Goal: Task Accomplishment & Management: Manage account settings

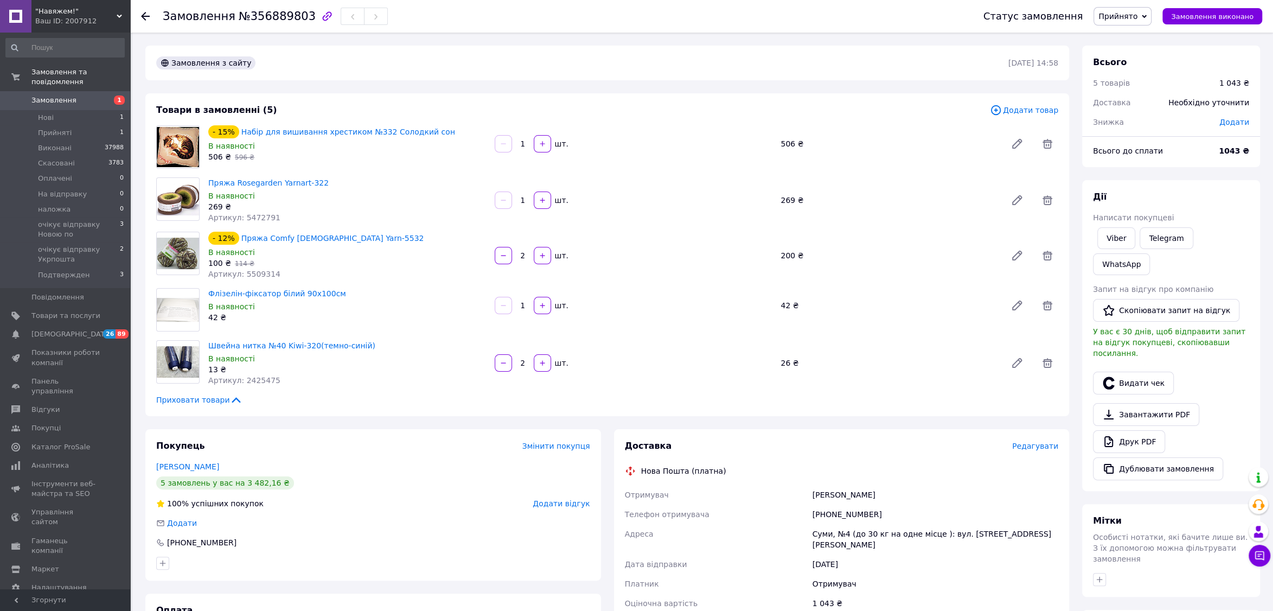
click at [857, 513] on div "[PHONE_NUMBER]" at bounding box center [935, 514] width 250 height 20
copy div "380634749655"
drag, startPoint x: 436, startPoint y: 130, endPoint x: 239, endPoint y: 134, distance: 196.9
click at [216, 136] on div "- 15% Набір для вишивання хрестиком №332 Солодкий сон" at bounding box center [347, 131] width 280 height 15
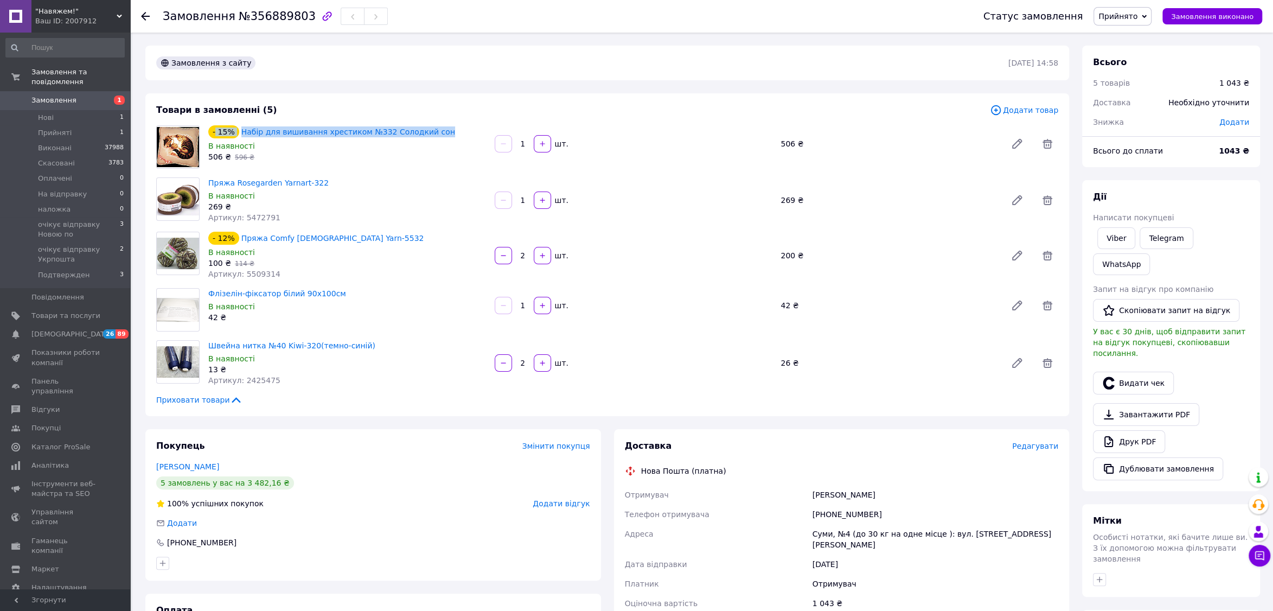
drag, startPoint x: 458, startPoint y: 132, endPoint x: 450, endPoint y: 131, distance: 8.2
click at [453, 131] on div "- 15% Набір для вишивання хрестиком №332 Солодкий сон" at bounding box center [347, 131] width 280 height 15
drag, startPoint x: 432, startPoint y: 130, endPoint x: 230, endPoint y: 134, distance: 201.8
click at [229, 133] on div "- 15% Набір для вишивання хрестиком №332 Солодкий сон" at bounding box center [347, 131] width 280 height 15
copy div "% Набір для вишивання хрестиком №332 Солодкий сон"
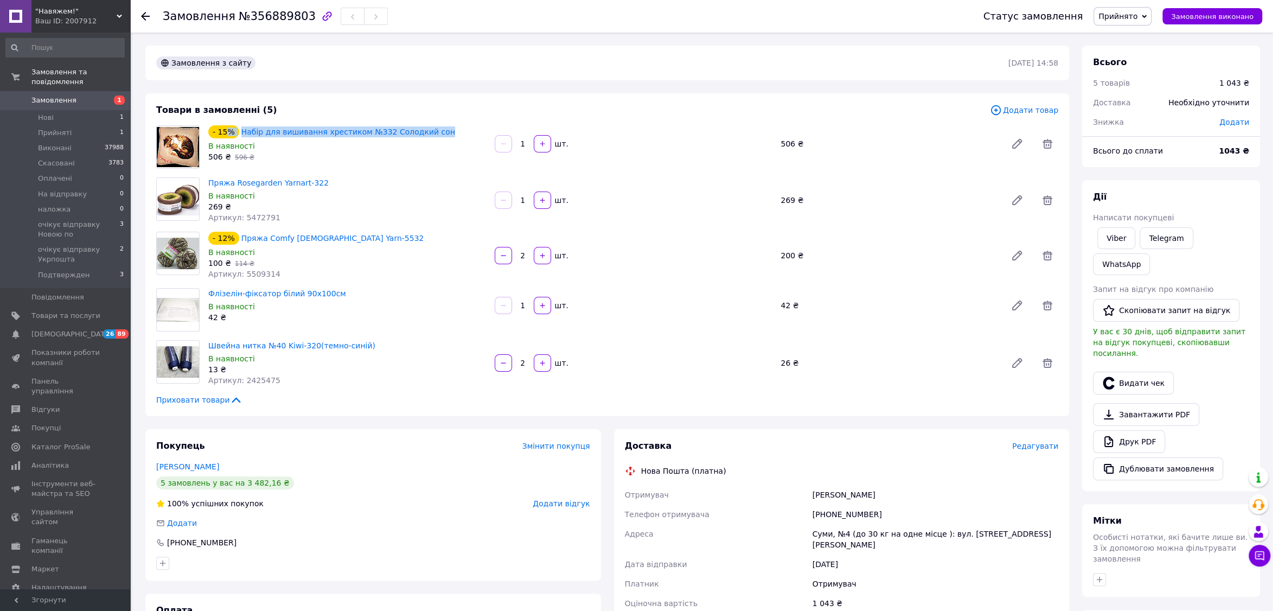
click at [93, 100] on span "Замовлення" at bounding box center [65, 100] width 69 height 10
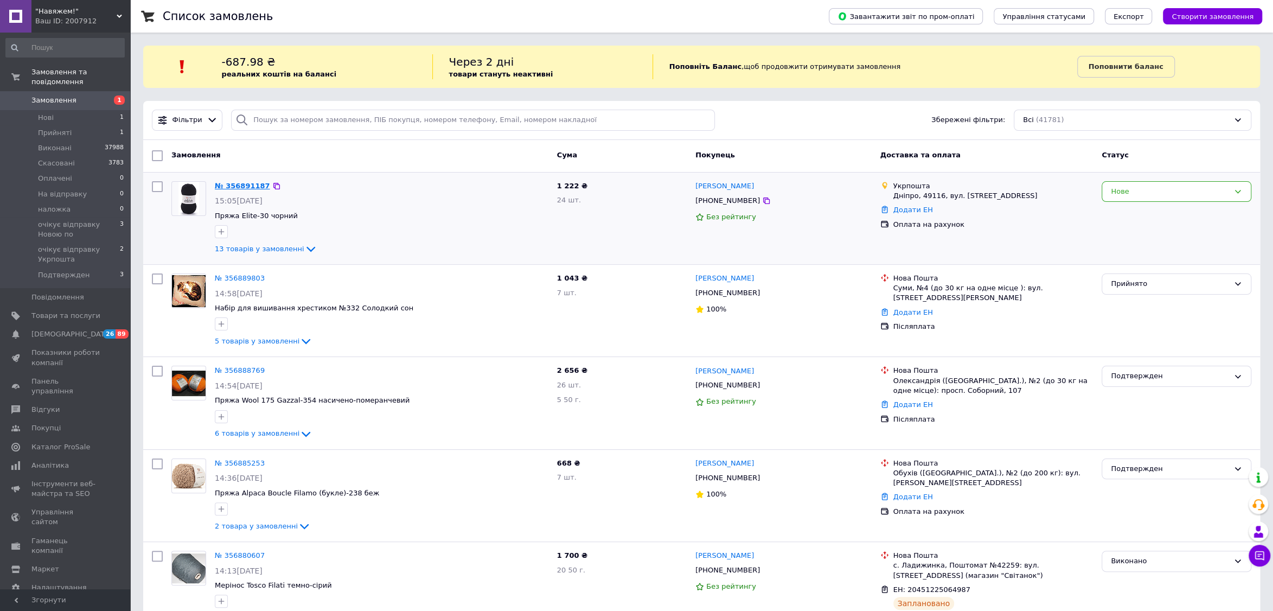
click at [246, 185] on link "№ 356891187" at bounding box center [242, 186] width 55 height 8
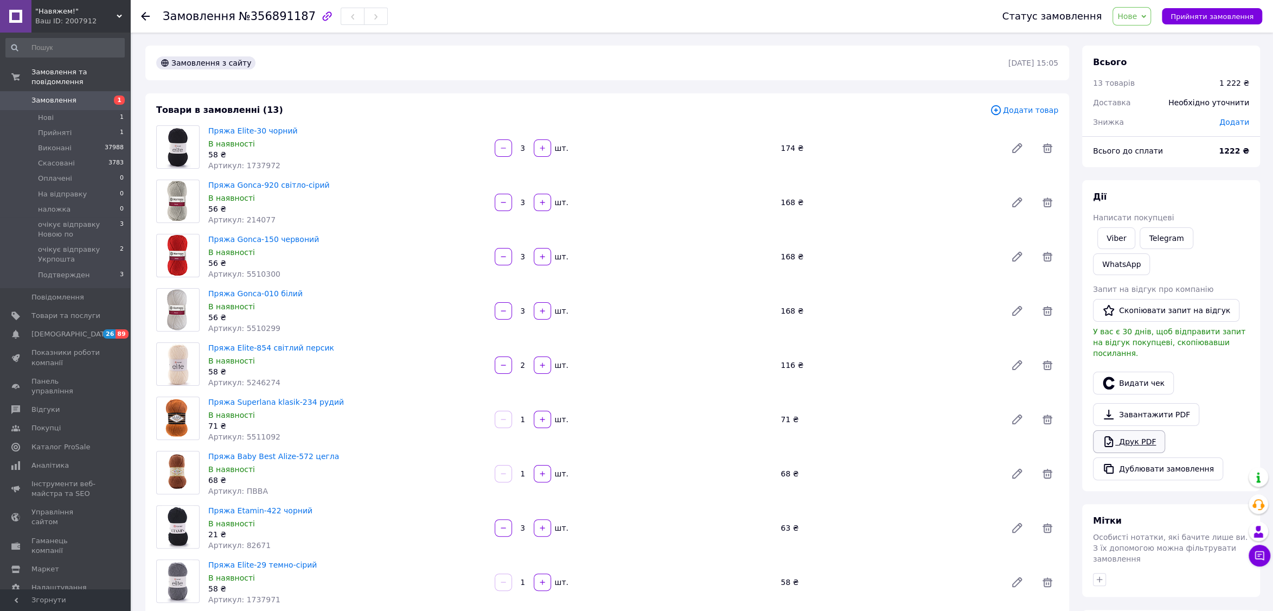
click at [1158, 430] on link "Друк PDF" at bounding box center [1129, 441] width 72 height 23
click at [1183, 17] on span "Прийняти замовлення" at bounding box center [1211, 16] width 83 height 8
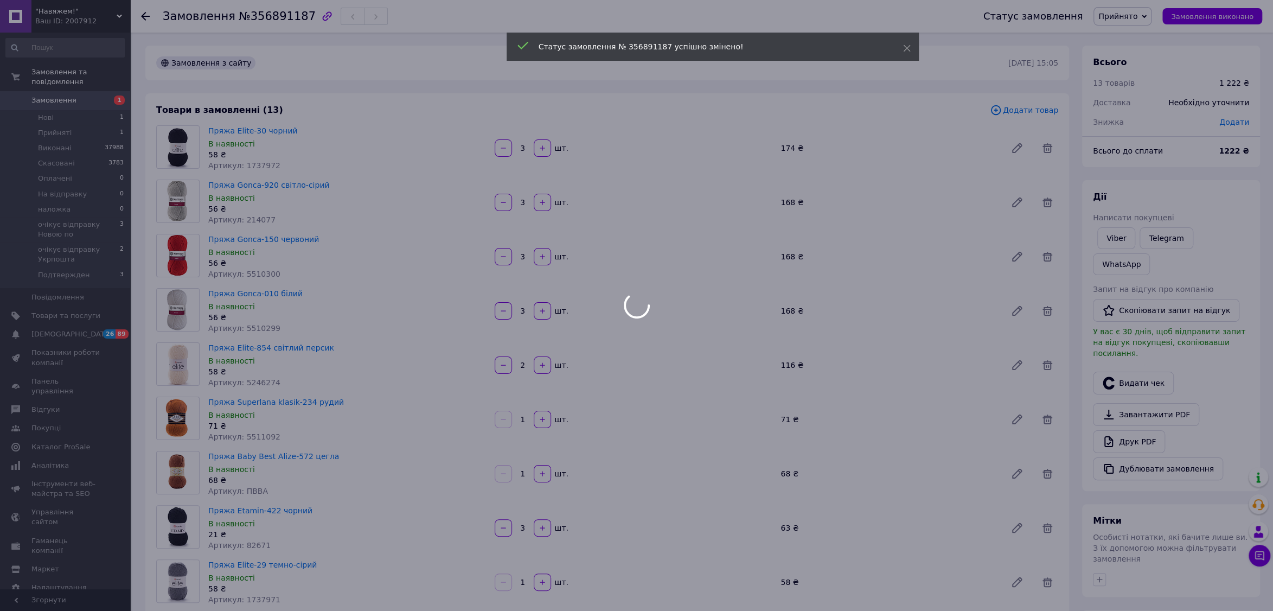
click at [76, 101] on div at bounding box center [636, 305] width 1273 height 611
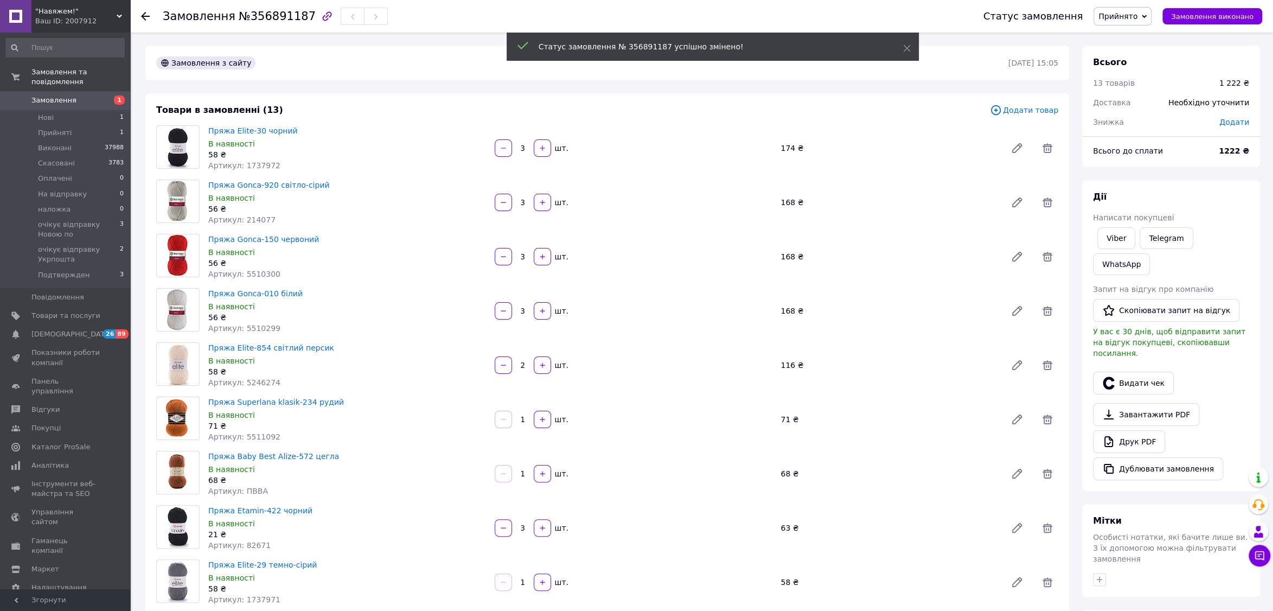
click at [107, 102] on span "1" at bounding box center [115, 100] width 30 height 10
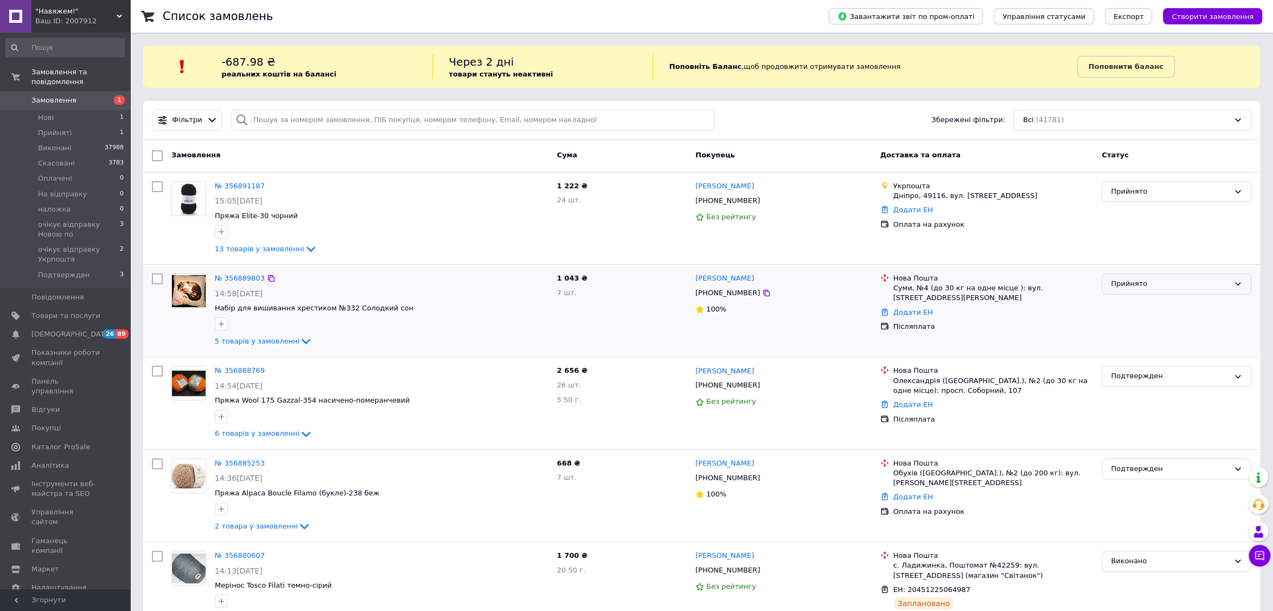
click at [1168, 281] on div "Прийнято" at bounding box center [1169, 283] width 118 height 11
click at [1152, 378] on li "Подтвержден" at bounding box center [1176, 377] width 149 height 20
click at [54, 133] on span "Прийняті" at bounding box center [55, 133] width 34 height 10
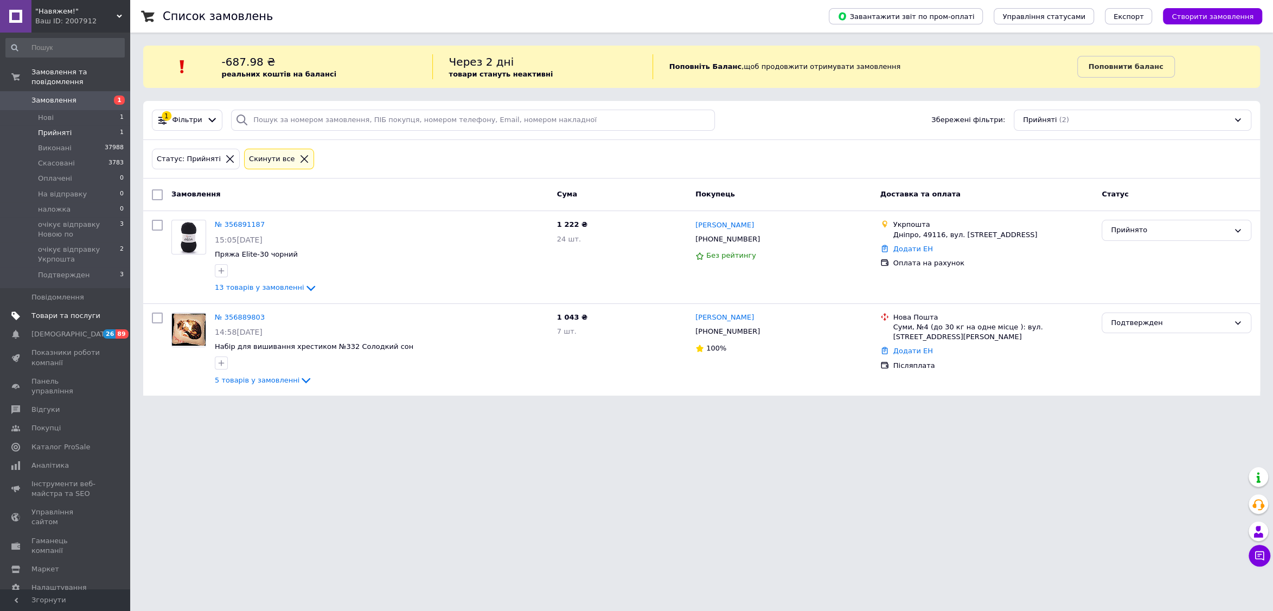
click at [91, 320] on span "Товари та послуги" at bounding box center [65, 316] width 69 height 10
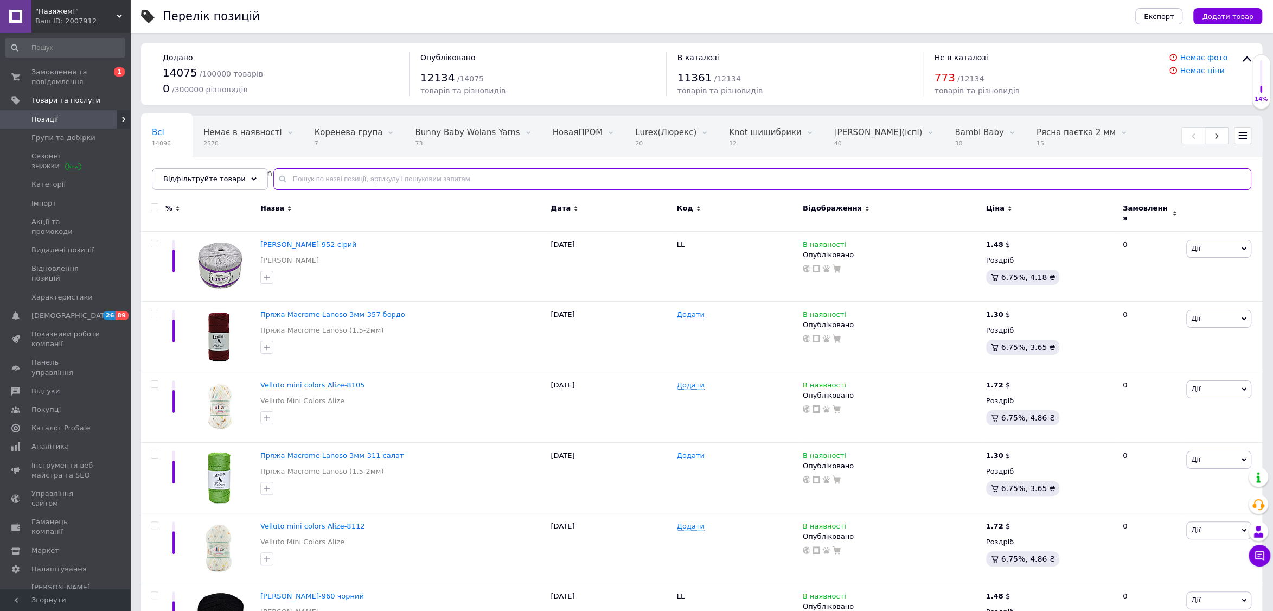
click at [519, 177] on input "text" at bounding box center [762, 179] width 978 height 22
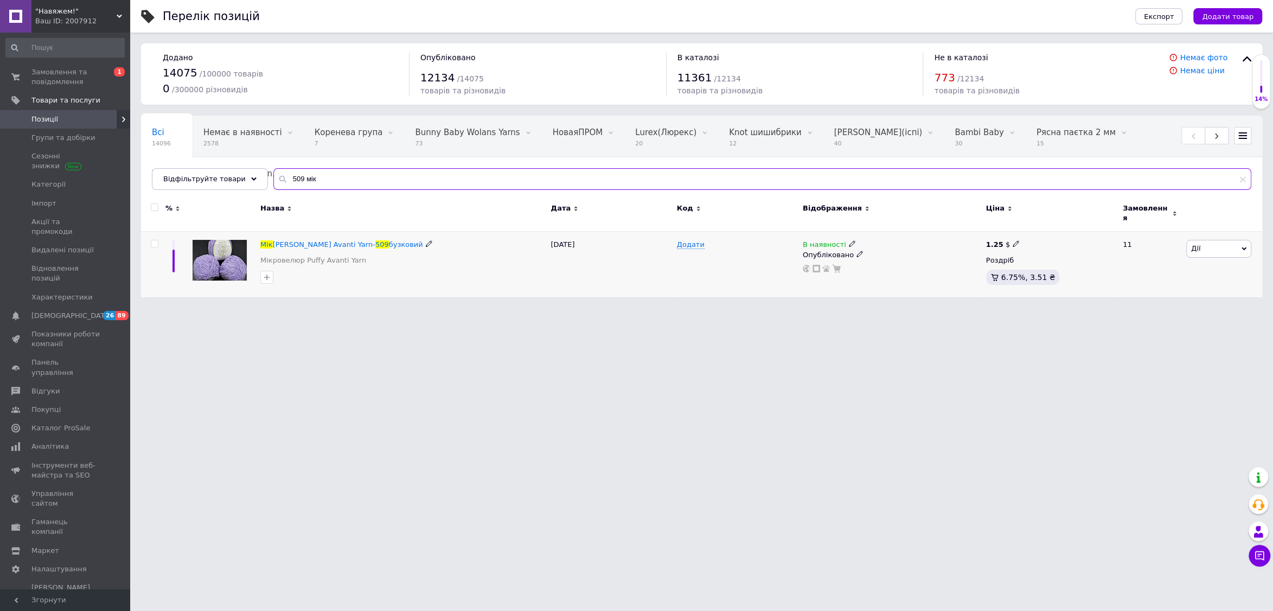
type input "509 мік"
click at [828, 232] on div "В наявності Опубліковано" at bounding box center [891, 265] width 183 height 66
click at [832, 240] on span "В наявності" at bounding box center [823, 245] width 43 height 11
click at [885, 253] on li "Немає в наявності" at bounding box center [913, 252] width 103 height 15
drag, startPoint x: 667, startPoint y: 378, endPoint x: 598, endPoint y: 351, distance: 73.8
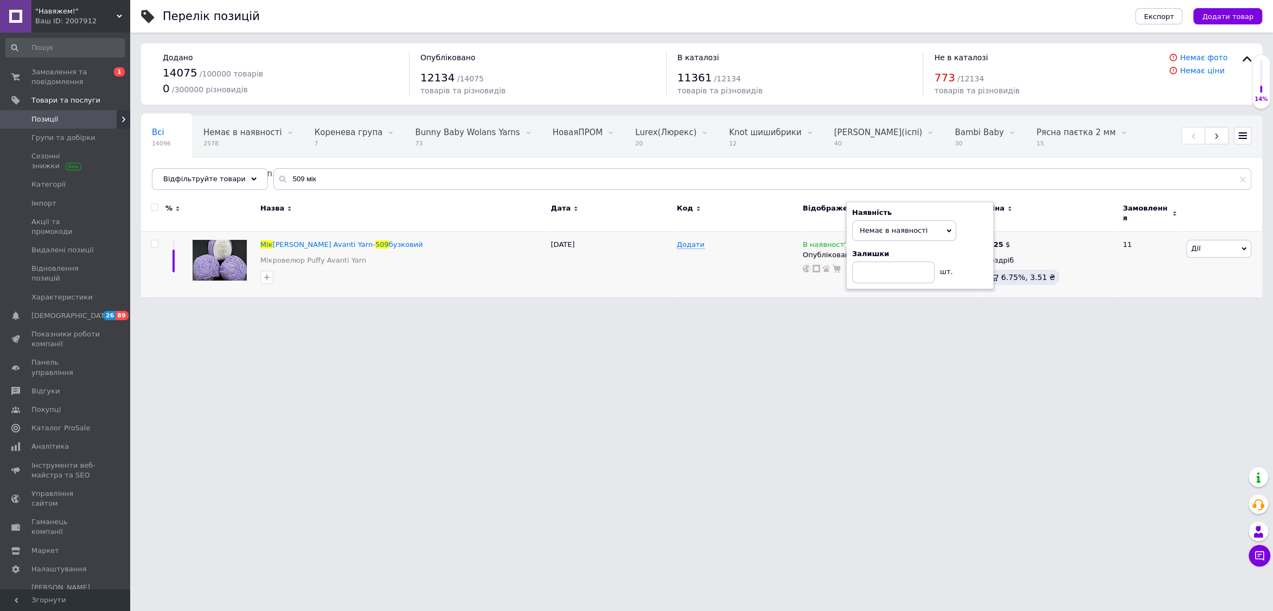
click at [667, 308] on html ""Навяжем!" Ваш ID: 2007912 Сайт "Навяжем!" Кабінет покупця Перевірити стан сист…" at bounding box center [636, 154] width 1273 height 308
click at [51, 81] on span "Замовлення та повідомлення" at bounding box center [65, 77] width 69 height 20
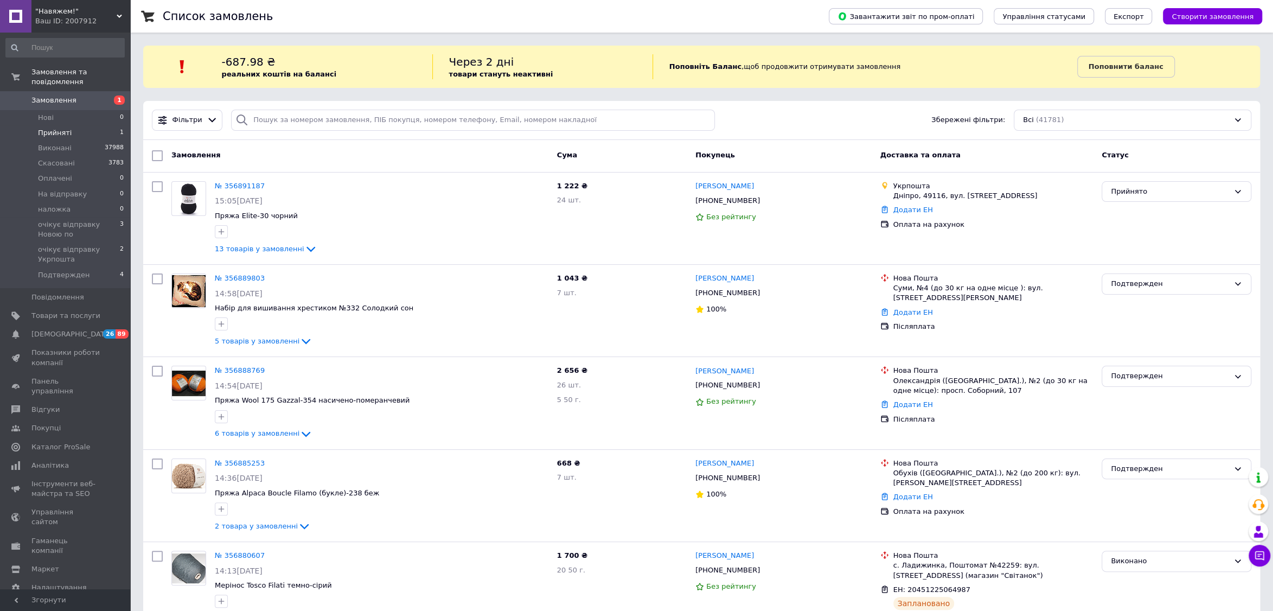
click at [99, 136] on li "Прийняті 1" at bounding box center [65, 132] width 130 height 15
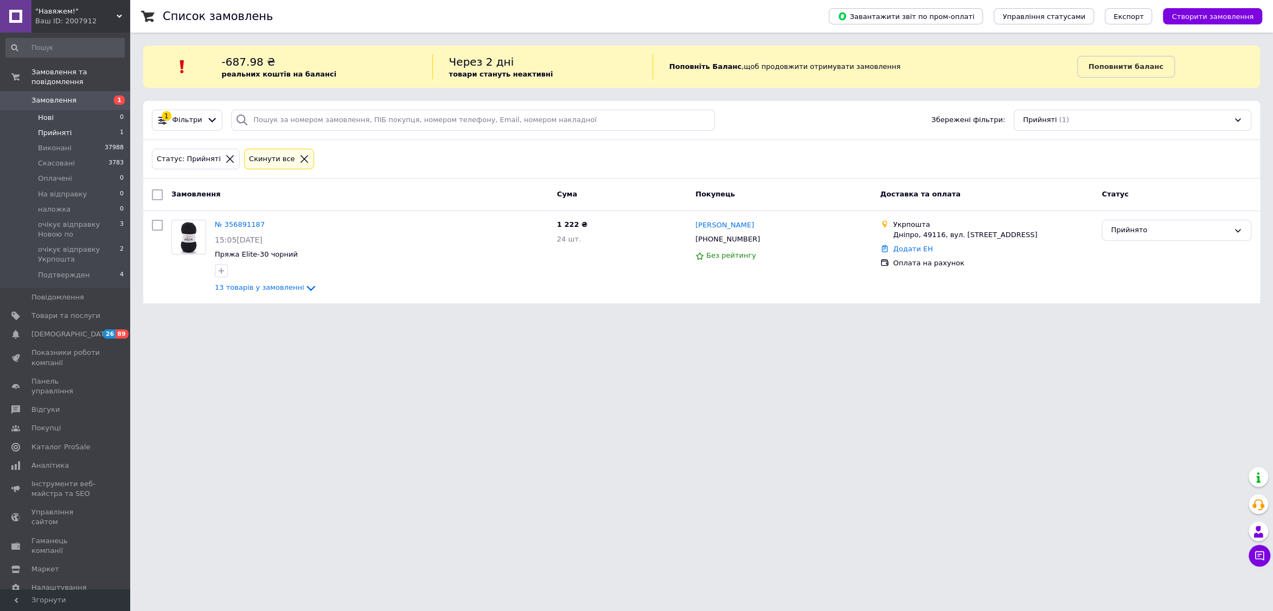
click at [95, 118] on li "Нові 0" at bounding box center [65, 117] width 130 height 15
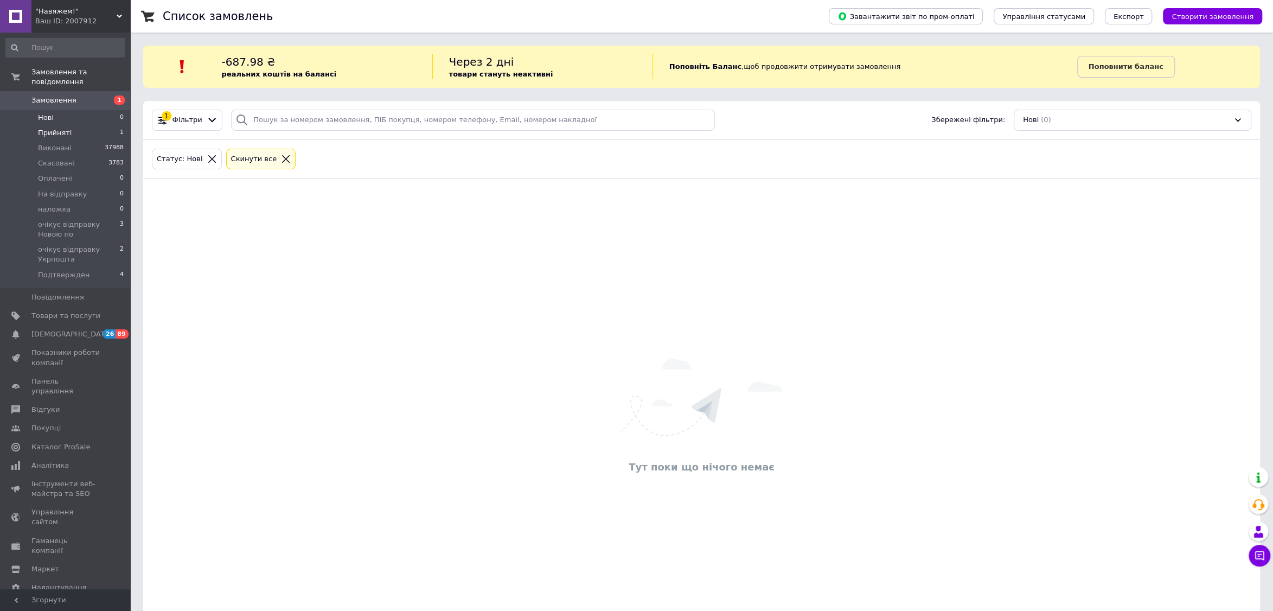
click at [107, 132] on li "Прийняті 1" at bounding box center [65, 132] width 130 height 15
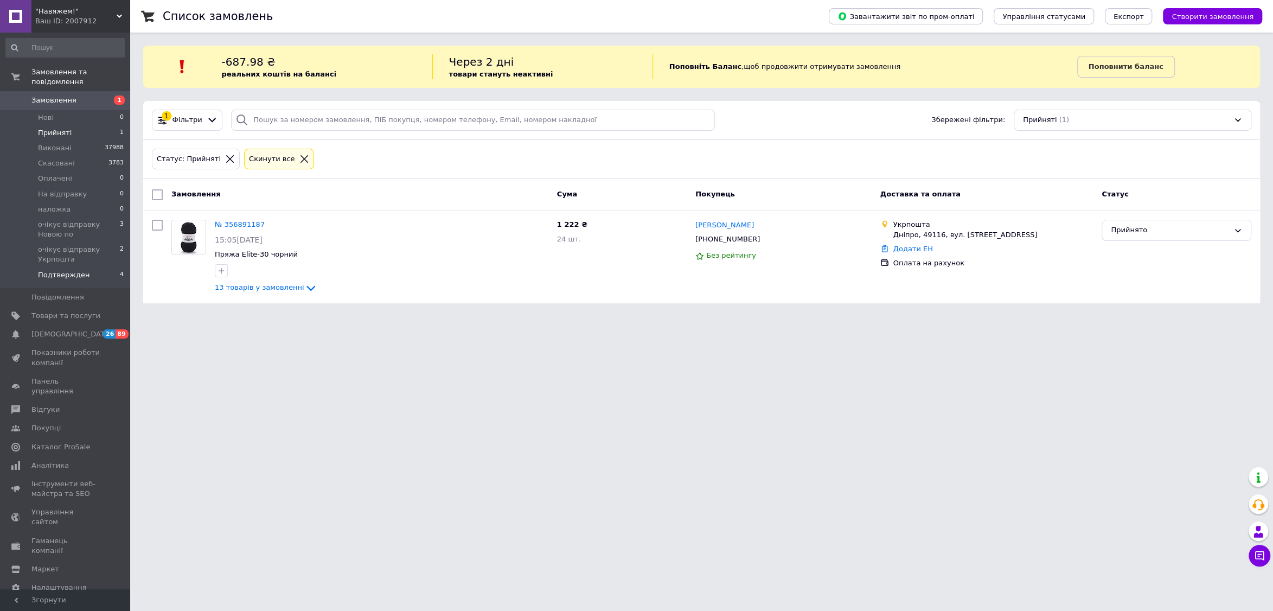
click at [86, 271] on li "Подтвержден 4" at bounding box center [65, 277] width 130 height 21
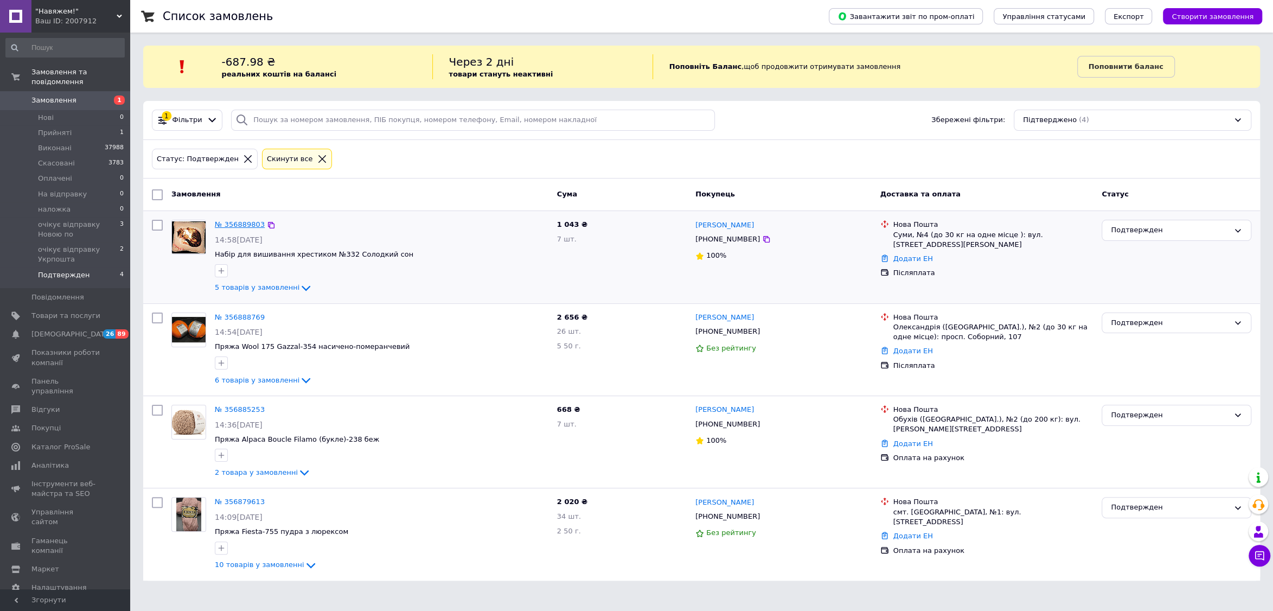
click at [248, 222] on link "№ 356889803" at bounding box center [240, 224] width 50 height 8
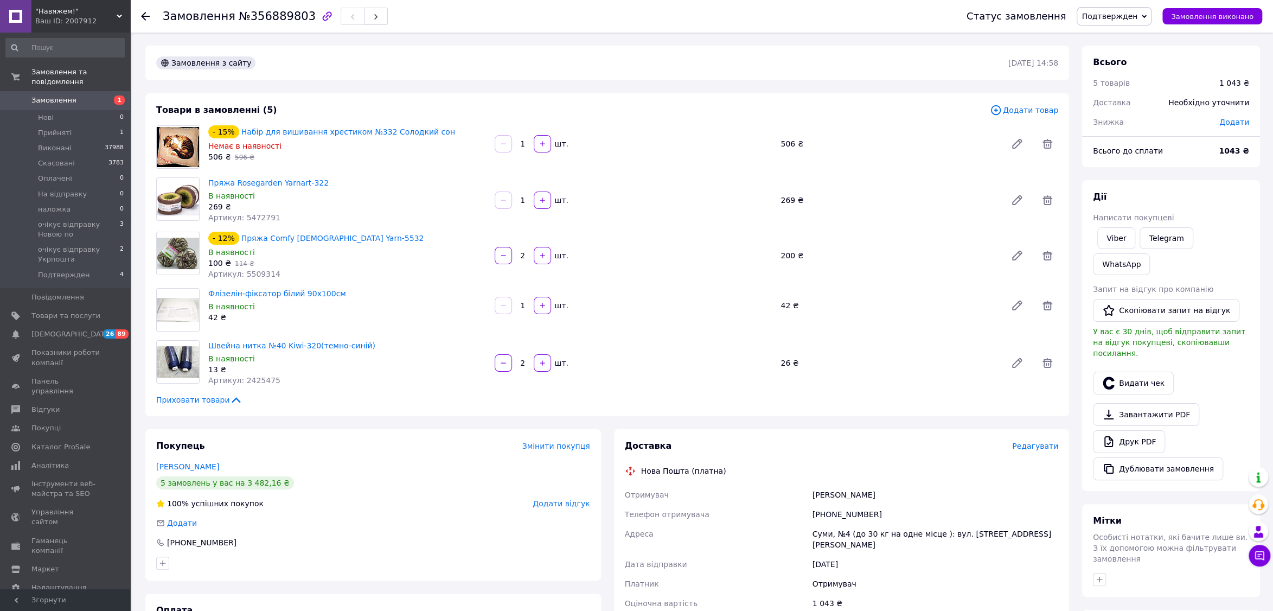
click at [1036, 107] on span "Додати товар" at bounding box center [1024, 110] width 68 height 12
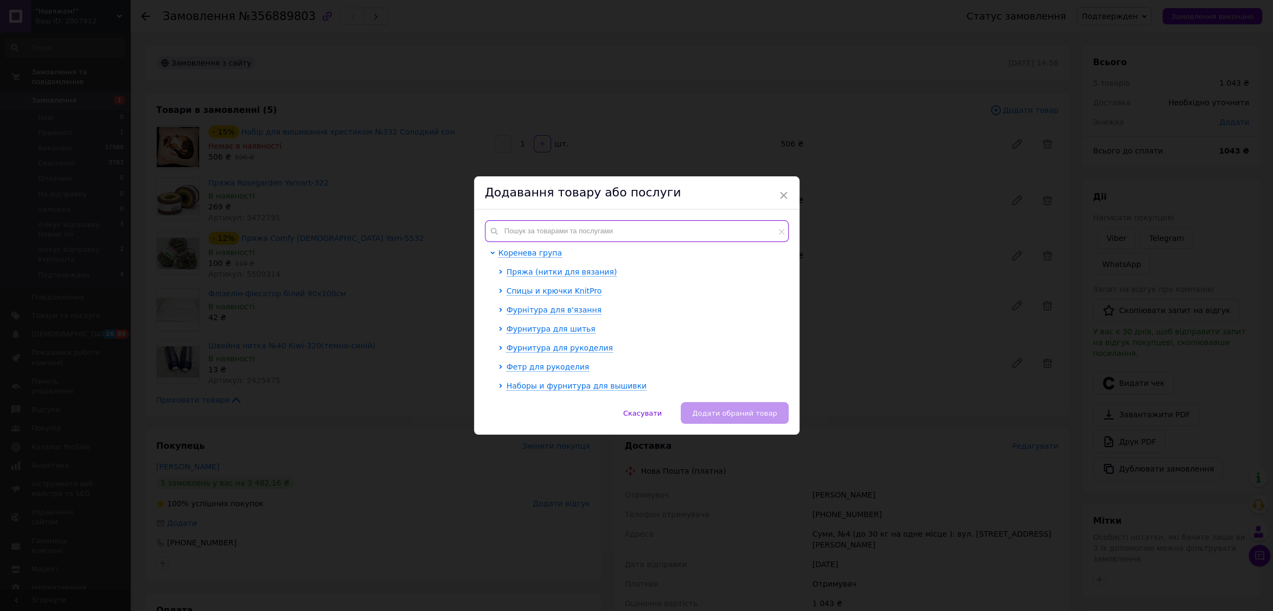
click at [595, 228] on input "text" at bounding box center [637, 231] width 304 height 22
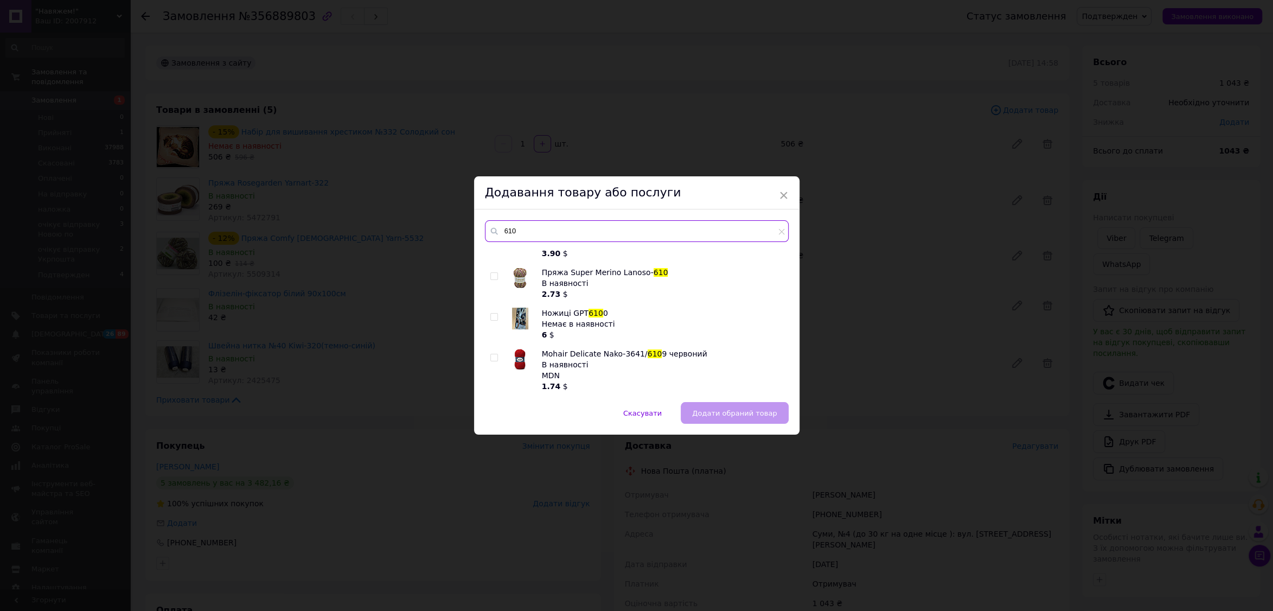
scroll to position [226, 0]
type input "610"
click at [625, 110] on div "× Додавання товару або послуги 610 Пряжа Diva- 610 морська хвиля В наявності 91…" at bounding box center [636, 305] width 1273 height 611
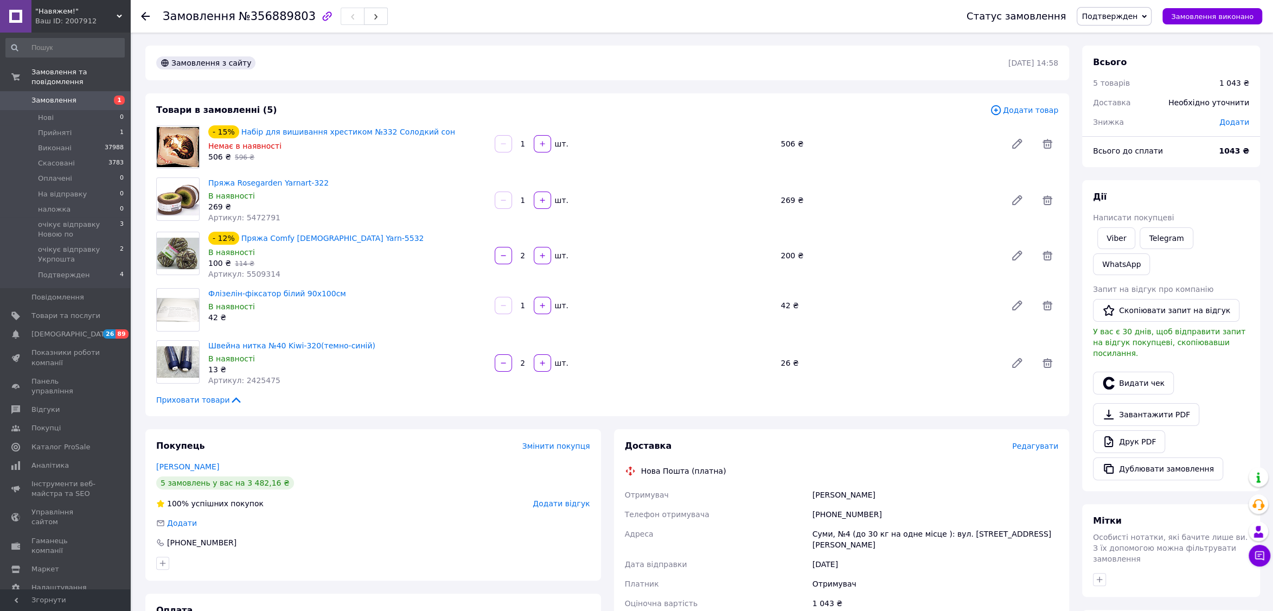
click at [89, 15] on span ""Навяжем!"" at bounding box center [75, 12] width 81 height 10
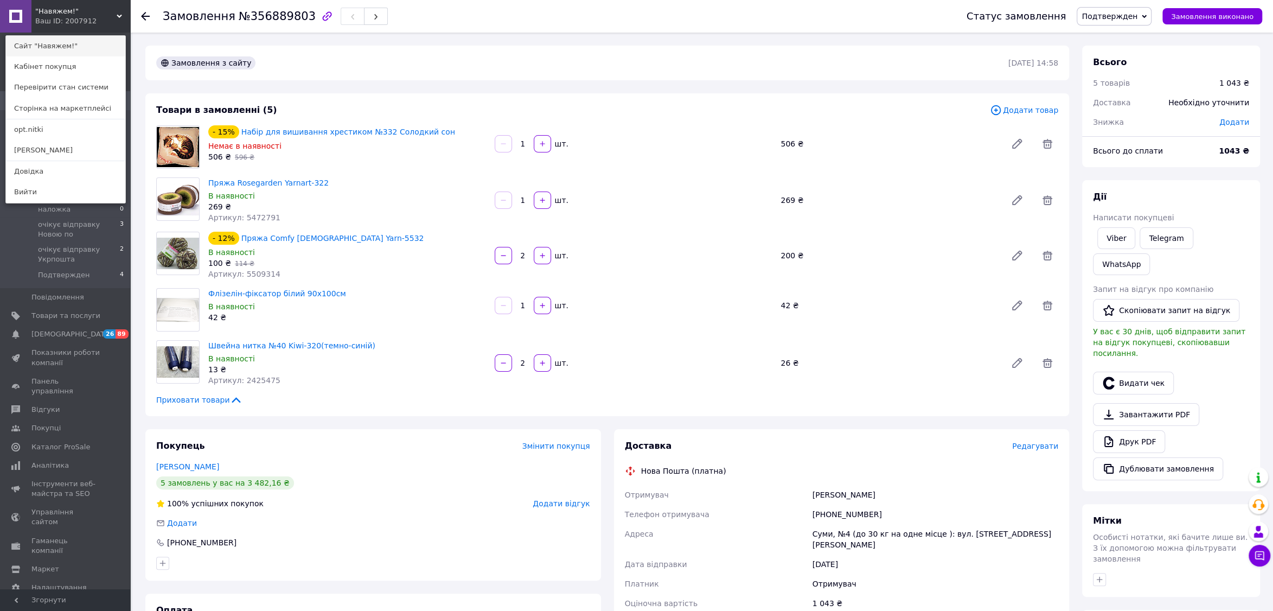
click at [91, 43] on link "Сайт "Навяжем!"" at bounding box center [65, 46] width 119 height 21
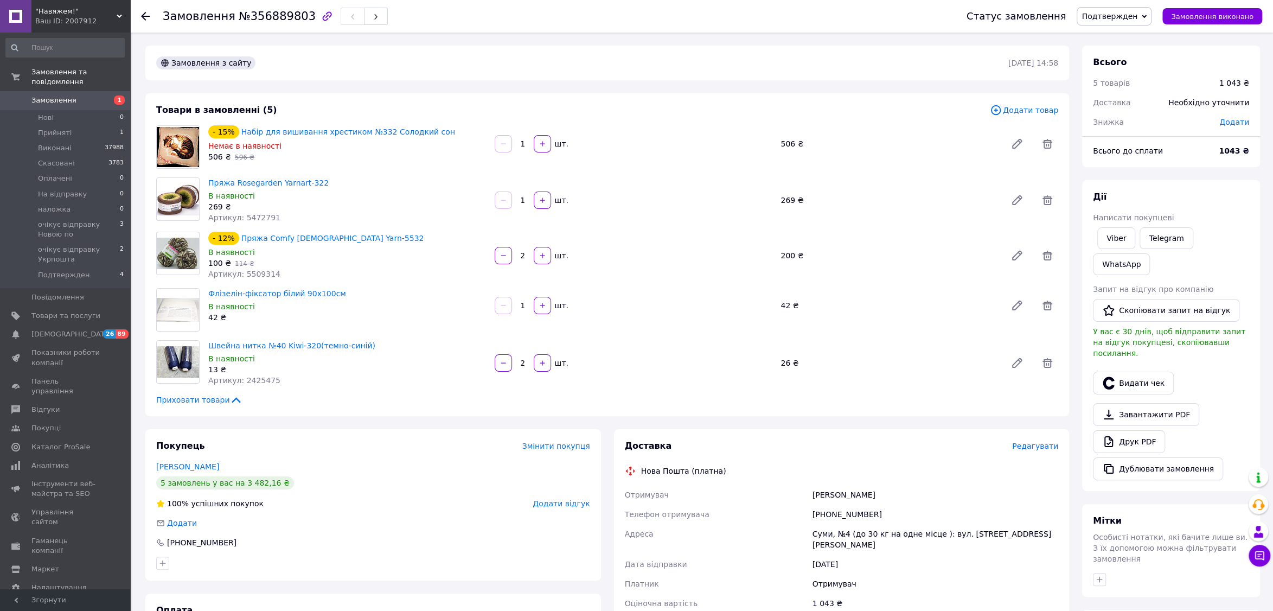
click at [97, 101] on span "Замовлення" at bounding box center [65, 100] width 69 height 10
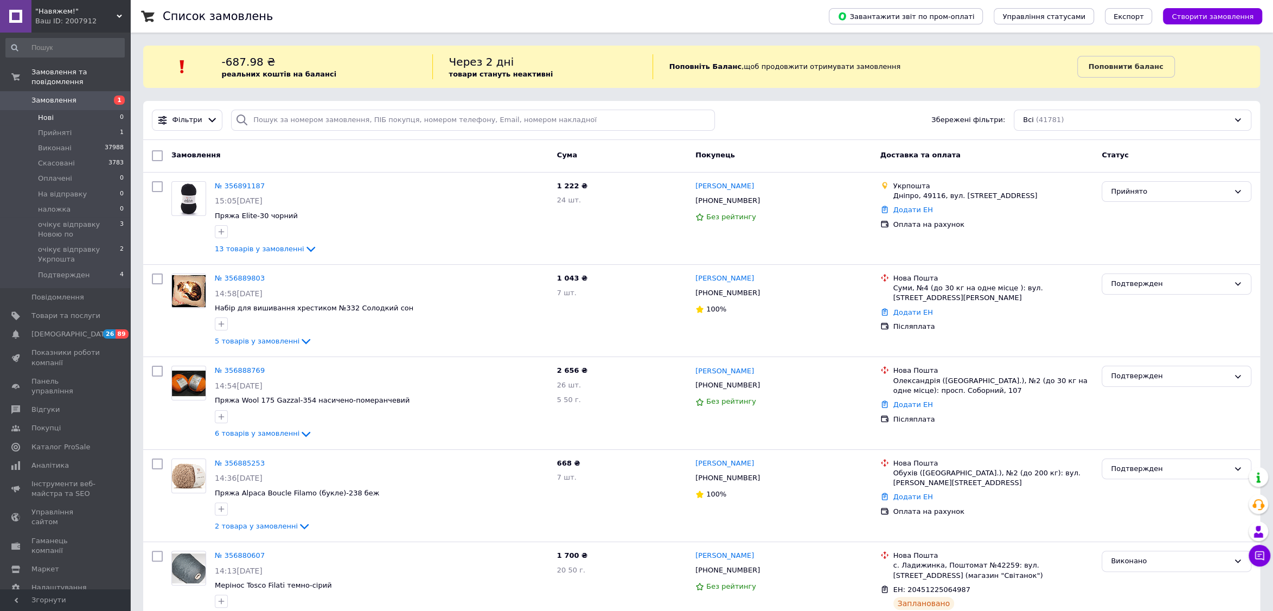
click at [89, 115] on li "Нові 0" at bounding box center [65, 117] width 130 height 15
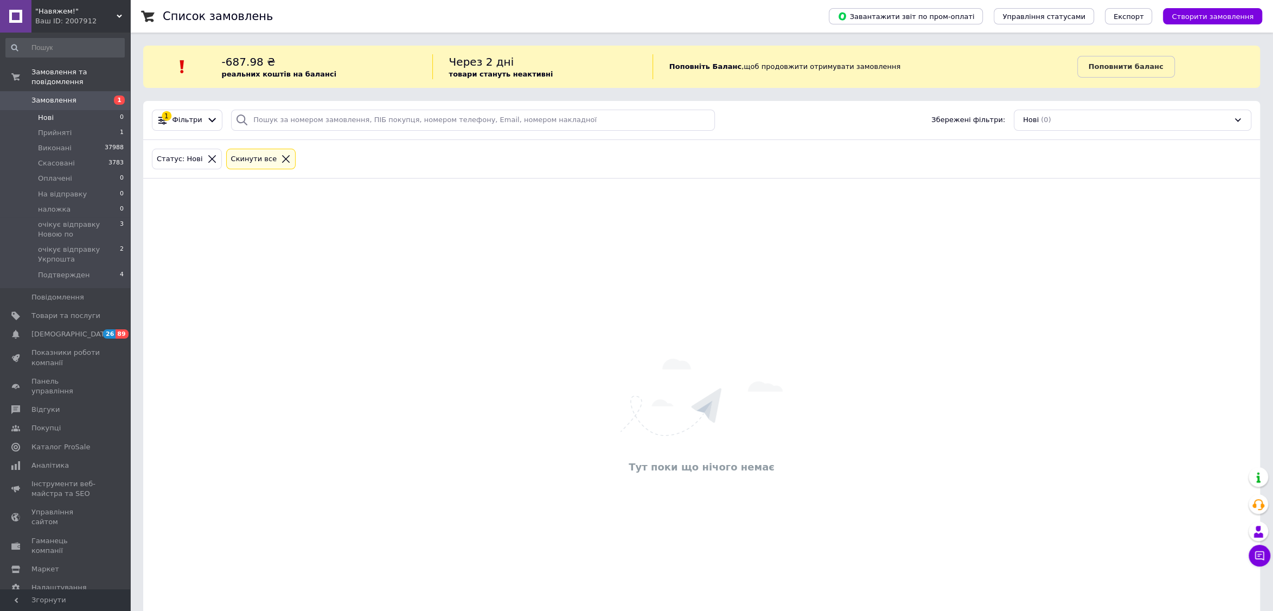
click at [281, 159] on icon at bounding box center [286, 159] width 10 height 10
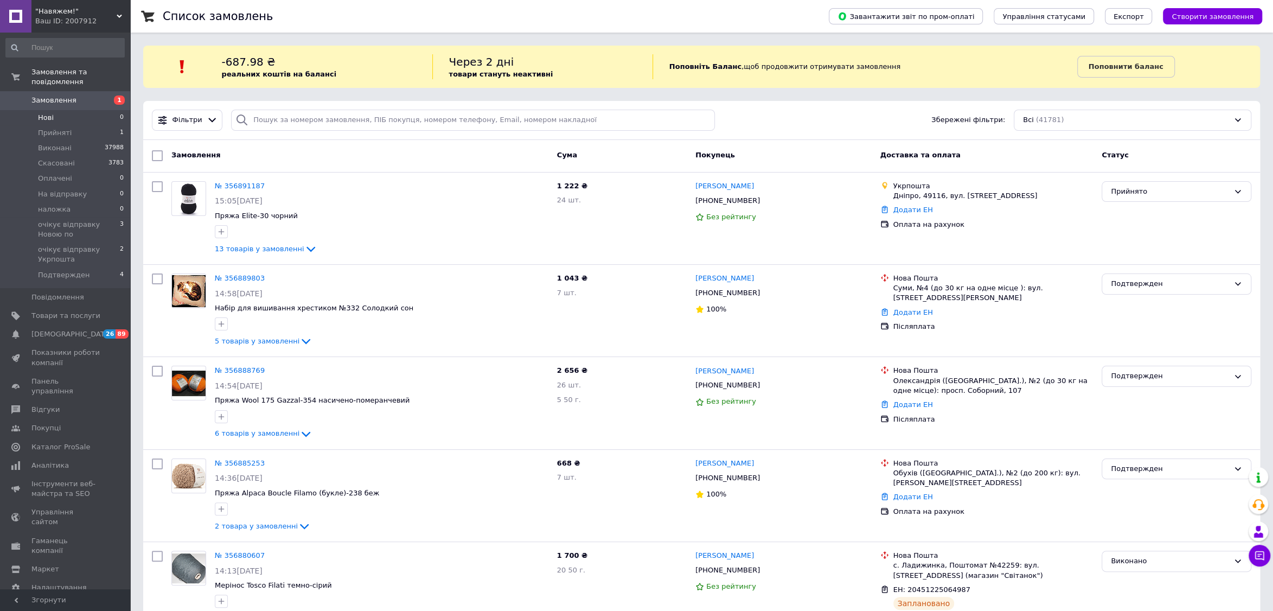
click at [99, 119] on li "Нові 0" at bounding box center [65, 117] width 130 height 15
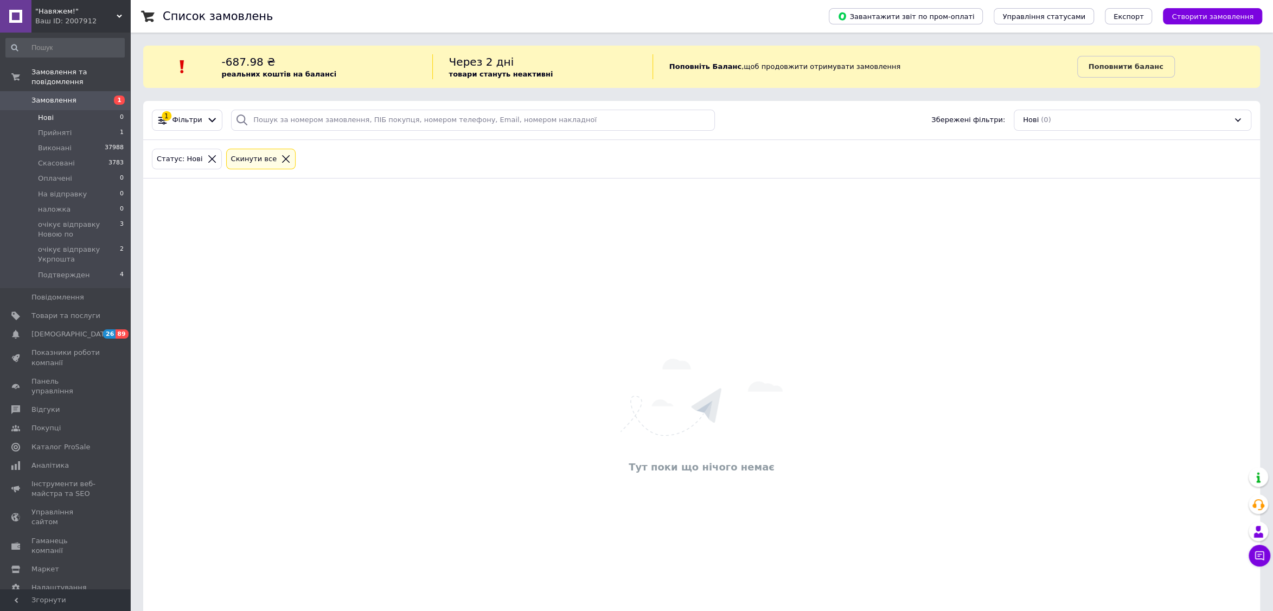
click at [282, 158] on icon at bounding box center [286, 159] width 8 height 8
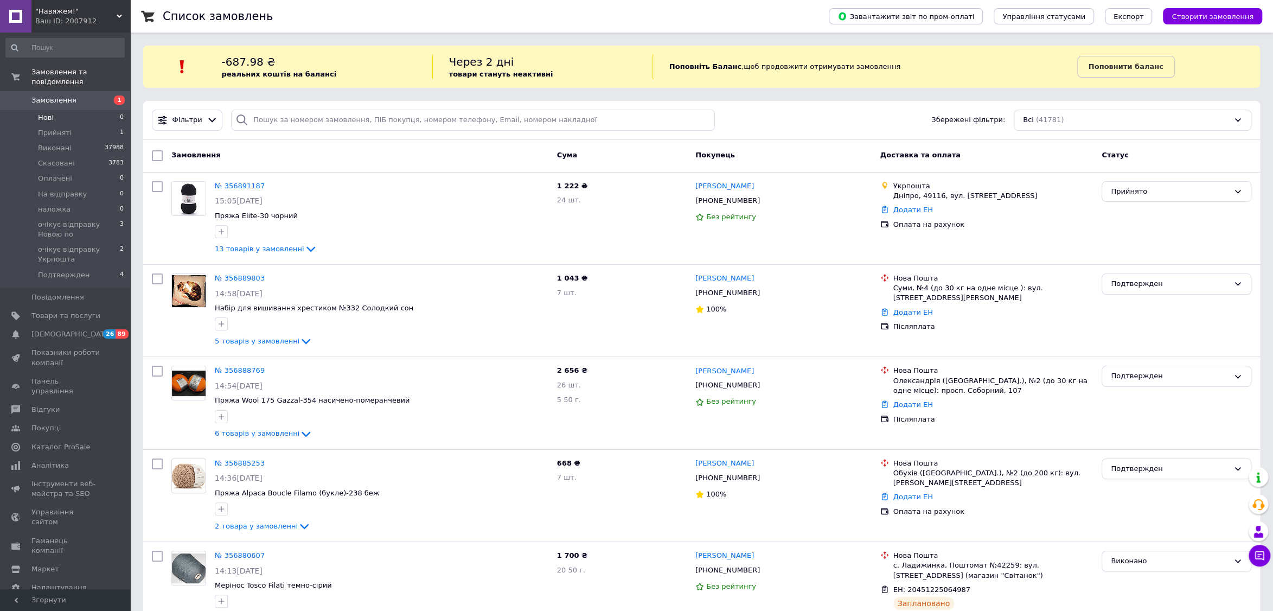
click at [52, 118] on span "Нові" at bounding box center [46, 118] width 16 height 10
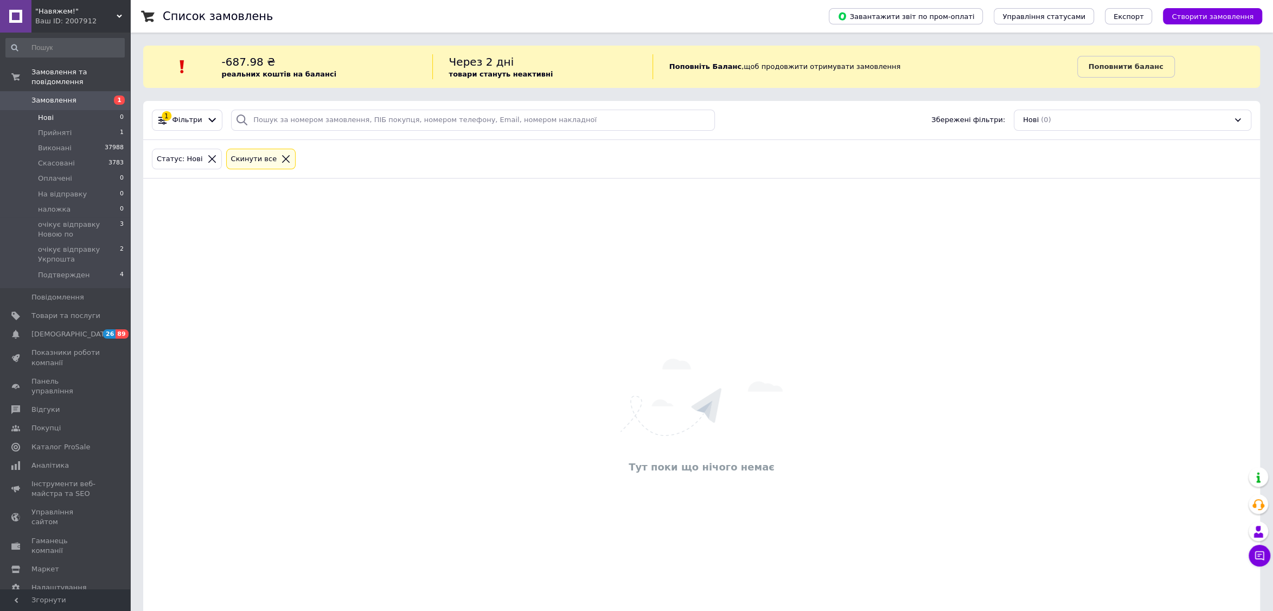
click at [281, 156] on icon at bounding box center [286, 159] width 10 height 10
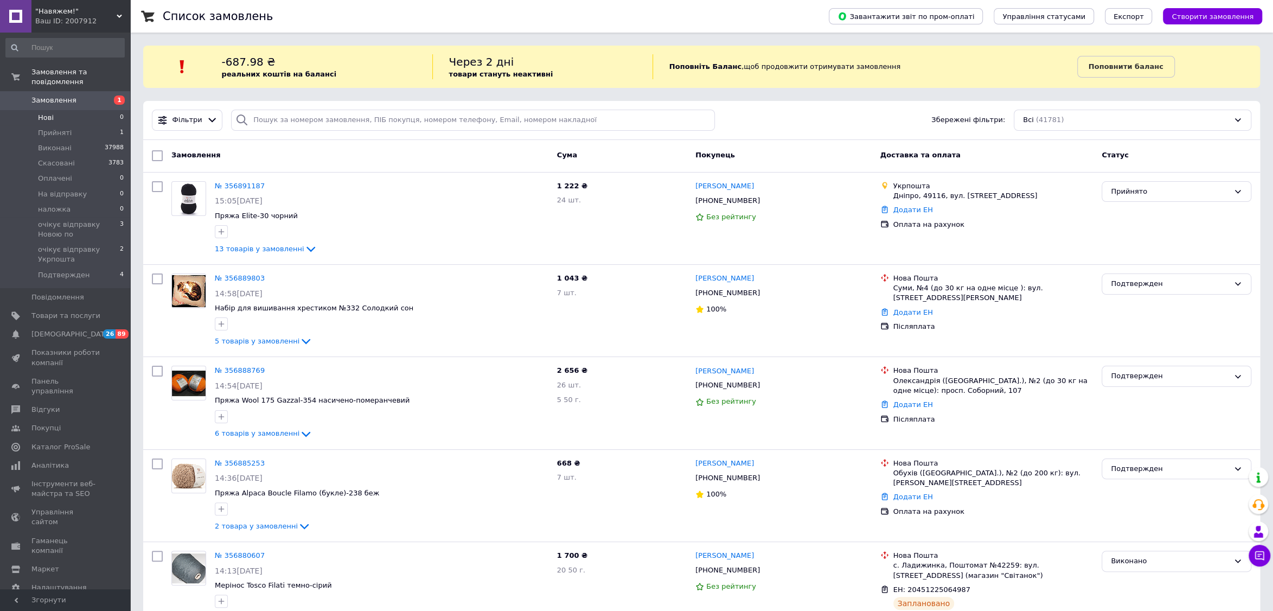
click at [76, 117] on li "Нові 0" at bounding box center [65, 117] width 130 height 15
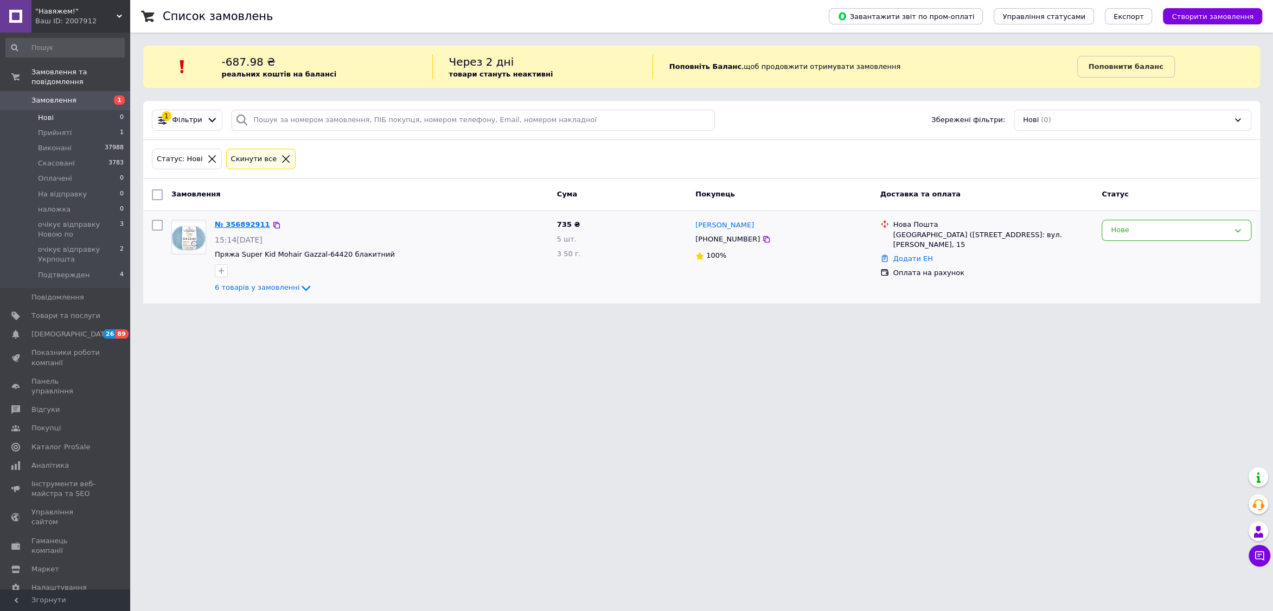
click at [232, 226] on link "№ 356892911" at bounding box center [242, 224] width 55 height 8
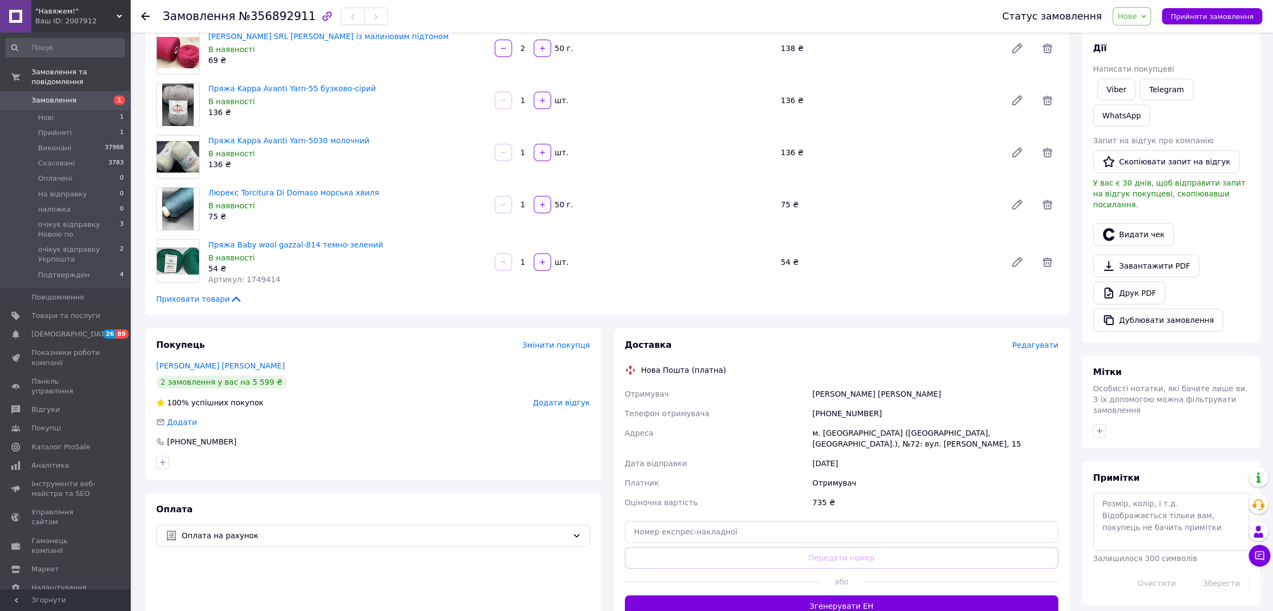
scroll to position [160, 0]
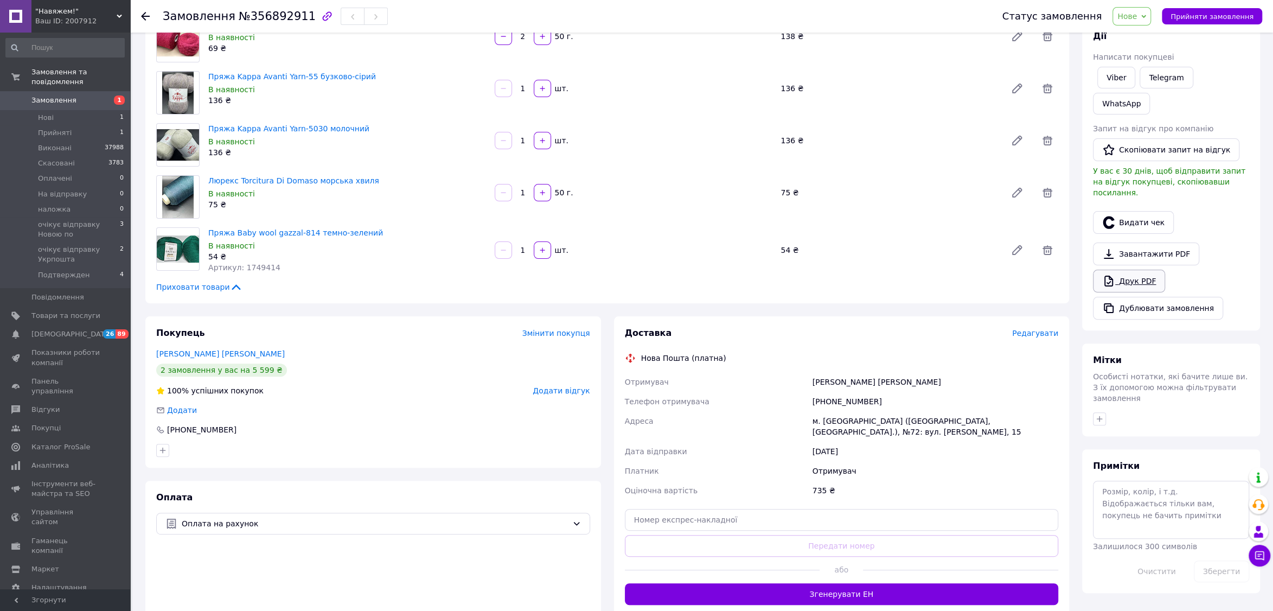
click at [1122, 272] on link "Друк PDF" at bounding box center [1129, 280] width 72 height 23
drag, startPoint x: 1184, startPoint y: 14, endPoint x: 1119, endPoint y: 8, distance: 65.9
click at [1182, 12] on span "Прийняти замовлення" at bounding box center [1211, 16] width 83 height 8
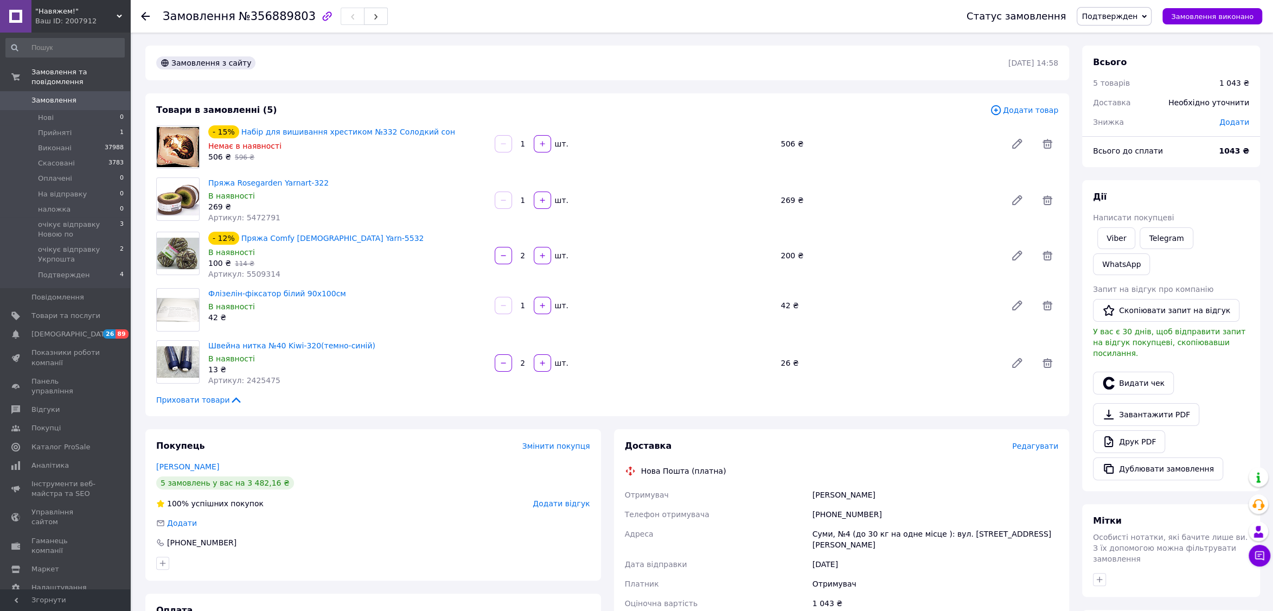
click at [1036, 106] on span "Додати товар" at bounding box center [1024, 110] width 68 height 12
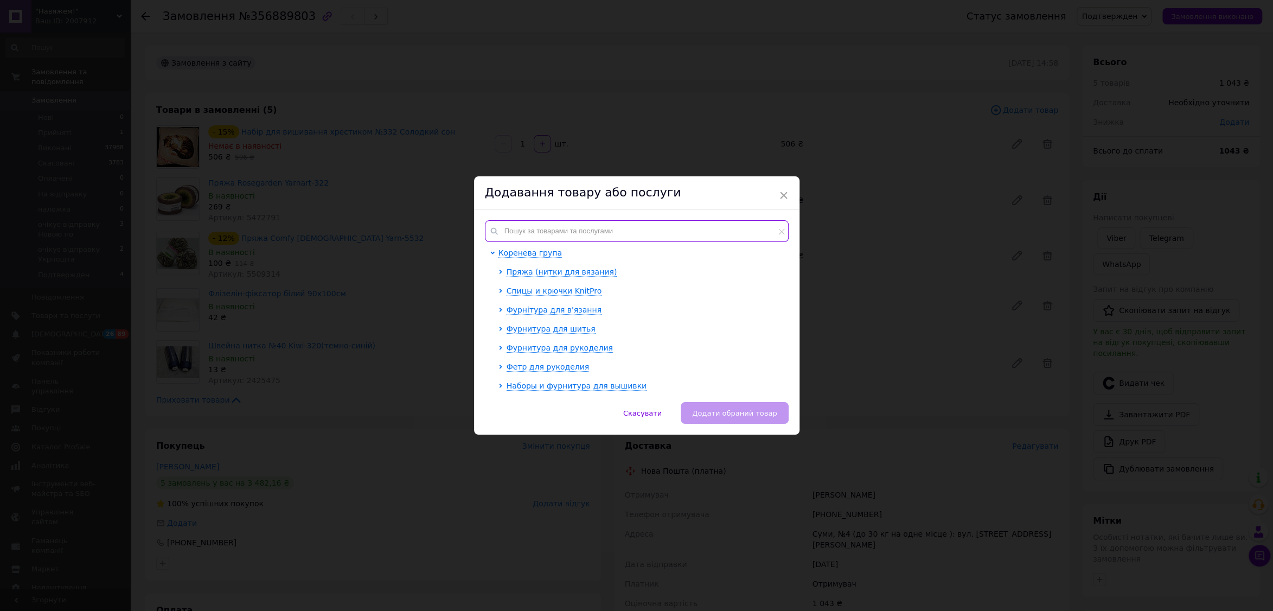
click at [650, 232] on input "text" at bounding box center [637, 231] width 304 height 22
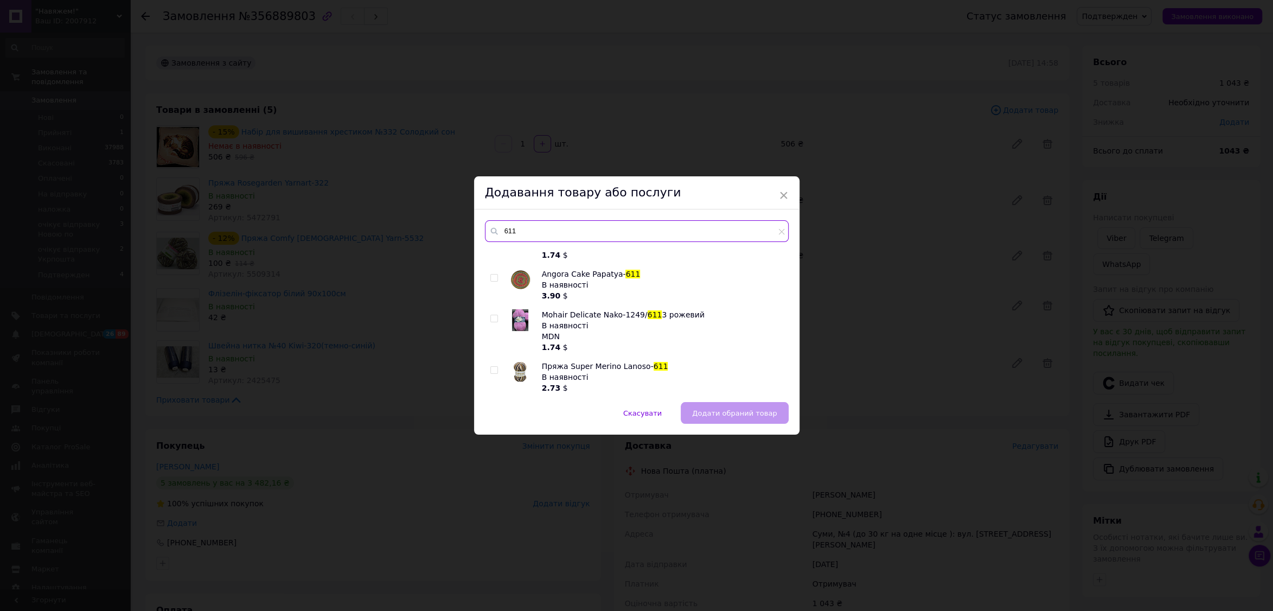
scroll to position [282, 0]
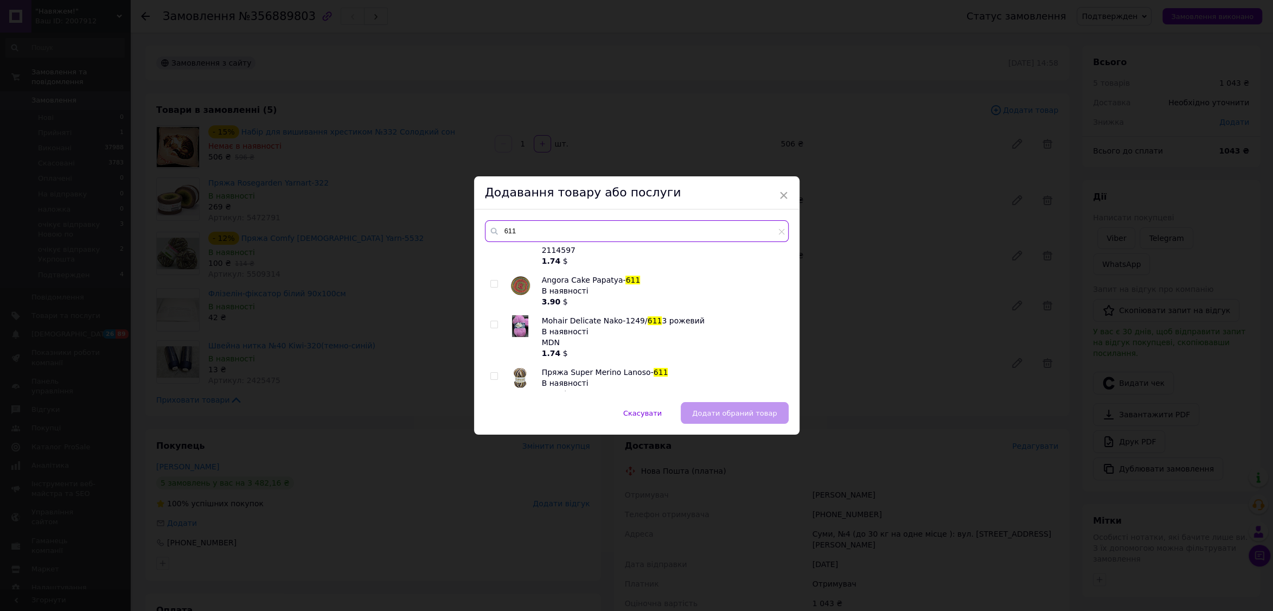
type input "611"
click at [492, 376] on input "checkbox" at bounding box center [493, 376] width 7 height 7
checkbox input "true"
click at [718, 410] on span "Додати обраний товар" at bounding box center [734, 413] width 85 height 8
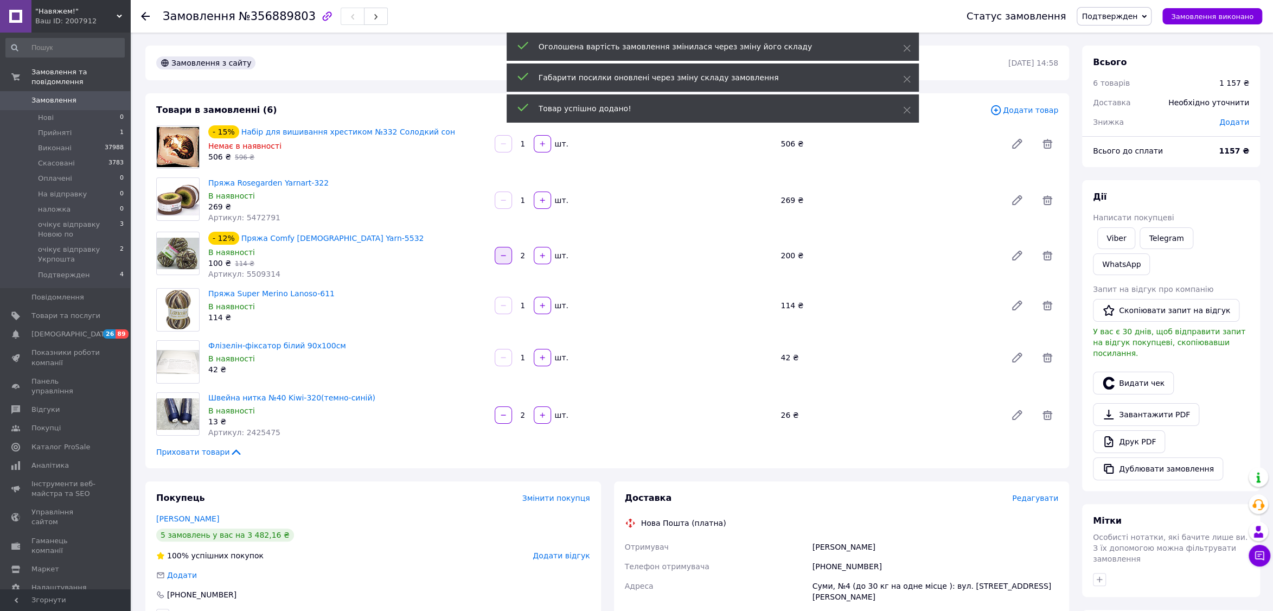
click at [499, 253] on button "button" at bounding box center [503, 255] width 17 height 17
type input "1"
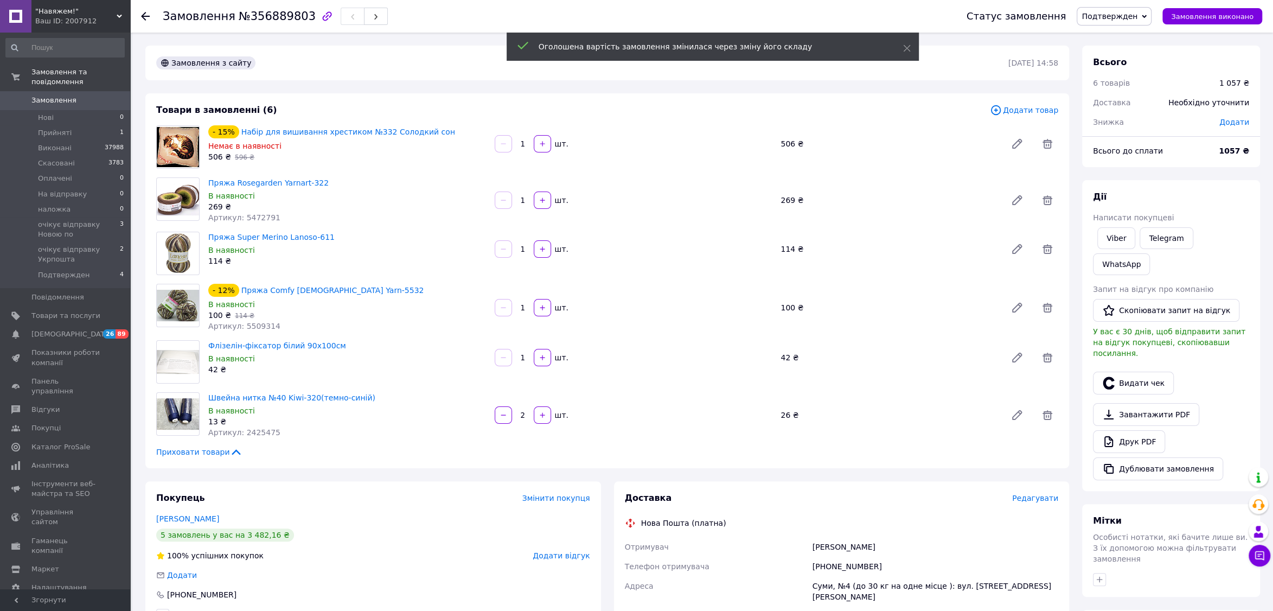
drag, startPoint x: 1128, startPoint y: 409, endPoint x: 1179, endPoint y: 427, distance: 53.7
click at [1172, 427] on div "Завантажити PDF   Друк PDF   Дублювати замовлення" at bounding box center [1171, 441] width 156 height 77
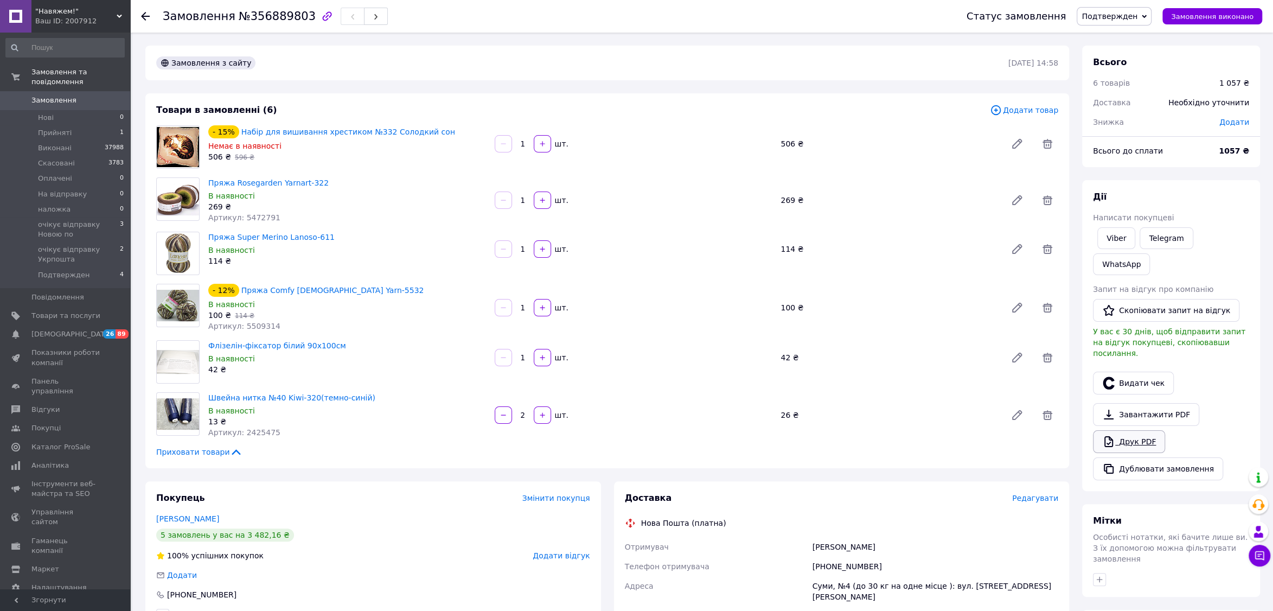
click at [1148, 430] on link "Друк PDF" at bounding box center [1129, 441] width 72 height 23
drag, startPoint x: 1139, startPoint y: 371, endPoint x: 1124, endPoint y: 369, distance: 14.8
click at [1138, 371] on button "Видати чек" at bounding box center [1133, 382] width 81 height 23
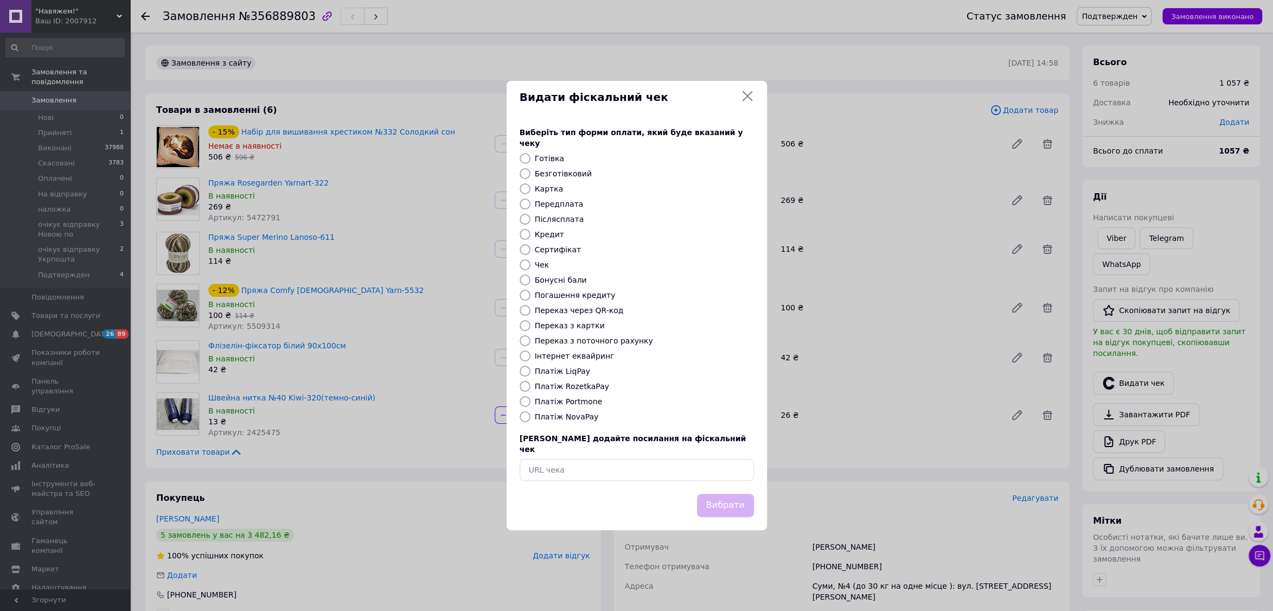
click at [556, 414] on label "Платіж NovaPay" at bounding box center [567, 416] width 64 height 9
click at [530, 414] on input "Платіж NovaPay" at bounding box center [524, 416] width 11 height 11
radio input "true"
click at [708, 493] on button "Вибрати" at bounding box center [725, 504] width 57 height 23
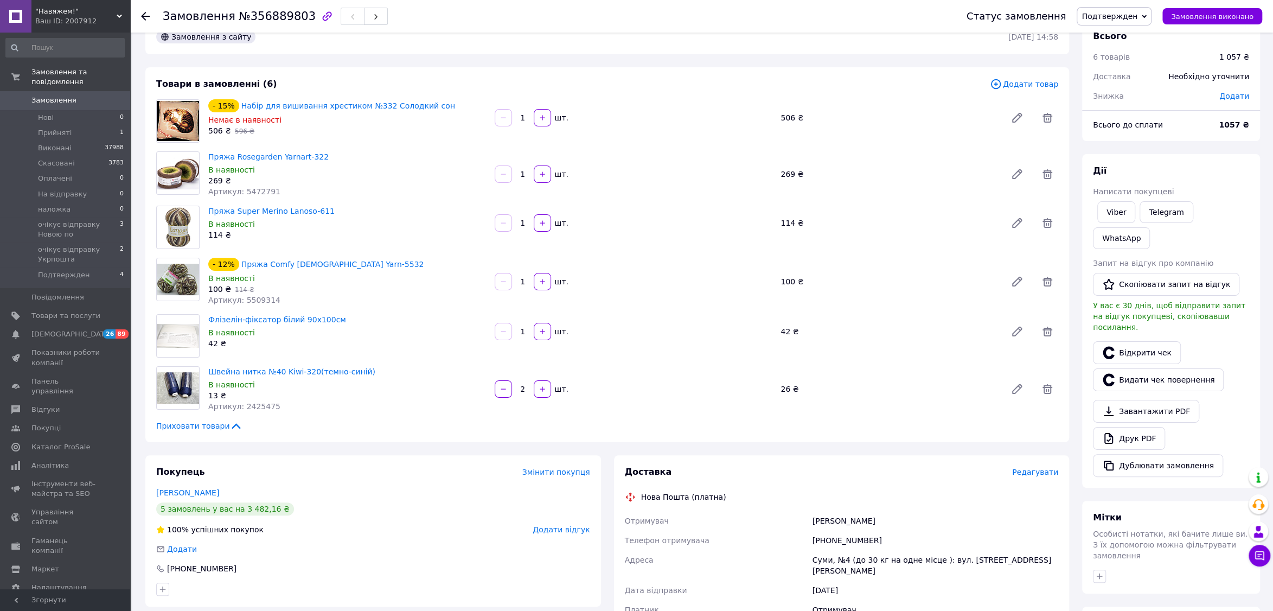
scroll to position [44, 0]
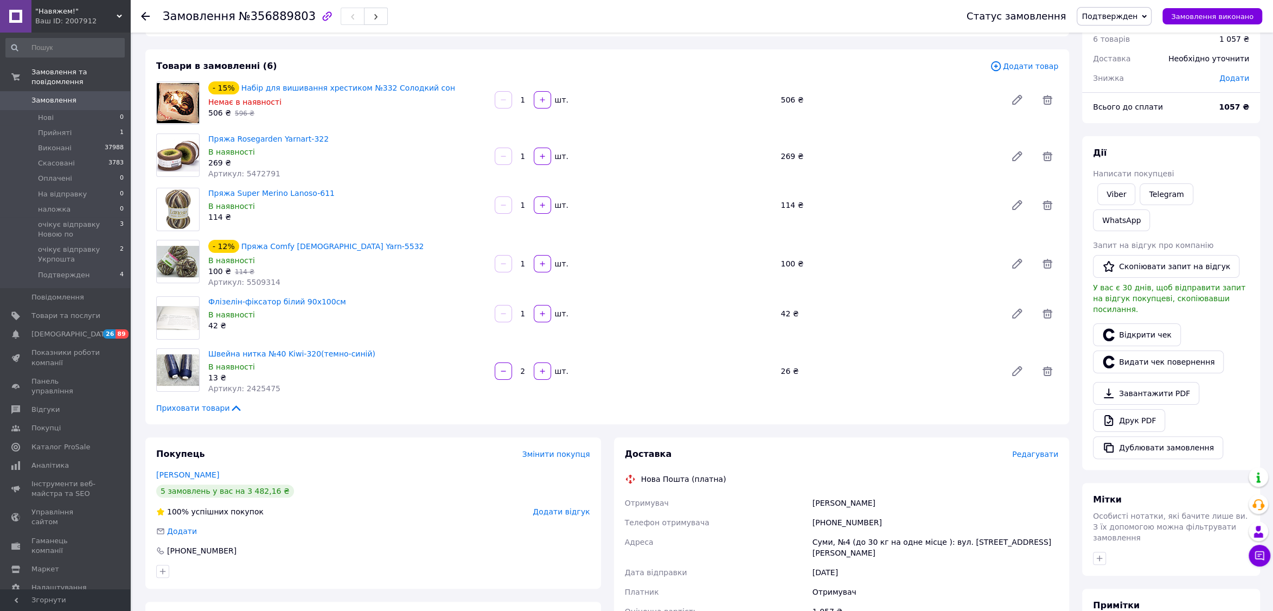
click at [1035, 448] on div "Доставка Редагувати" at bounding box center [842, 454] width 434 height 12
click at [1035, 452] on span "Редагувати" at bounding box center [1035, 454] width 46 height 9
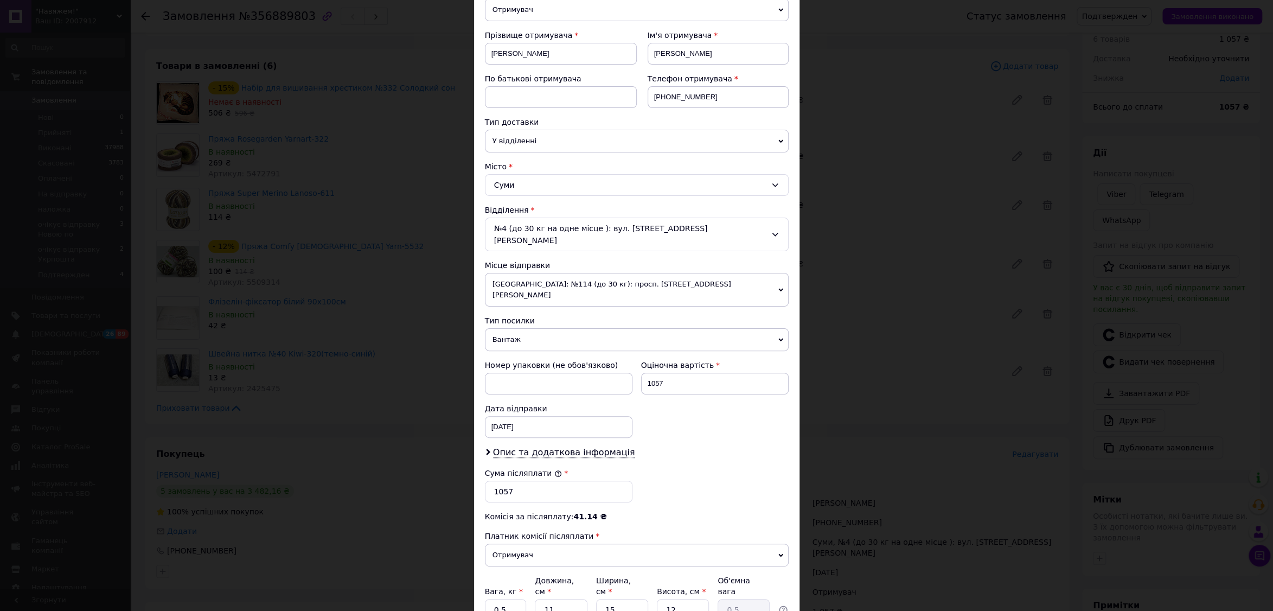
scroll to position [227, 0]
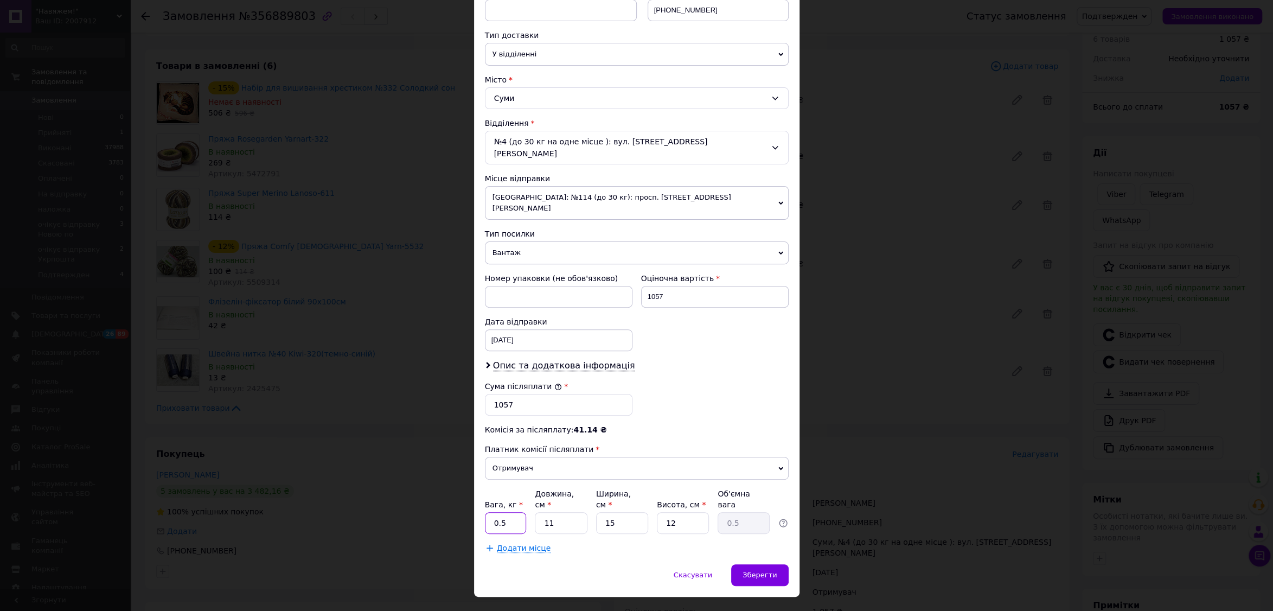
drag, startPoint x: 506, startPoint y: 498, endPoint x: 468, endPoint y: 496, distance: 38.1
click at [485, 512] on input "0.5" at bounding box center [506, 523] width 42 height 22
type input "2"
click at [740, 564] on div "Зберегти" at bounding box center [759, 575] width 57 height 22
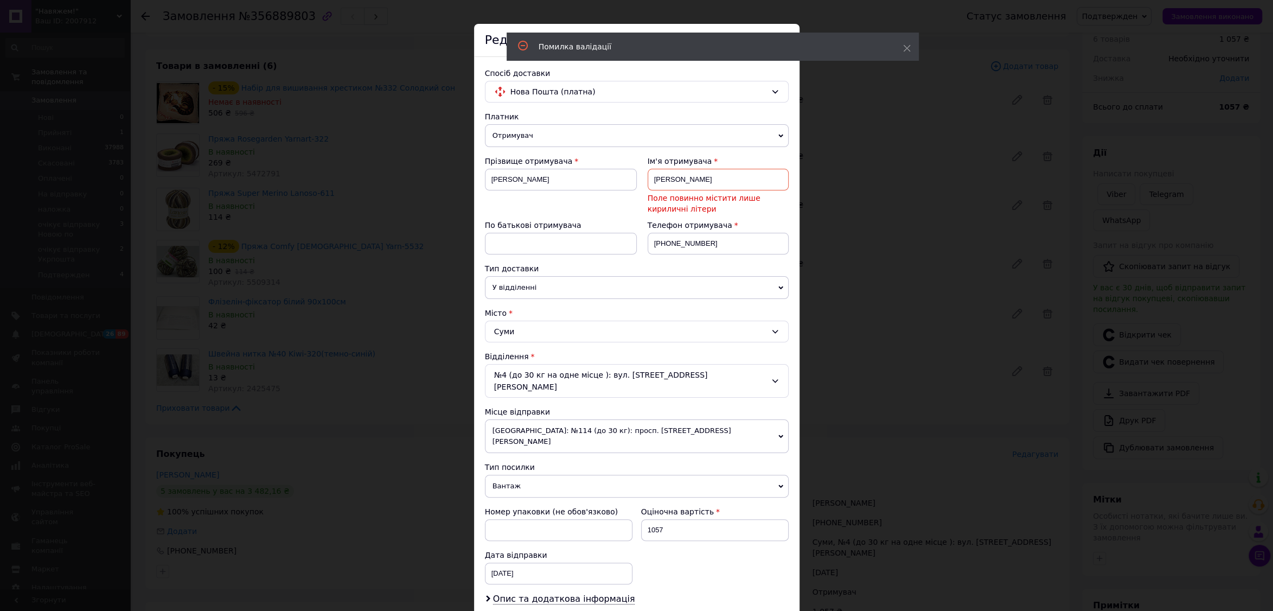
scroll to position [1, 0]
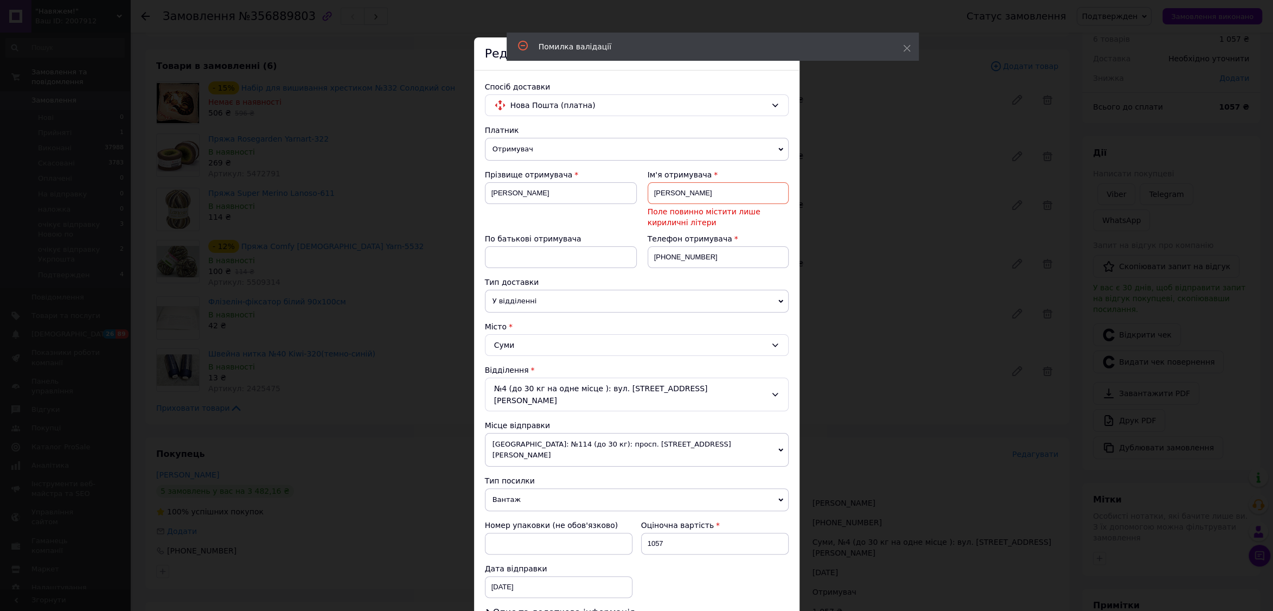
drag, startPoint x: 680, startPoint y: 192, endPoint x: 756, endPoint y: 200, distance: 76.3
click at [756, 200] on input "Наталія Михайлівна" at bounding box center [717, 193] width 141 height 22
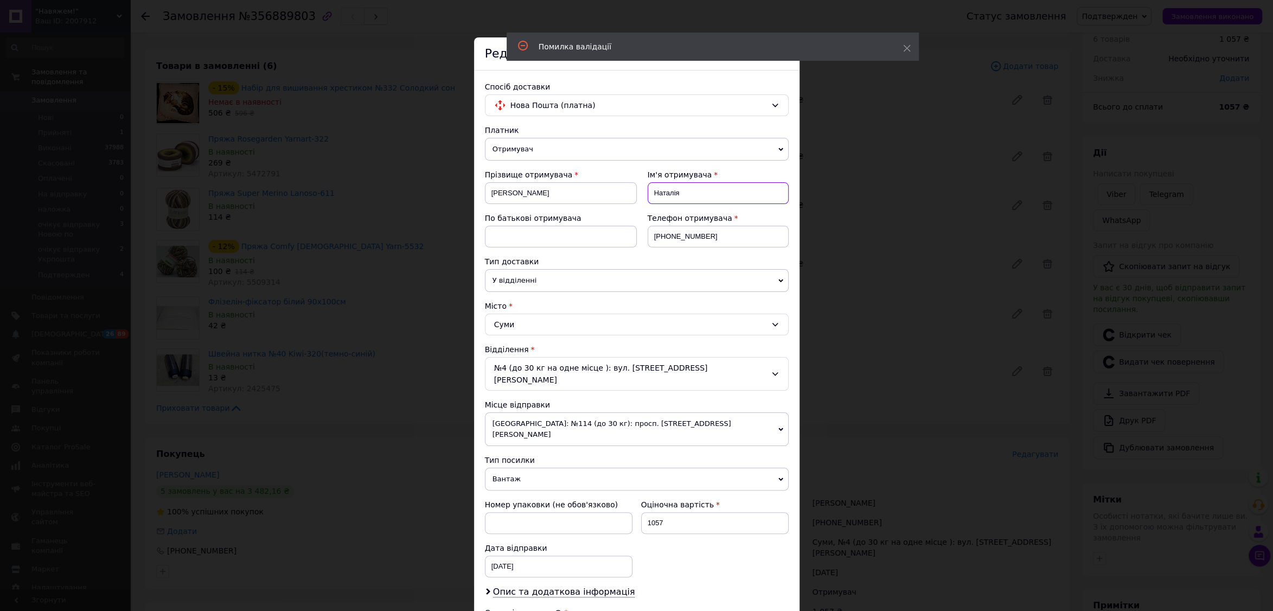
type input "Наталія"
click at [596, 236] on input at bounding box center [561, 237] width 152 height 22
paste input "Михайлівна"
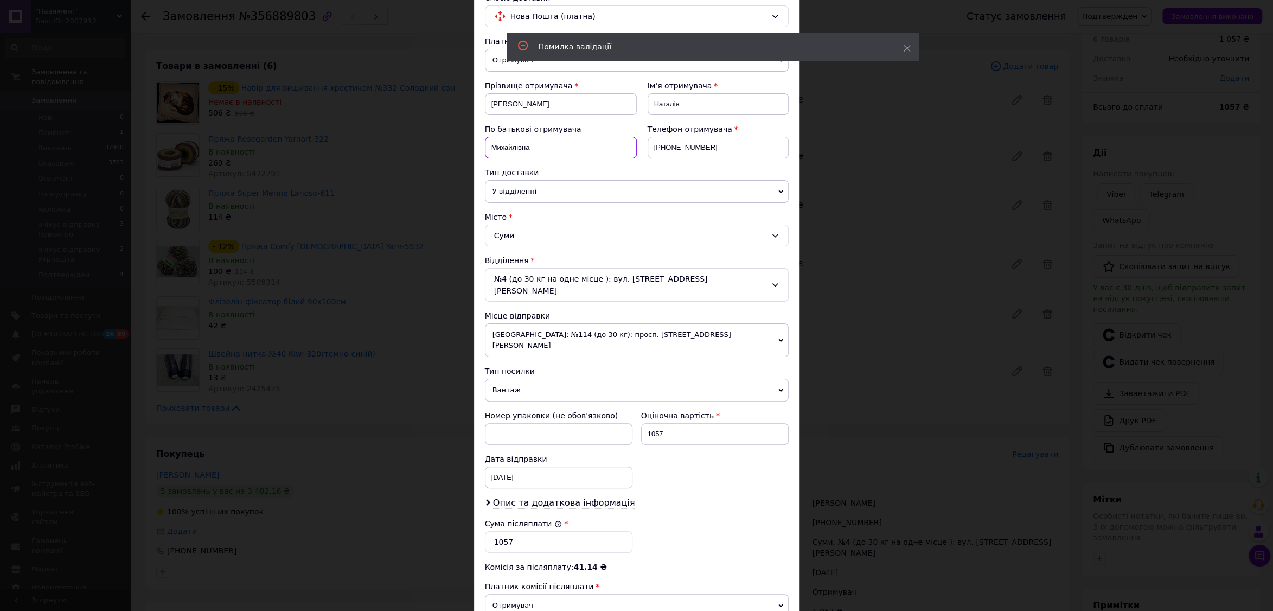
scroll to position [227, 0]
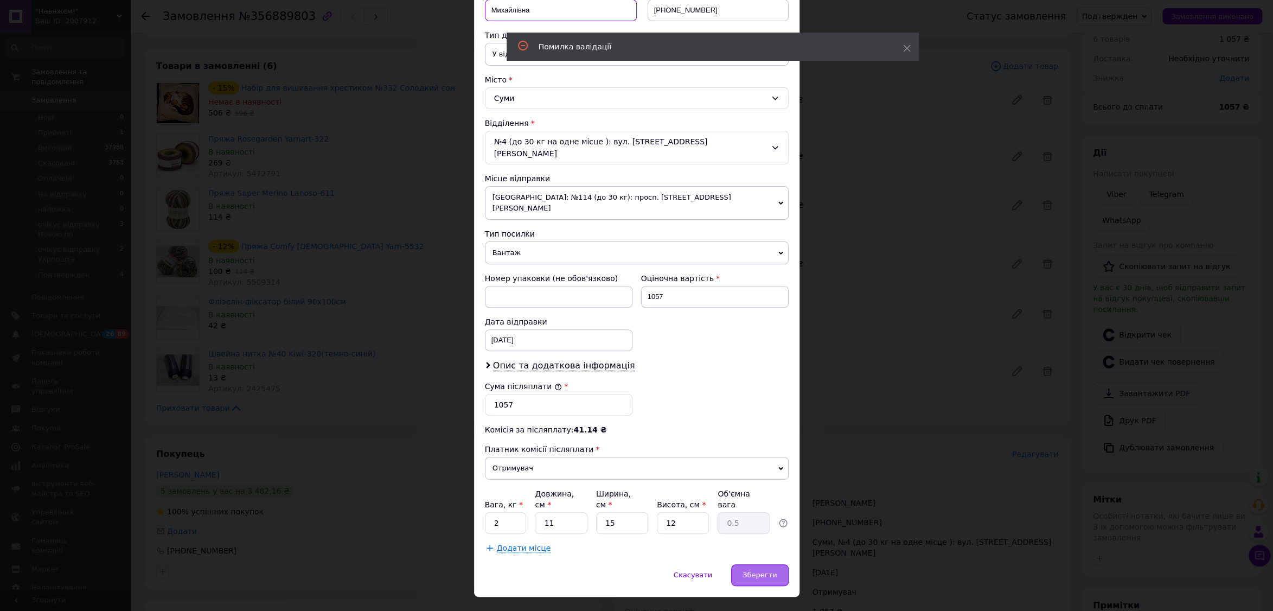
type input "Михайлівна"
click at [752, 570] on span "Зберегти" at bounding box center [759, 574] width 34 height 8
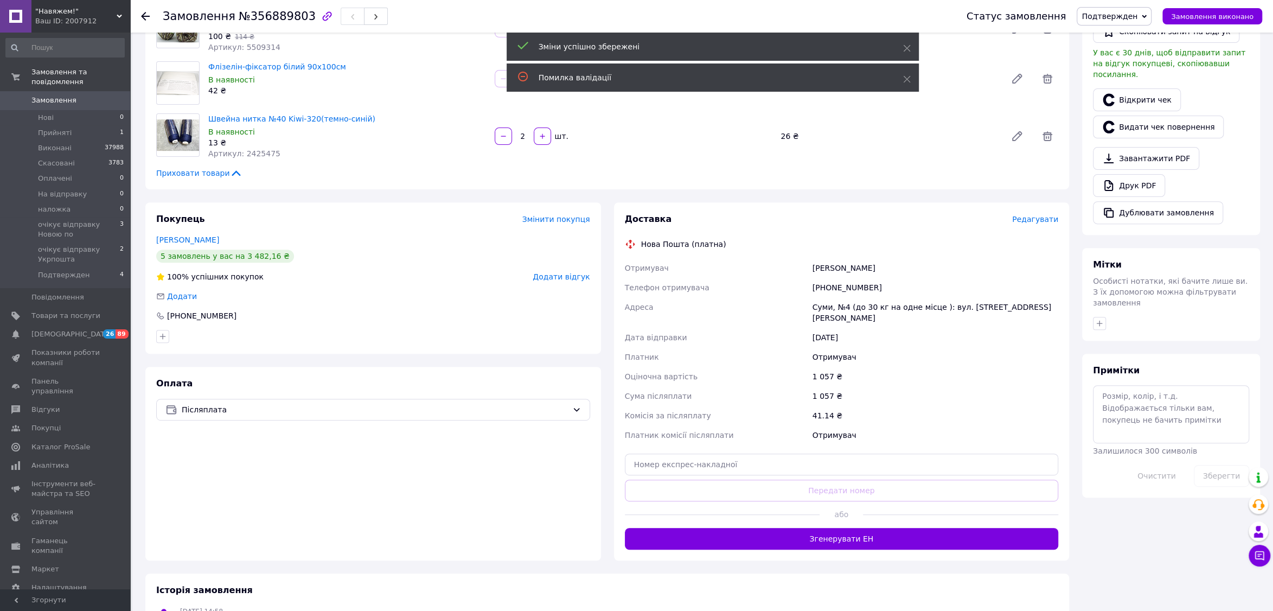
scroll to position [296, 0]
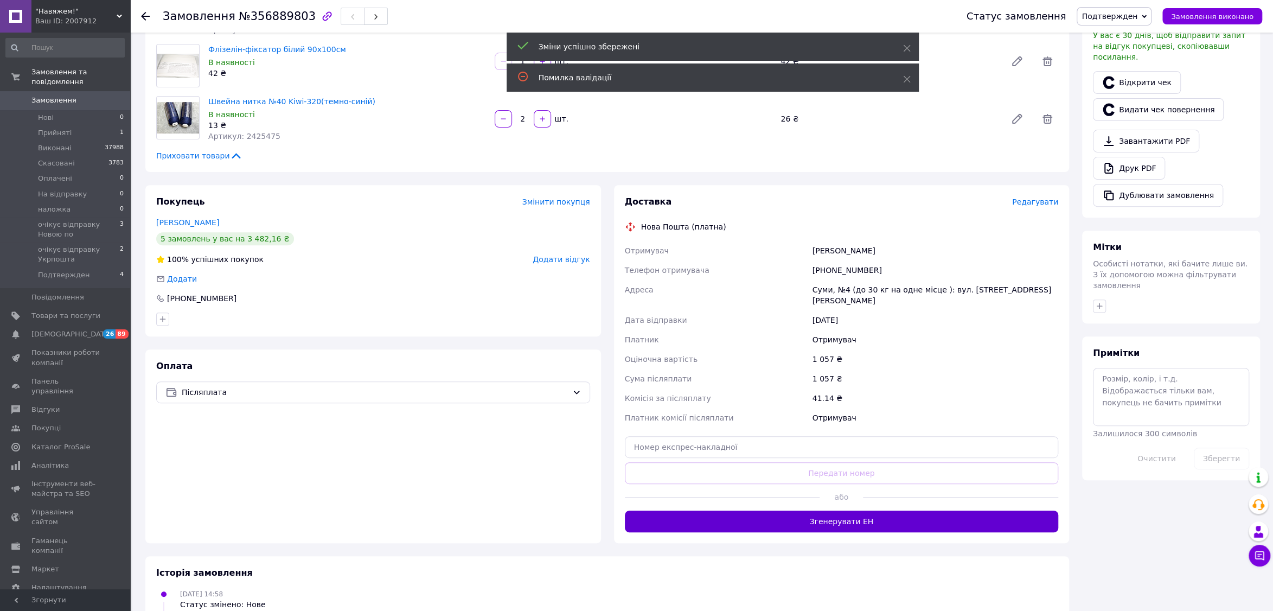
click at [844, 524] on button "Згенерувати ЕН" at bounding box center [842, 521] width 434 height 22
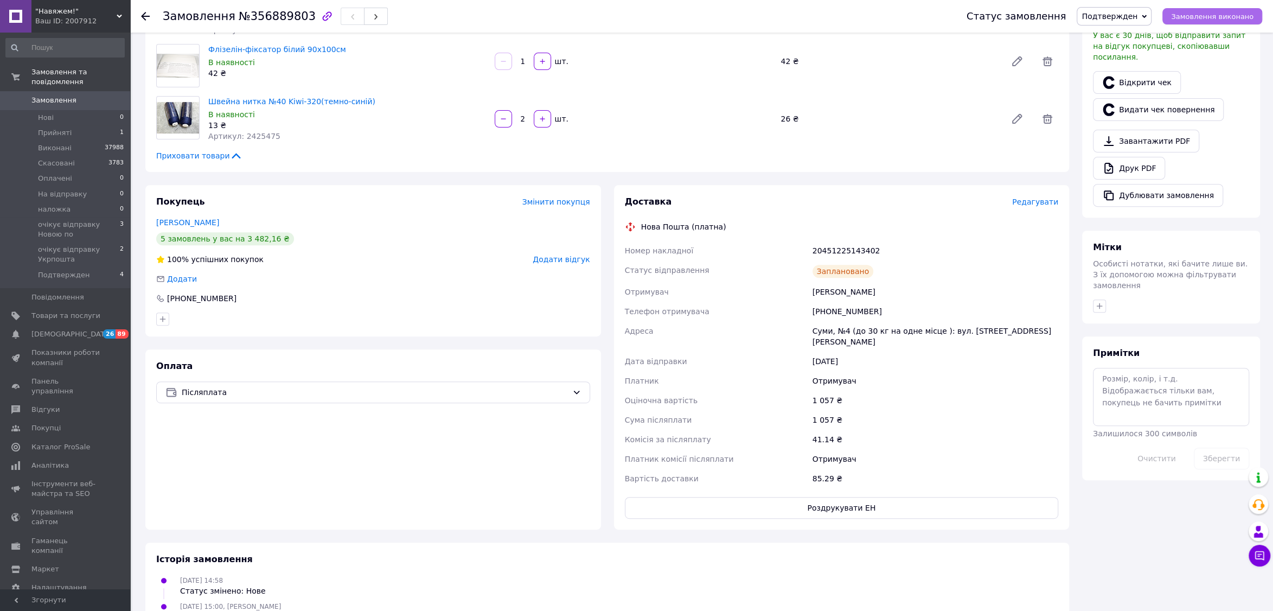
click at [1227, 15] on span "Замовлення виконано" at bounding box center [1212, 16] width 82 height 8
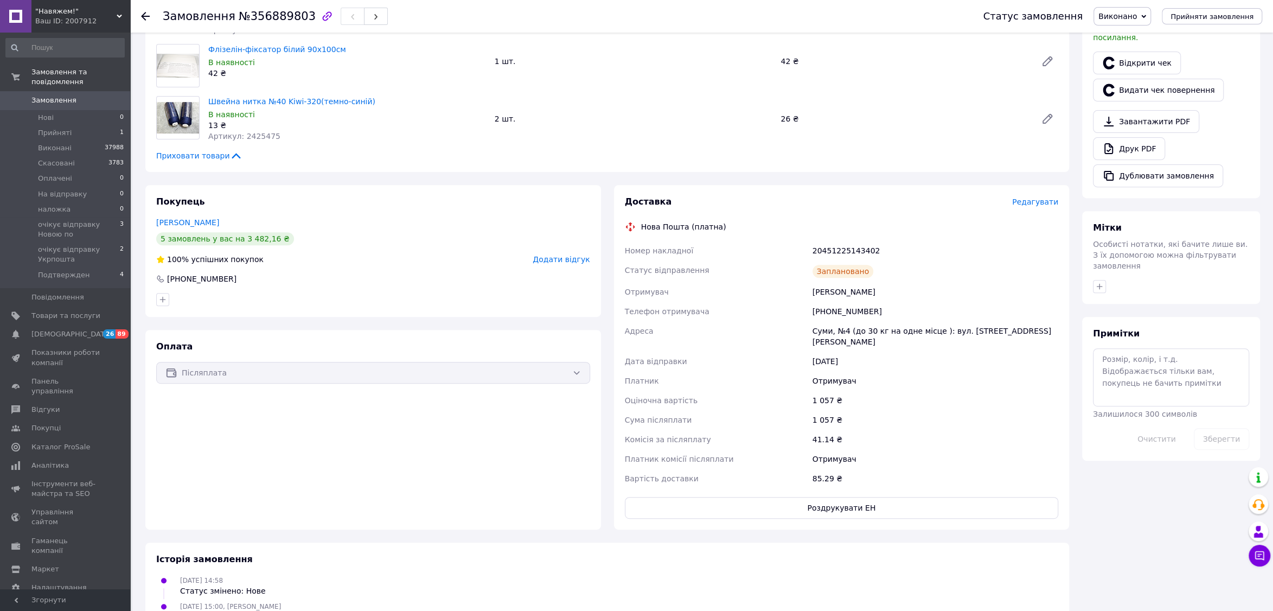
click at [81, 105] on span "Замовлення" at bounding box center [65, 100] width 69 height 10
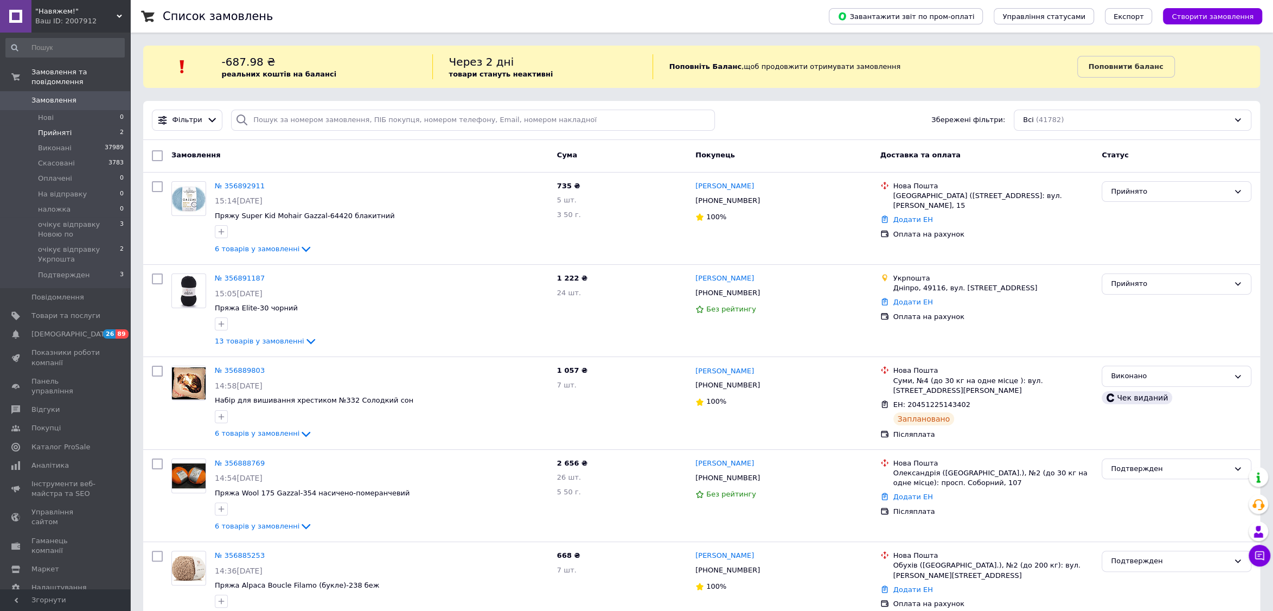
click at [76, 137] on li "Прийняті 2" at bounding box center [65, 132] width 130 height 15
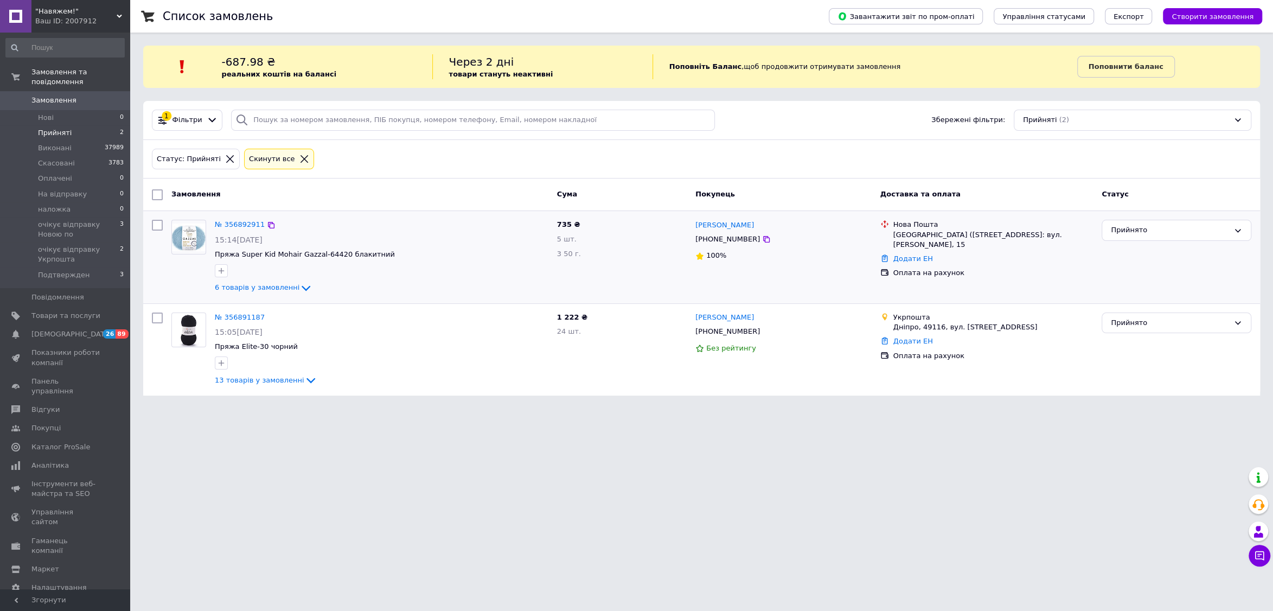
click at [264, 292] on div "6 товарів у замовленні" at bounding box center [381, 287] width 333 height 13
click at [267, 290] on span "6 товарів у замовленні" at bounding box center [257, 287] width 85 height 8
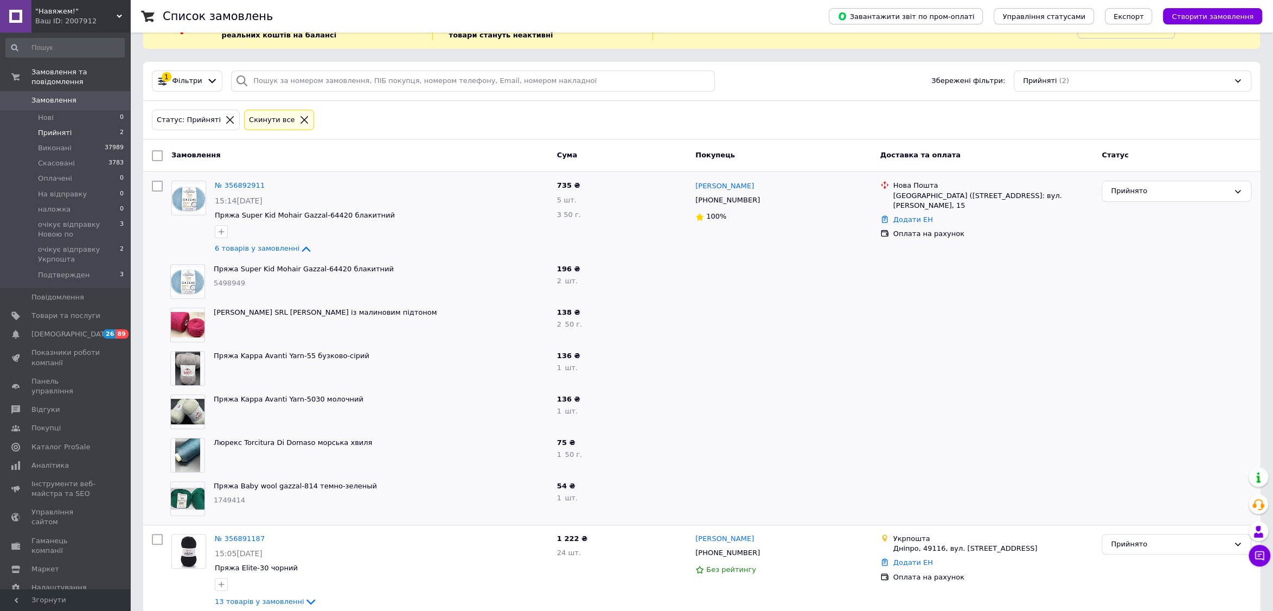
scroll to position [38, 0]
click at [272, 250] on span "6 товарів у замовленні" at bounding box center [257, 249] width 85 height 8
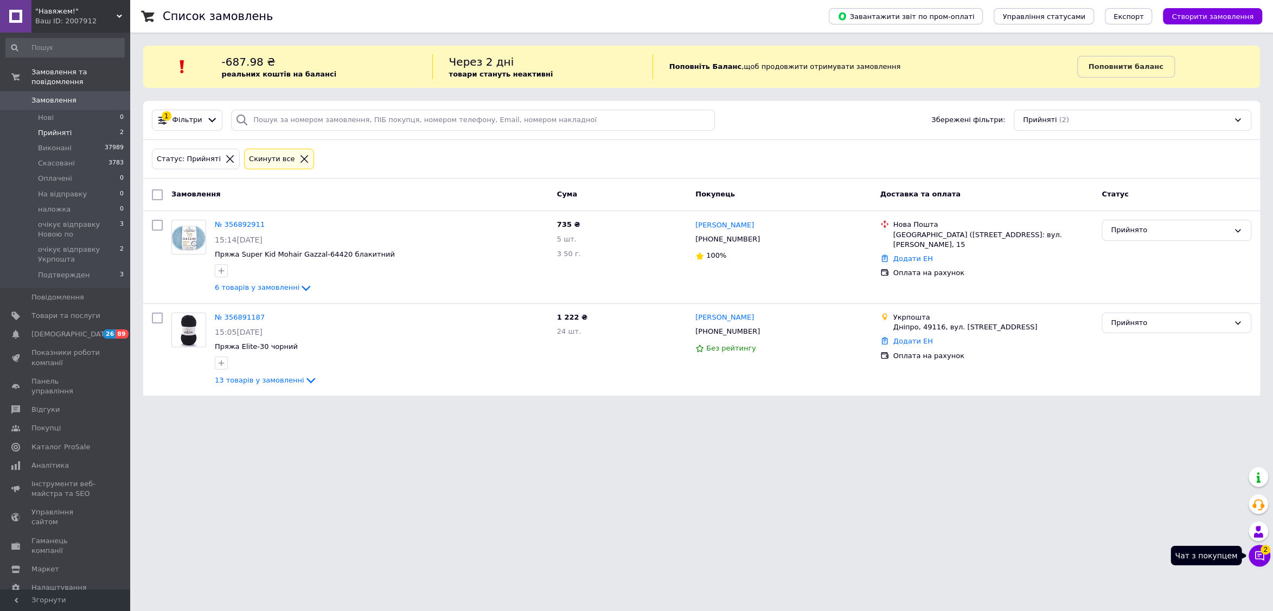
click at [1255, 552] on icon at bounding box center [1259, 555] width 9 height 9
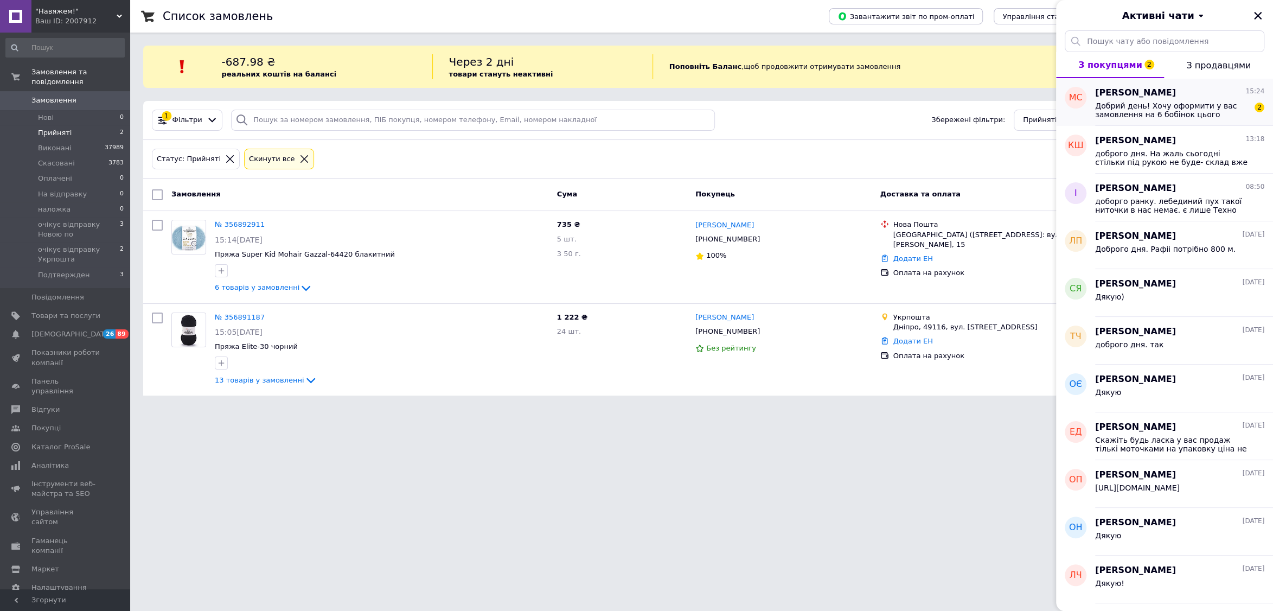
click at [1159, 105] on span "Добрий день! Хочу оформити у вас замовлення на 6 бобінок цього шнурочка. Підкаж…" at bounding box center [1172, 109] width 154 height 17
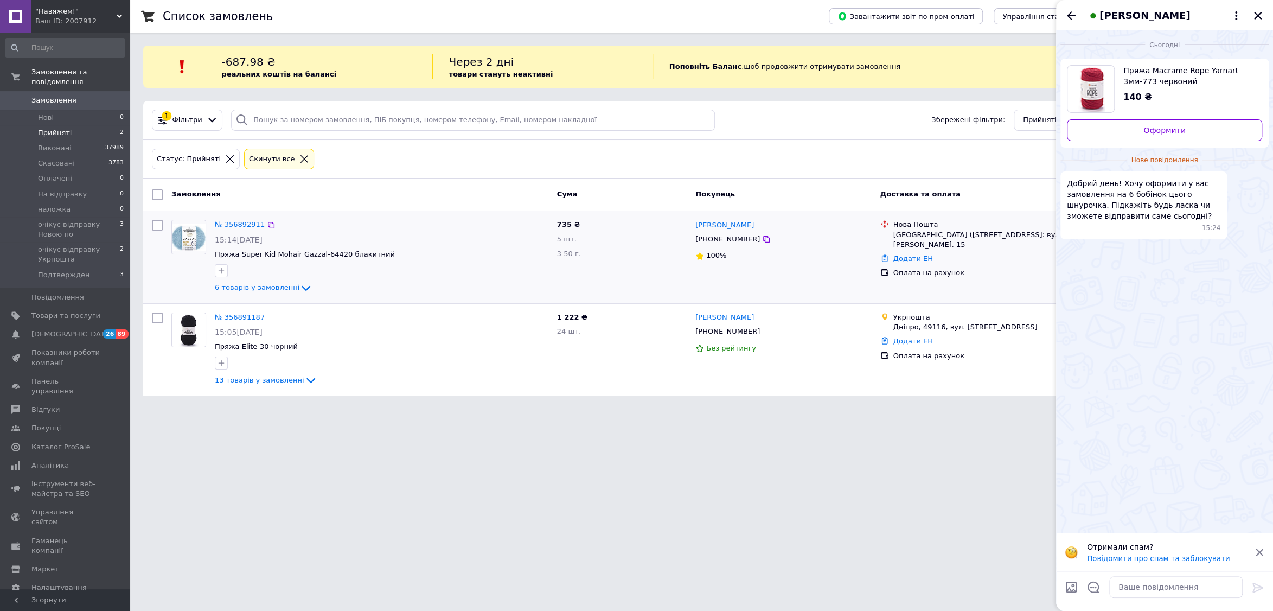
drag, startPoint x: 445, startPoint y: 284, endPoint x: 363, endPoint y: 288, distance: 82.5
click at [445, 284] on div "6 товарів у замовленні" at bounding box center [381, 287] width 333 height 13
click at [277, 290] on span "6 товарів у замовленні" at bounding box center [257, 287] width 85 height 8
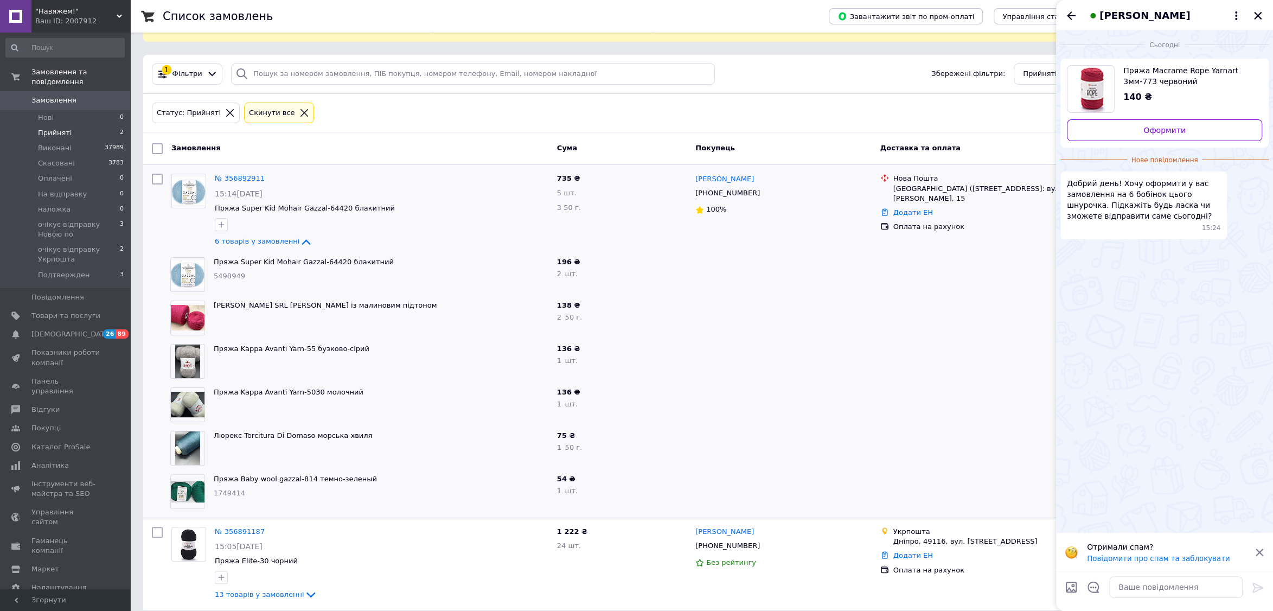
scroll to position [57, 0]
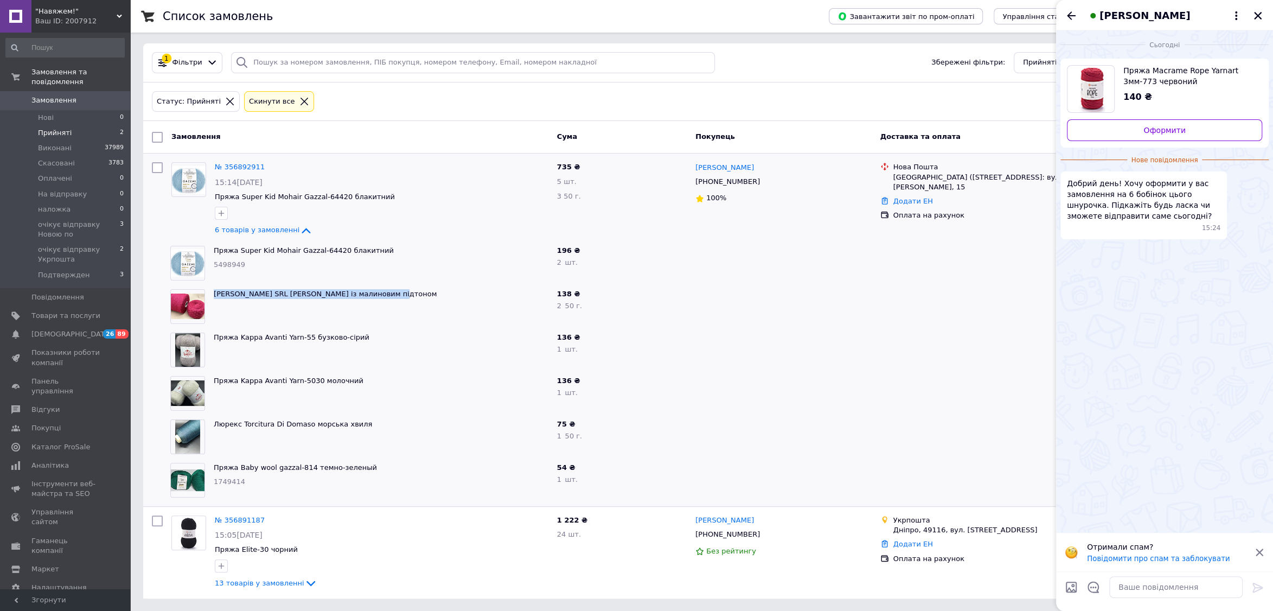
drag, startPoint x: 394, startPoint y: 292, endPoint x: 213, endPoint y: 295, distance: 181.1
click at [214, 296] on span "[PERSON_NAME] SRL [PERSON_NAME] із малиновим підтоном" at bounding box center [381, 294] width 335 height 10
copy link "[PERSON_NAME] SRL [PERSON_NAME] із малиновим підтоном"
click at [70, 317] on span "Товари та послуги" at bounding box center [65, 316] width 69 height 10
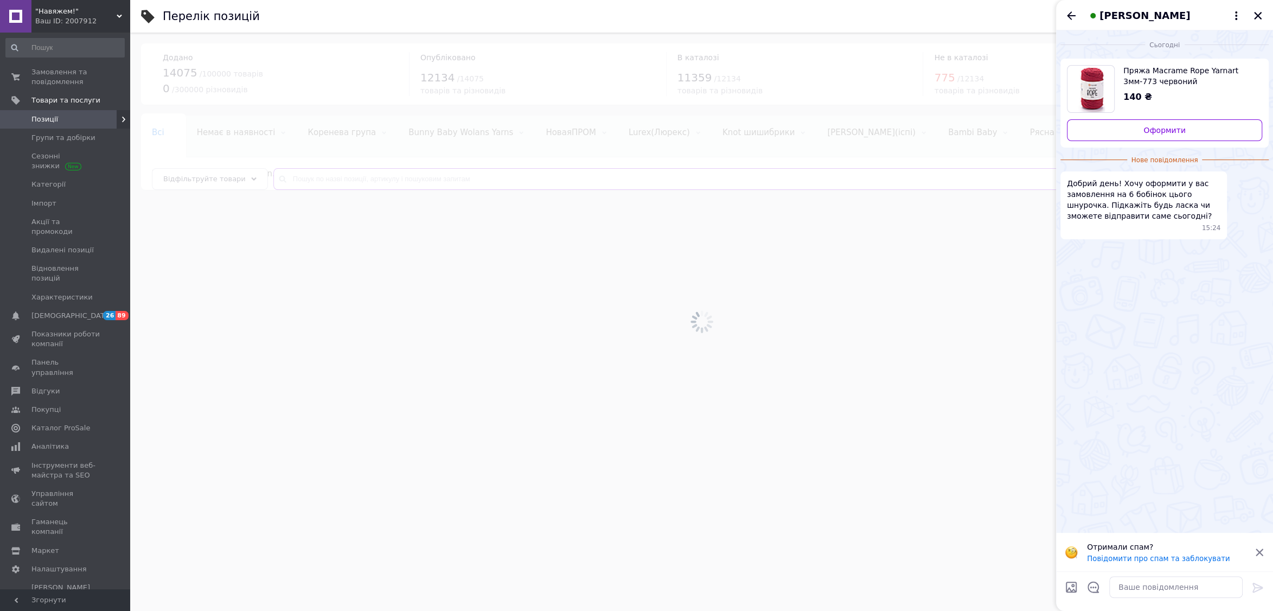
click at [514, 179] on input "text" at bounding box center [762, 179] width 978 height 22
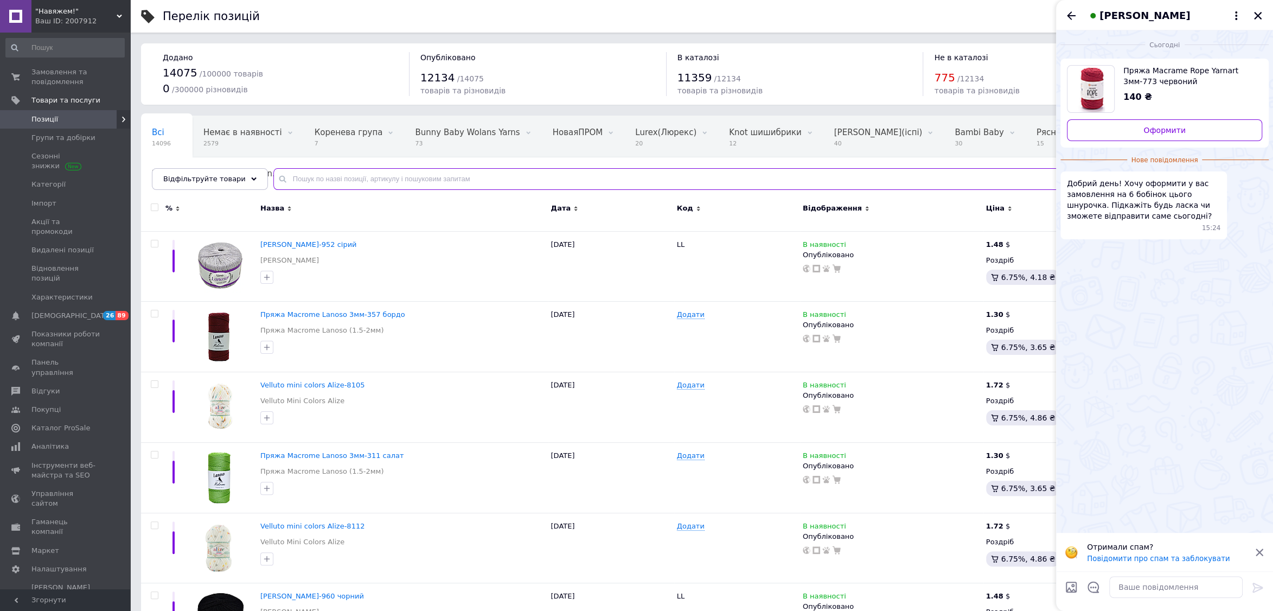
click at [515, 178] on input "text" at bounding box center [762, 179] width 978 height 22
paste input "[PERSON_NAME] SRL [PERSON_NAME] із малиновим підтоном"
type input "[PERSON_NAME] SRL [PERSON_NAME] із малиновим підтоном"
click at [1148, 594] on textarea at bounding box center [1175, 587] width 133 height 22
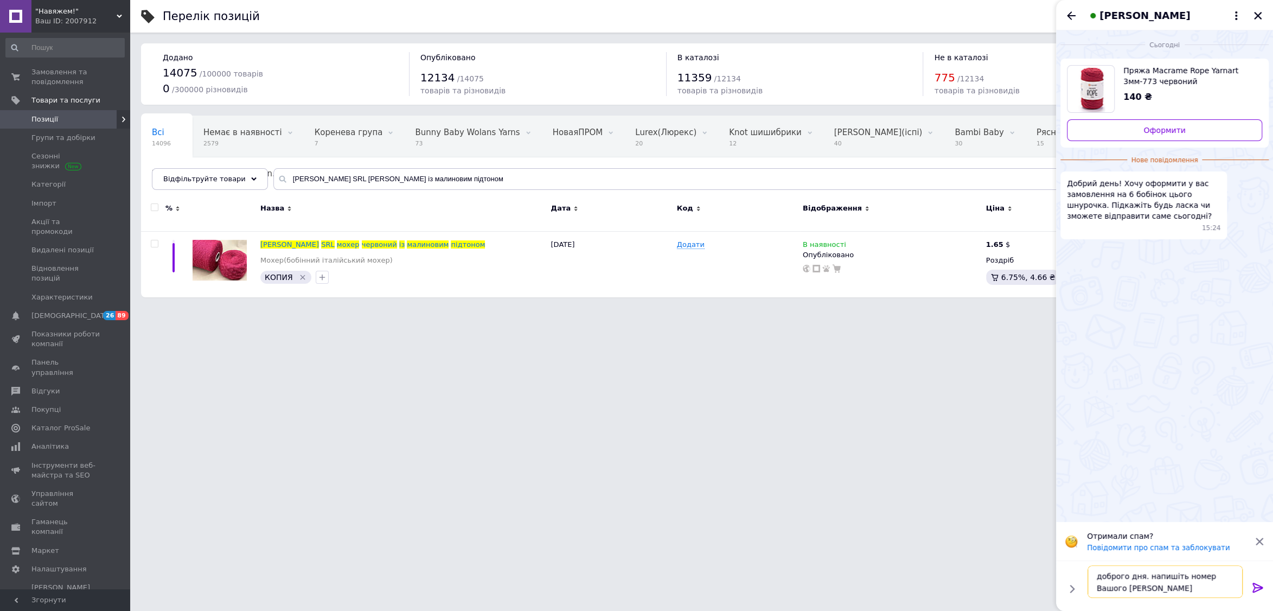
type textarea "доброго дня. напишіть номер Вашого [PERSON_NAME]"
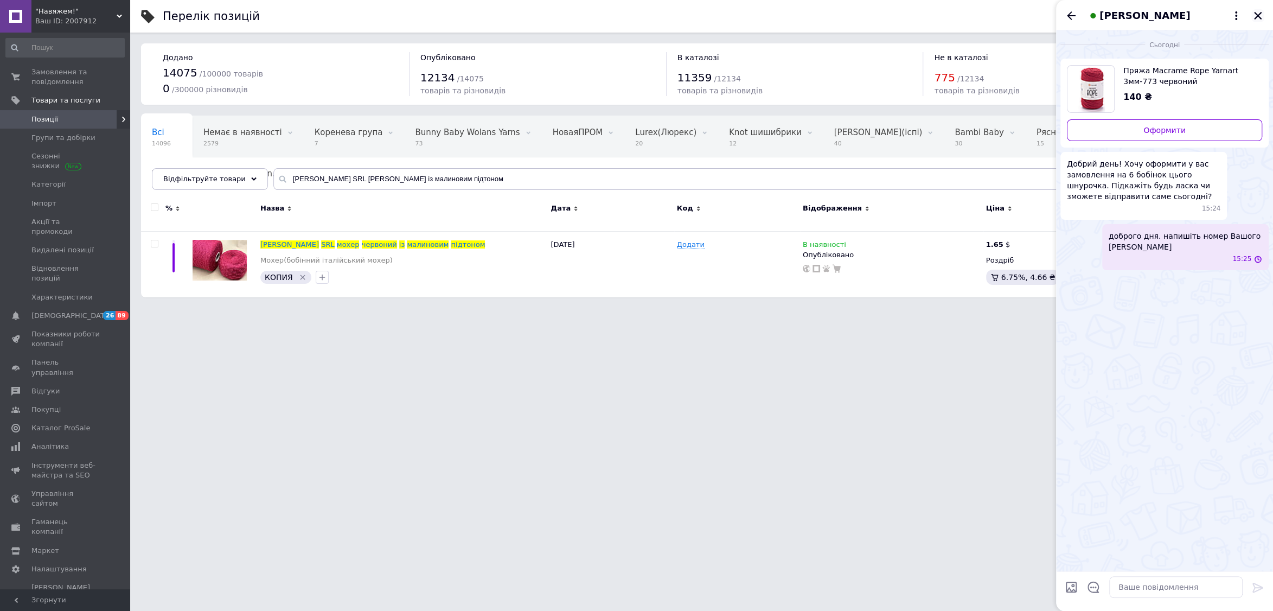
click at [1258, 13] on icon "Закрити" at bounding box center [1258, 16] width 10 height 10
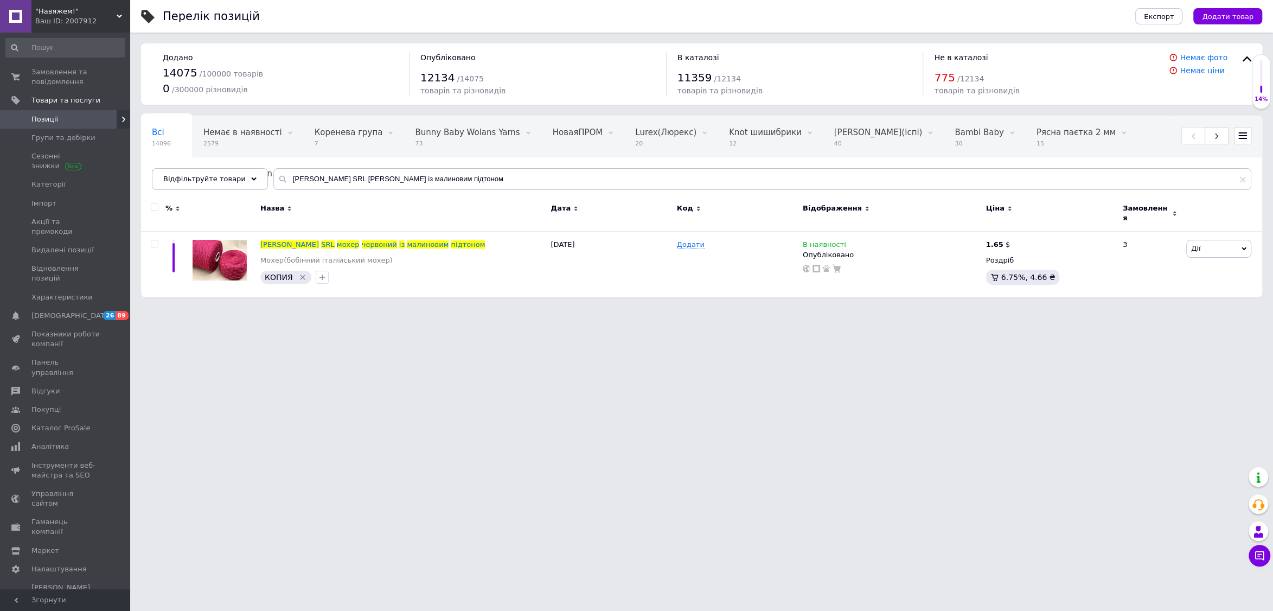
click at [832, 308] on html ""Навяжем!" Ваш ID: 2007912 Сайт "Навяжем!" Кабінет покупця Перевірити стан сист…" at bounding box center [636, 154] width 1273 height 308
click at [831, 240] on span "В наявності" at bounding box center [823, 245] width 43 height 11
drag, startPoint x: 887, startPoint y: 248, endPoint x: 869, endPoint y: 249, distance: 18.0
click at [886, 247] on li "Немає в наявності" at bounding box center [913, 252] width 103 height 15
click at [838, 250] on div "Опубліковано" at bounding box center [891, 255] width 178 height 10
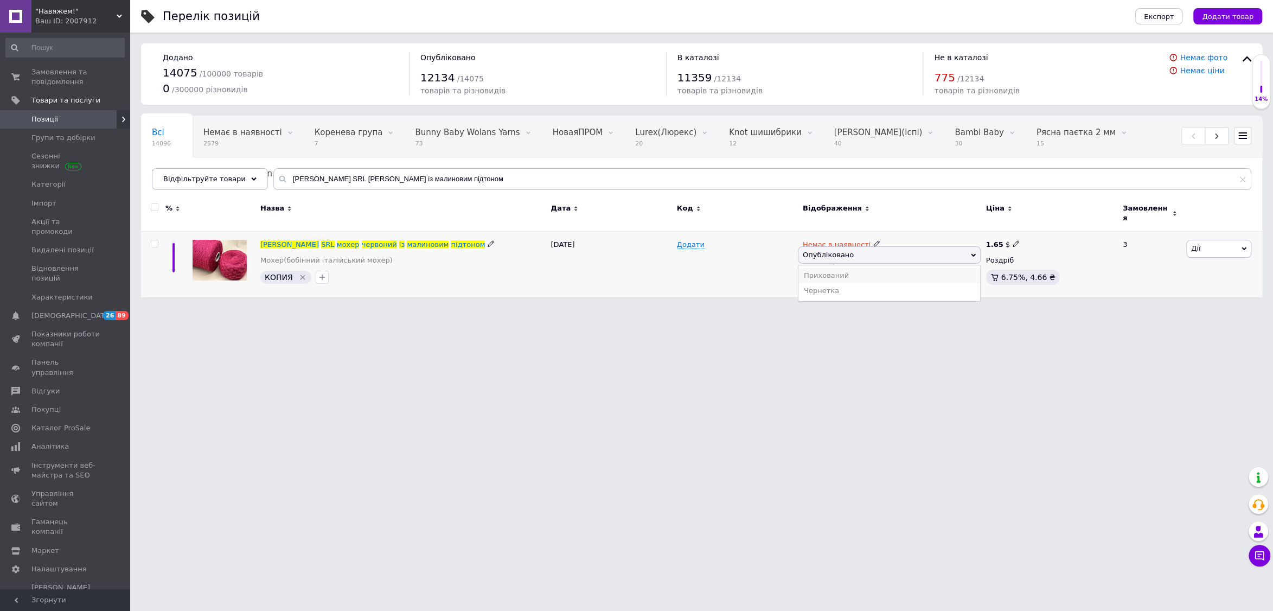
click at [838, 268] on li "Прихований" at bounding box center [889, 275] width 182 height 15
click at [84, 80] on span "Замовлення та повідомлення" at bounding box center [65, 77] width 69 height 20
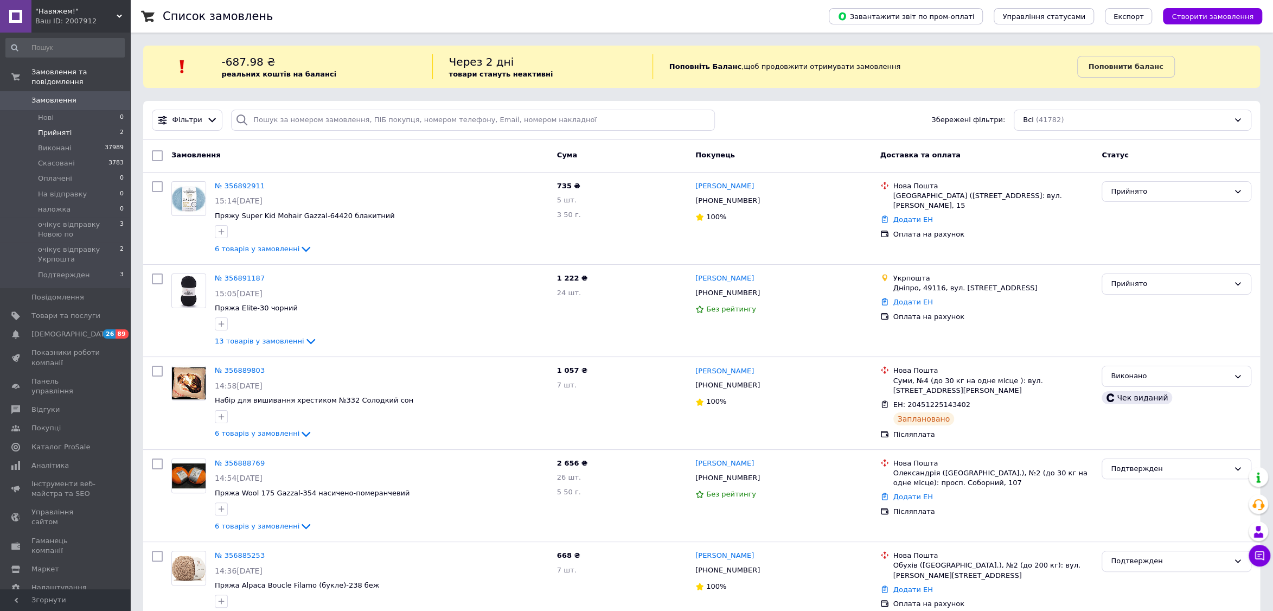
click at [98, 133] on li "Прийняті 2" at bounding box center [65, 132] width 130 height 15
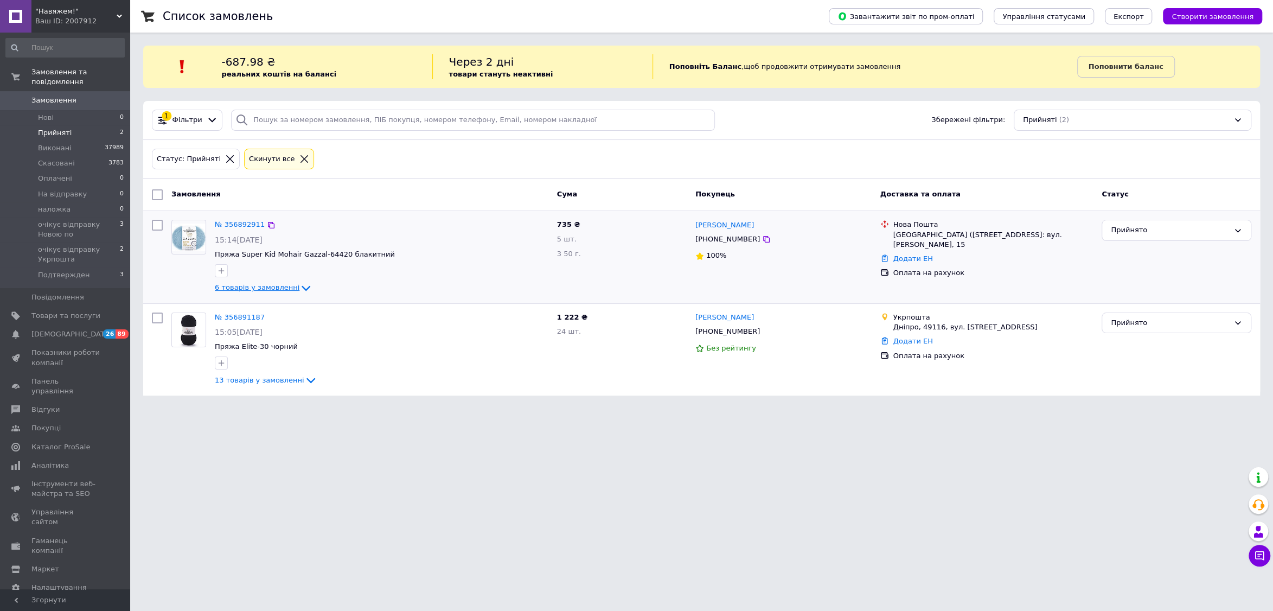
click at [257, 287] on span "6 товарів у замовленні" at bounding box center [257, 287] width 85 height 8
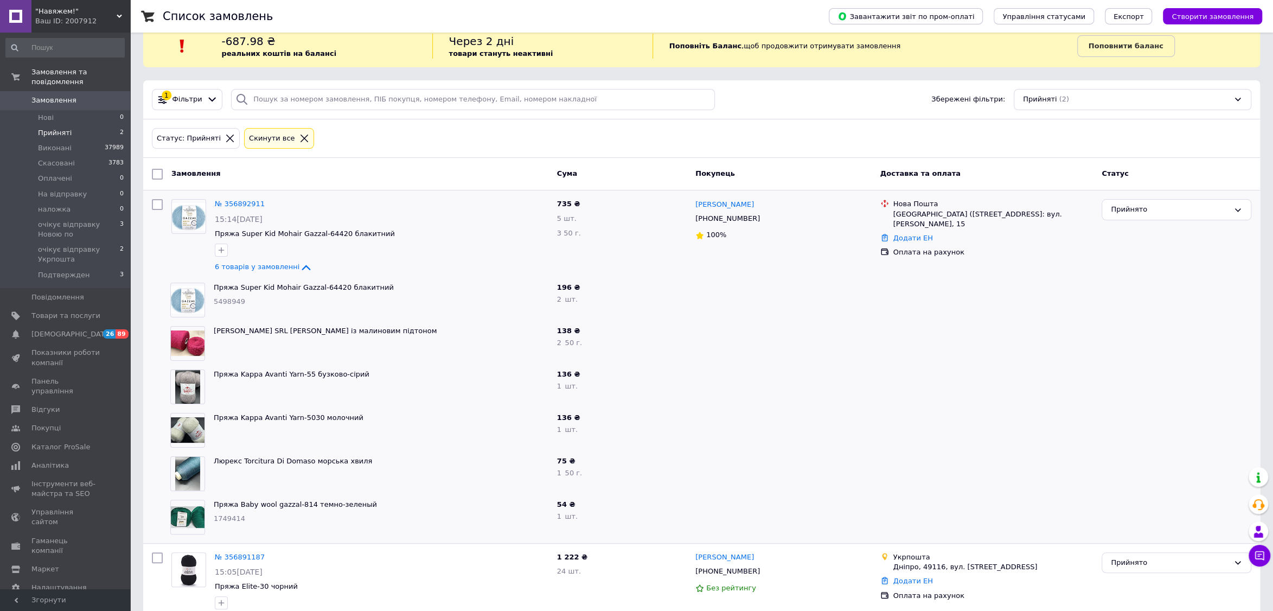
scroll to position [20, 0]
click at [762, 217] on icon at bounding box center [766, 219] width 9 height 9
click at [248, 203] on link "№ 356892911" at bounding box center [240, 204] width 50 height 8
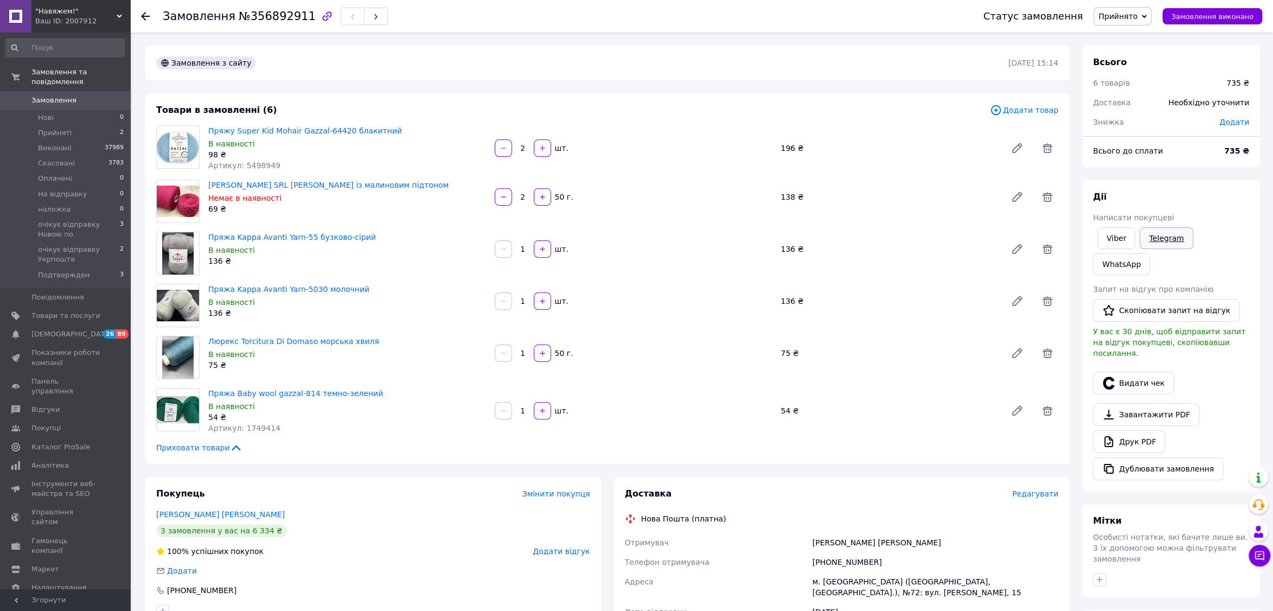
click at [1178, 236] on link "Telegram" at bounding box center [1165, 238] width 53 height 22
drag, startPoint x: 399, startPoint y: 183, endPoint x: 209, endPoint y: 187, distance: 189.8
click at [208, 186] on span "[PERSON_NAME] SRL [PERSON_NAME] із малиновим підтоном" at bounding box center [347, 184] width 278 height 11
copy link "[PERSON_NAME] SRL [PERSON_NAME] із малиновим підтоном"
drag, startPoint x: 831, startPoint y: 609, endPoint x: 1258, endPoint y: 552, distance: 431.0
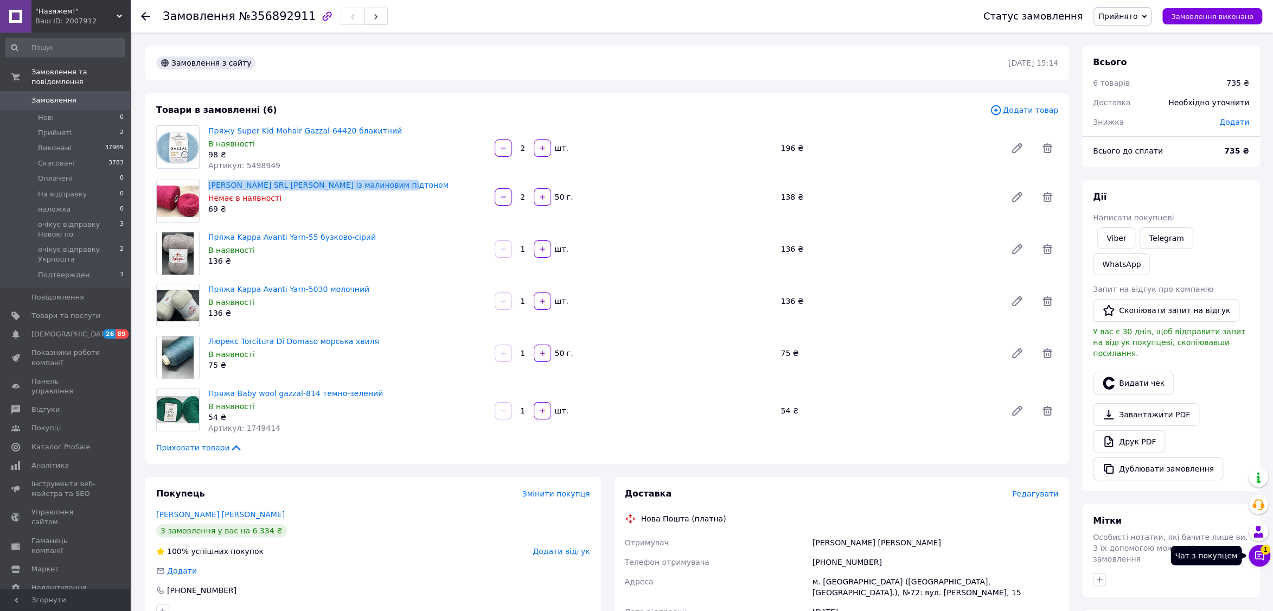
click at [1258, 552] on icon at bounding box center [1259, 555] width 11 height 11
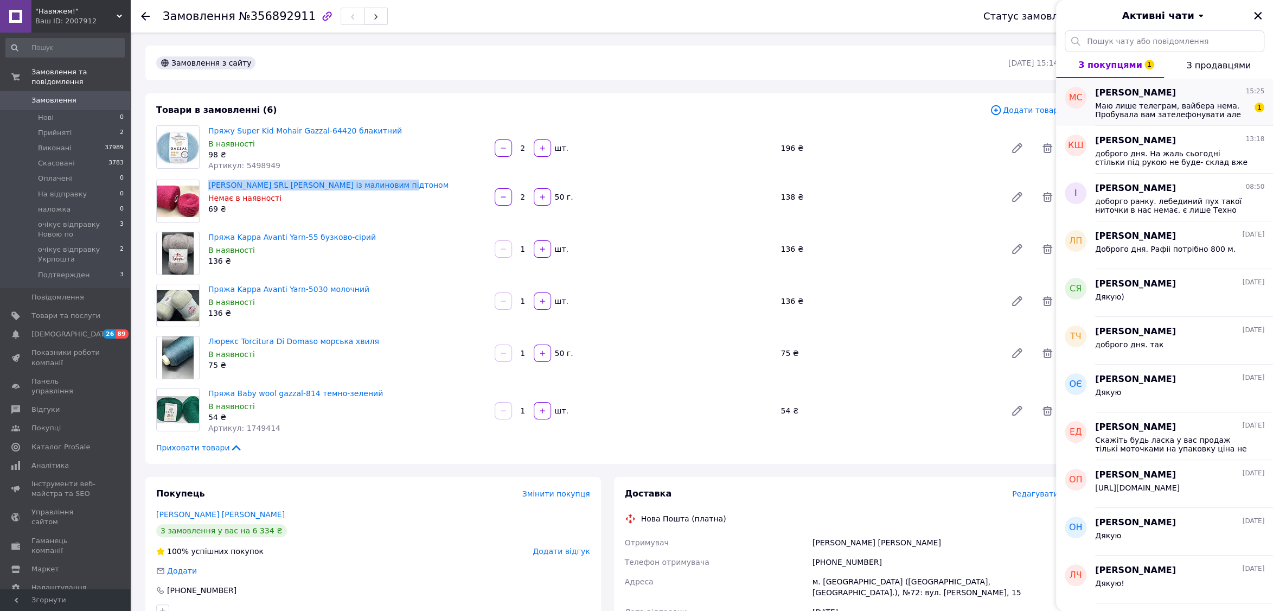
click at [1172, 104] on span "Маю лише телеграм, вайбера нема. Пробувала вам зателефонувати але чомусь не мож…" at bounding box center [1172, 109] width 154 height 17
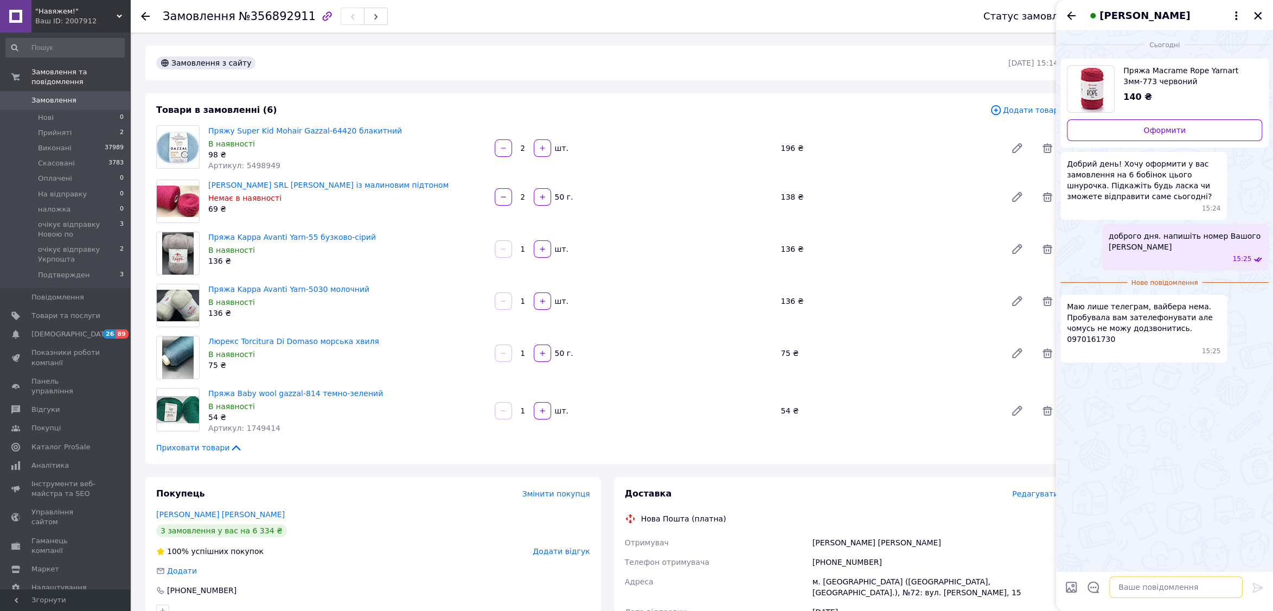
click at [1161, 588] on textarea at bounding box center [1175, 587] width 133 height 22
type textarea "в нас поганий зв'язок"
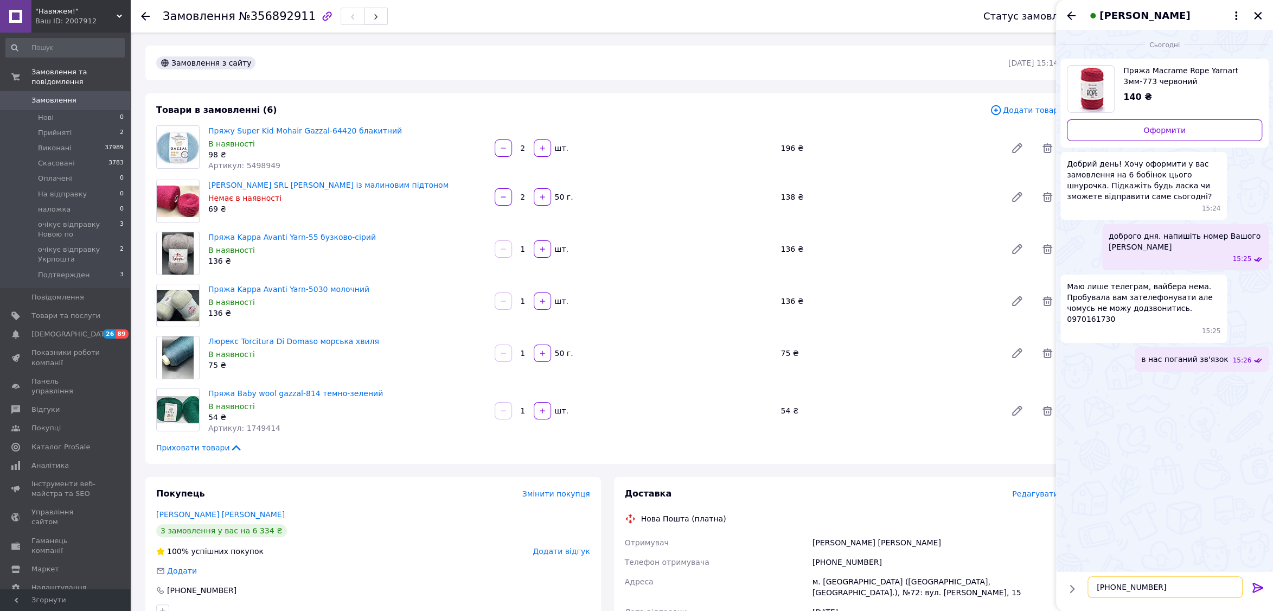
type textarea "050-050-1799"
type textarea "наш телеграм - напишіть туди"
type textarea "дякую"
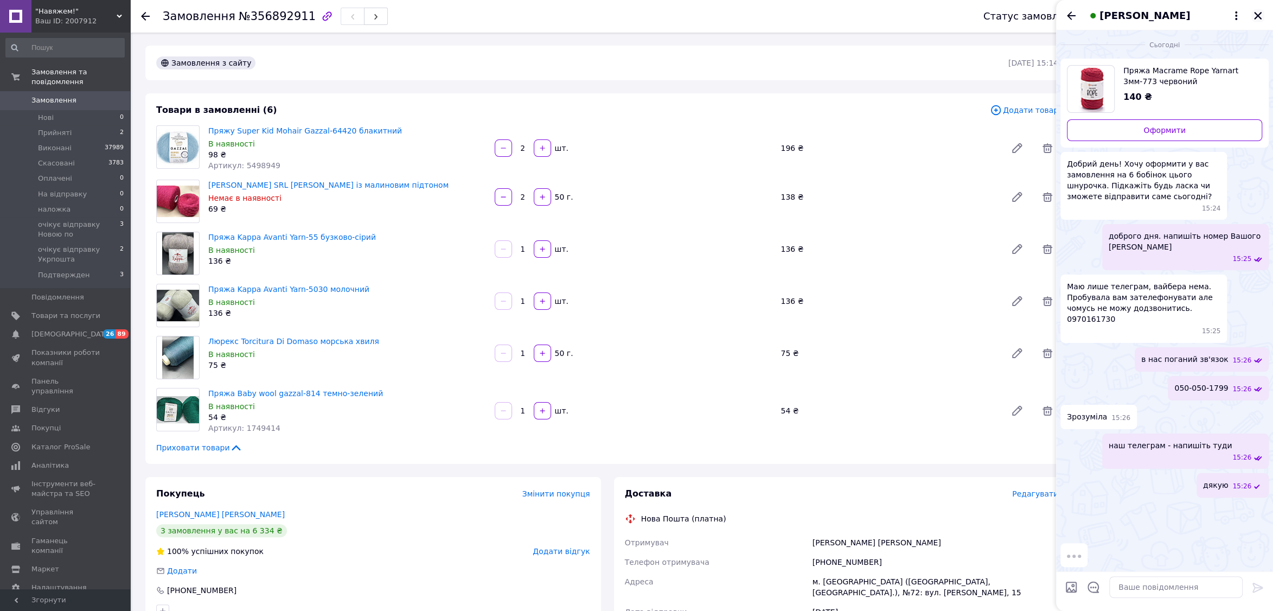
click at [1260, 12] on icon "Закрити" at bounding box center [1258, 16] width 8 height 8
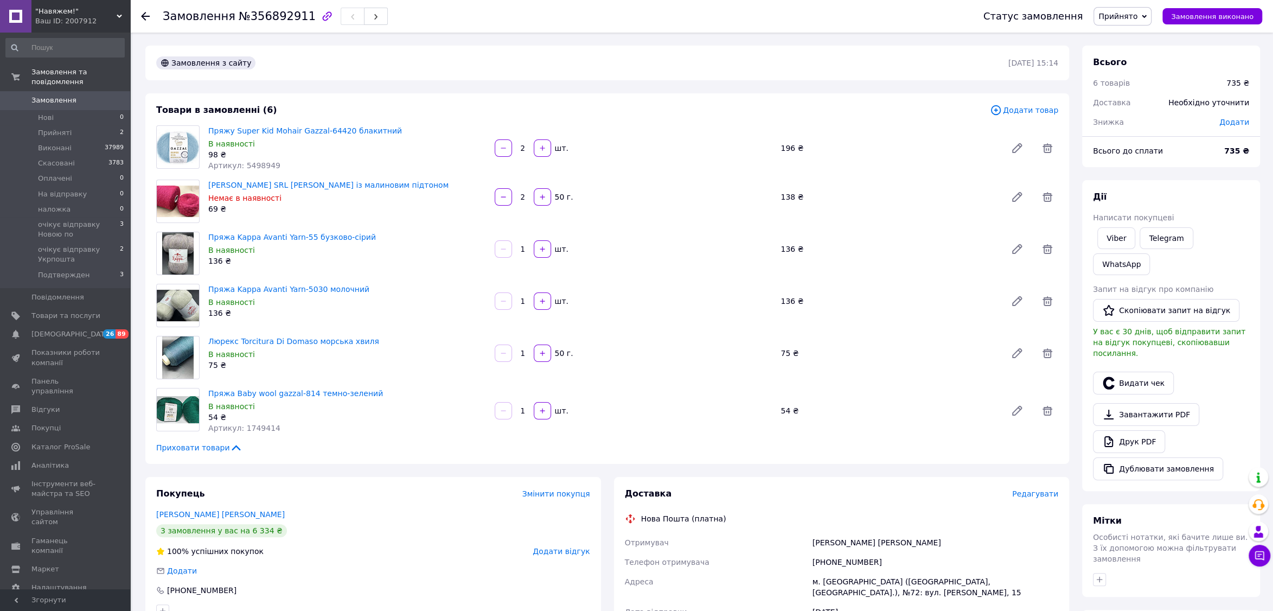
click at [808, 55] on div "Замовлення з сайту" at bounding box center [581, 62] width 854 height 17
click at [1044, 195] on icon at bounding box center [1047, 197] width 10 height 10
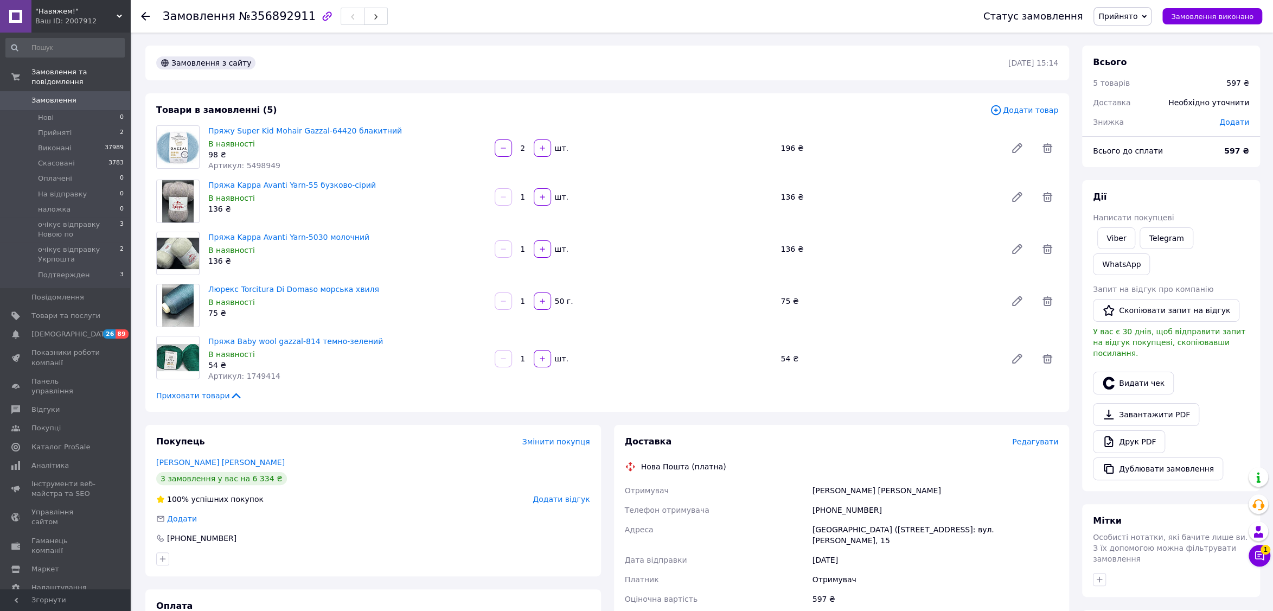
drag, startPoint x: 56, startPoint y: 98, endPoint x: 57, endPoint y: 105, distance: 6.6
click at [56, 98] on span "Замовлення" at bounding box center [53, 100] width 45 height 10
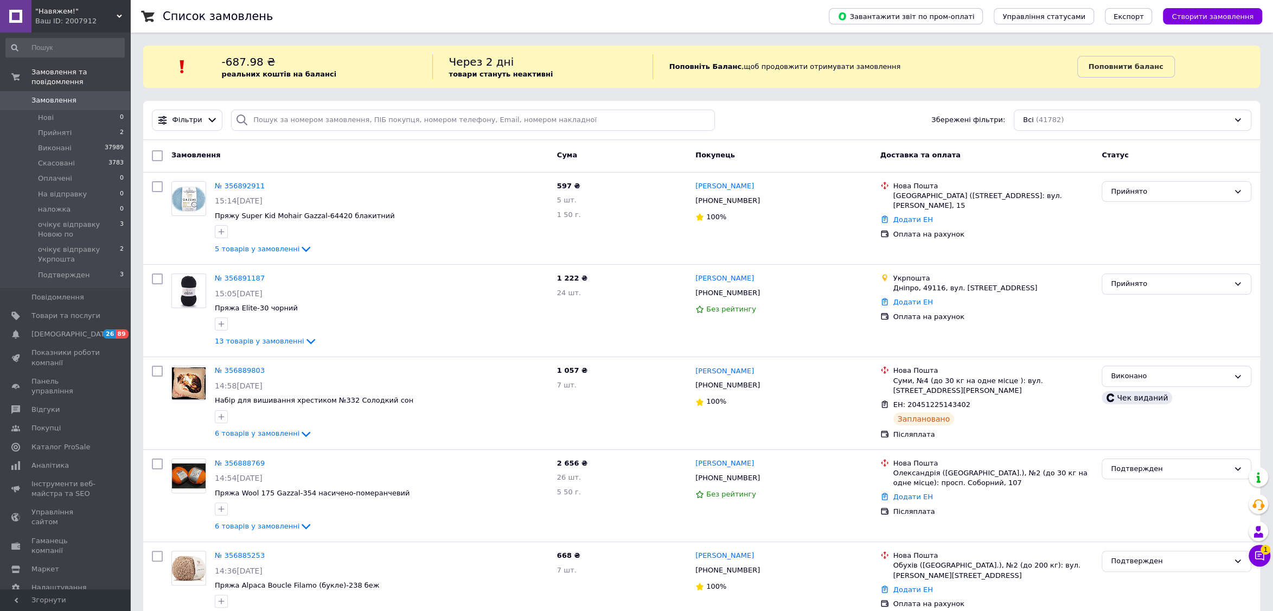
drag, startPoint x: 1195, startPoint y: 20, endPoint x: 1134, endPoint y: 68, distance: 78.0
click at [1195, 20] on span "Створити замовлення" at bounding box center [1212, 16] width 82 height 8
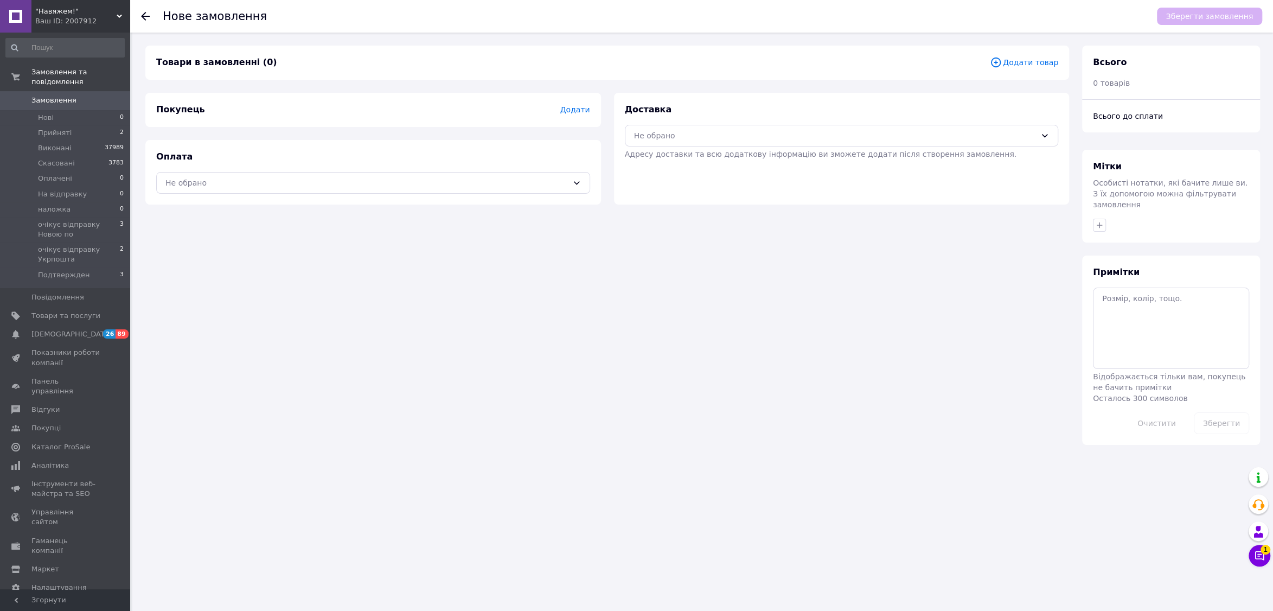
click at [1018, 62] on span "Додати товар" at bounding box center [1024, 62] width 68 height 12
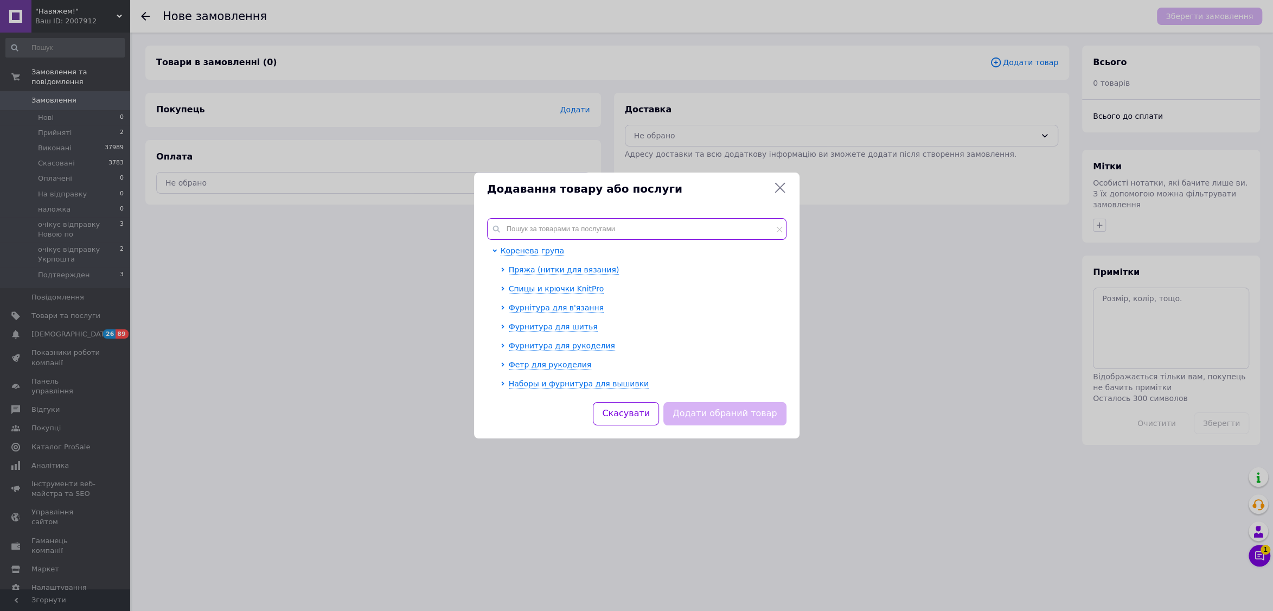
click at [631, 231] on input "text" at bounding box center [636, 229] width 299 height 22
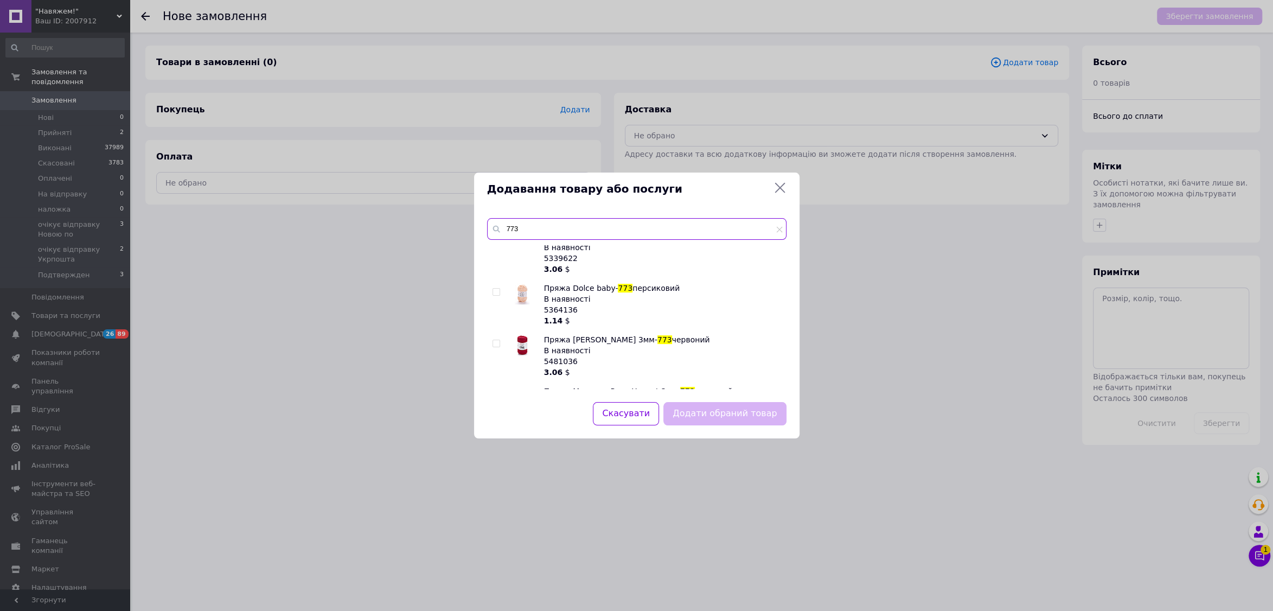
scroll to position [125, 0]
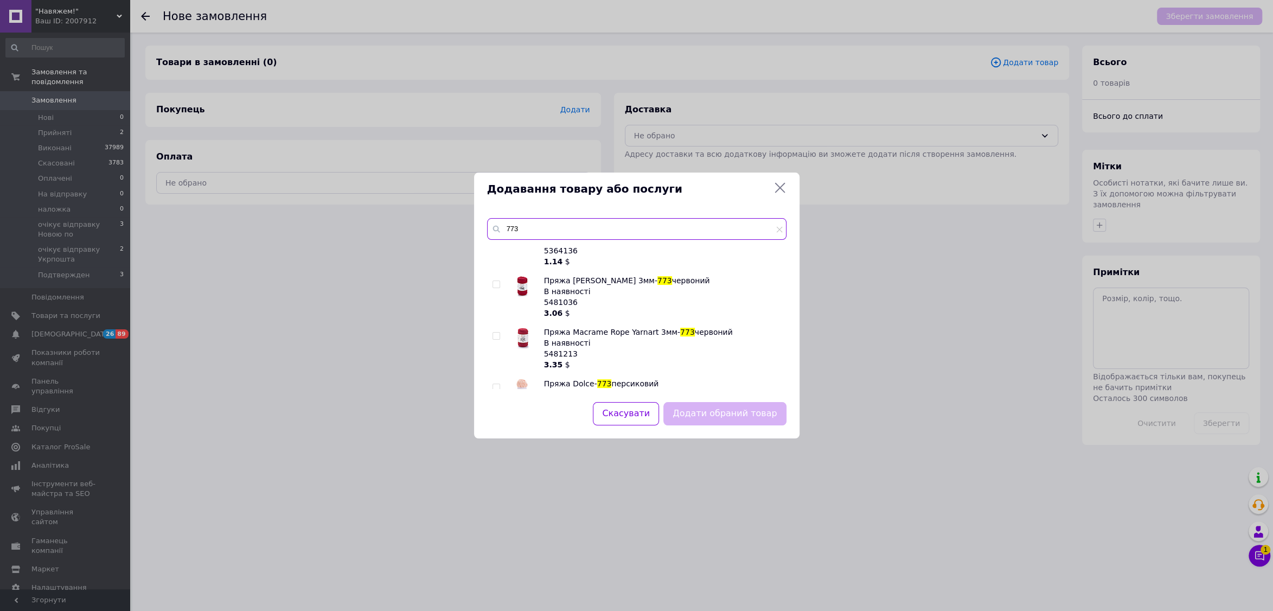
type input "773"
drag, startPoint x: 498, startPoint y: 337, endPoint x: 637, endPoint y: 432, distance: 168.4
click at [498, 337] on input "checkbox" at bounding box center [495, 335] width 7 height 7
checkbox input "true"
click at [729, 415] on button "Додати обраний товар" at bounding box center [724, 413] width 123 height 23
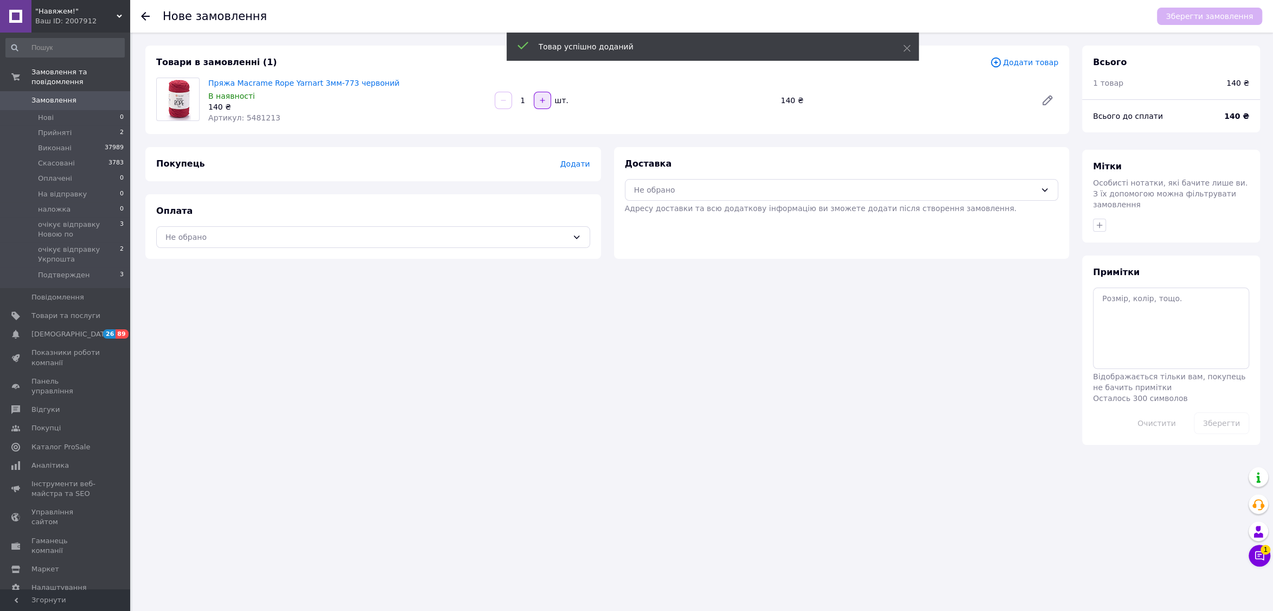
click at [535, 94] on button "button" at bounding box center [542, 100] width 17 height 17
click at [536, 97] on button "button" at bounding box center [542, 100] width 17 height 17
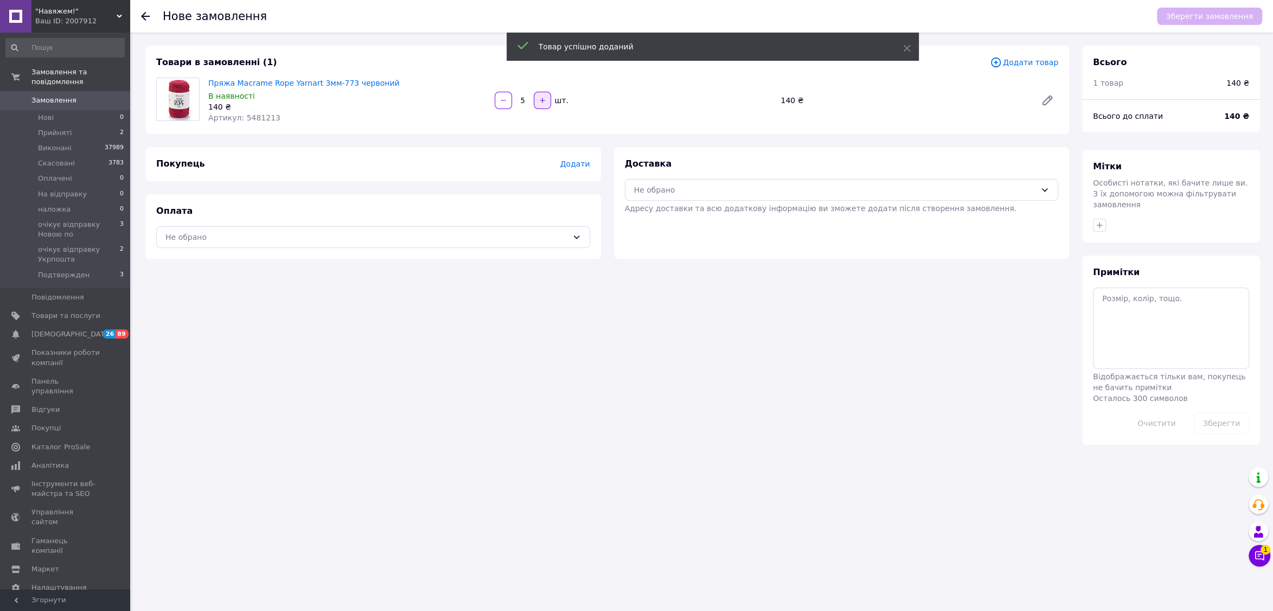
type input "6"
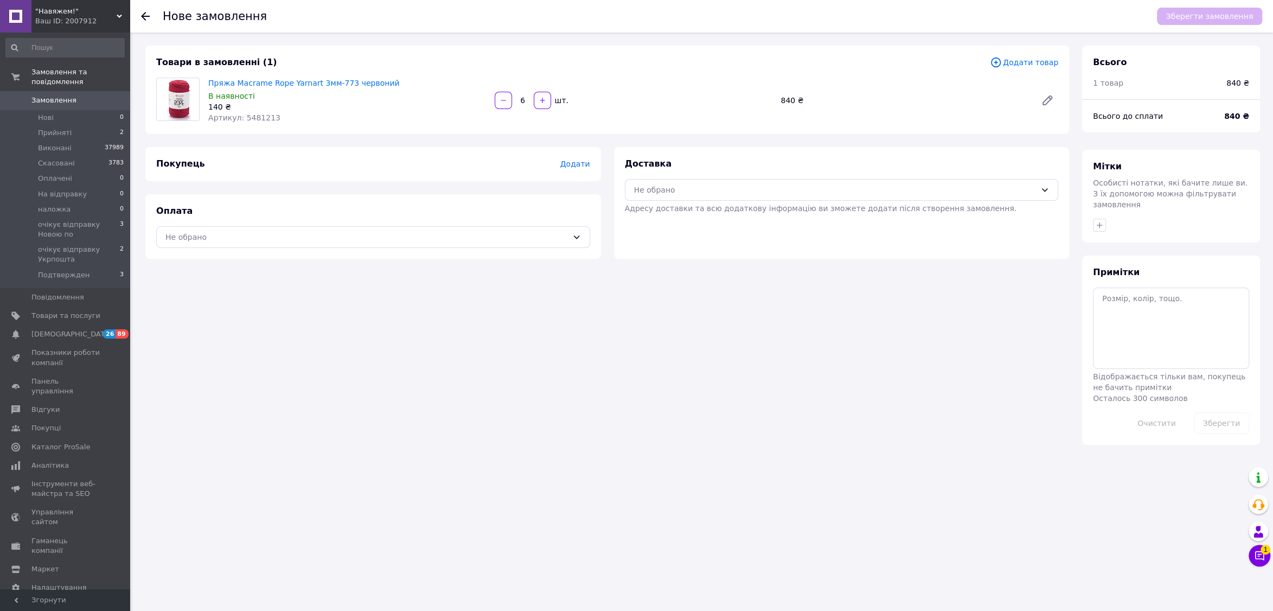
click at [569, 163] on span "Додати" at bounding box center [575, 163] width 30 height 9
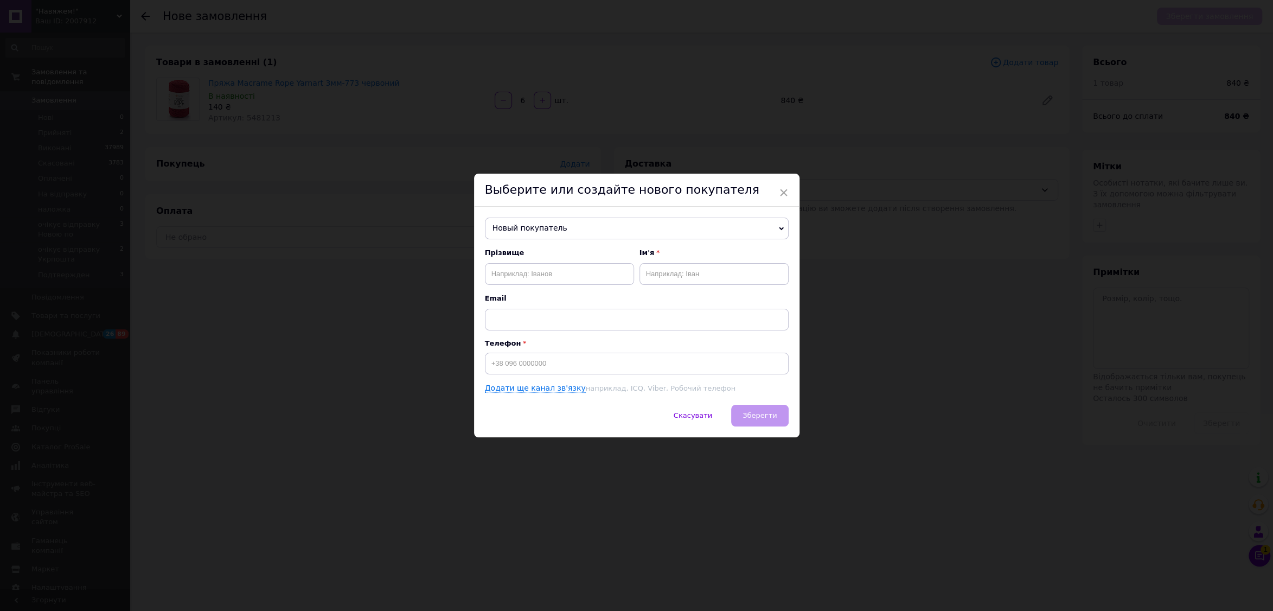
drag, startPoint x: 537, startPoint y: 222, endPoint x: 537, endPoint y: 244, distance: 22.2
click at [537, 222] on span "Новый покупатель" at bounding box center [637, 228] width 304 height 22
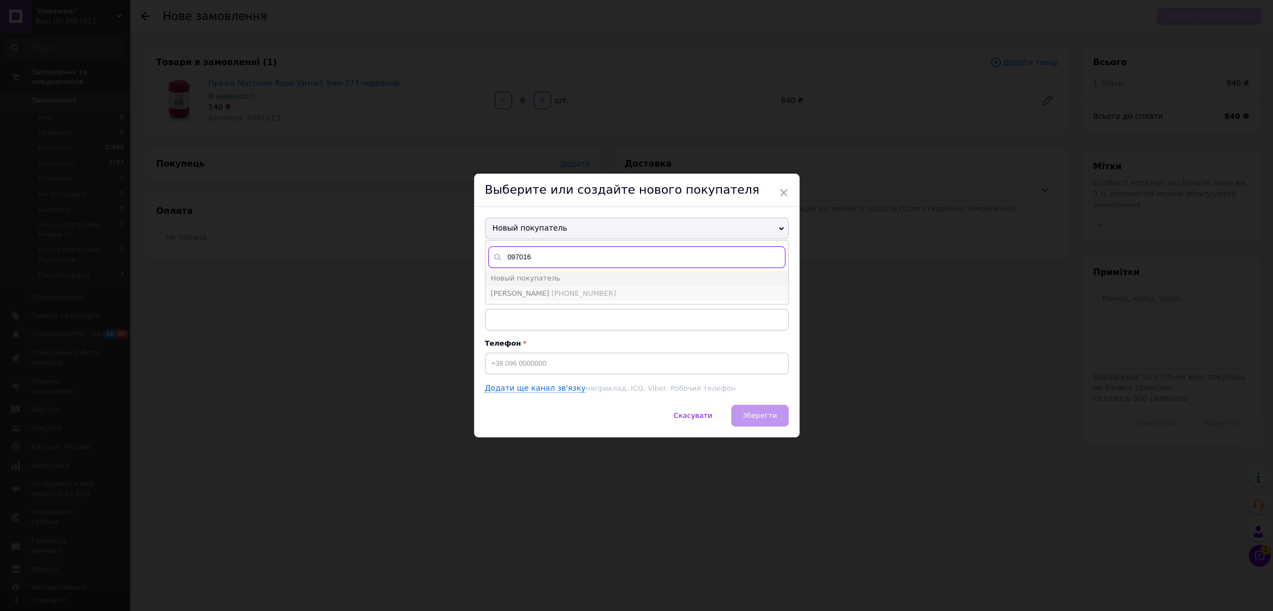
type input "097016"
click at [542, 291] on span "[PERSON_NAME] [PHONE_NUMBER]" at bounding box center [553, 293] width 125 height 8
type input "[PERSON_NAME]"
type input "[PHONE_NUMBER]"
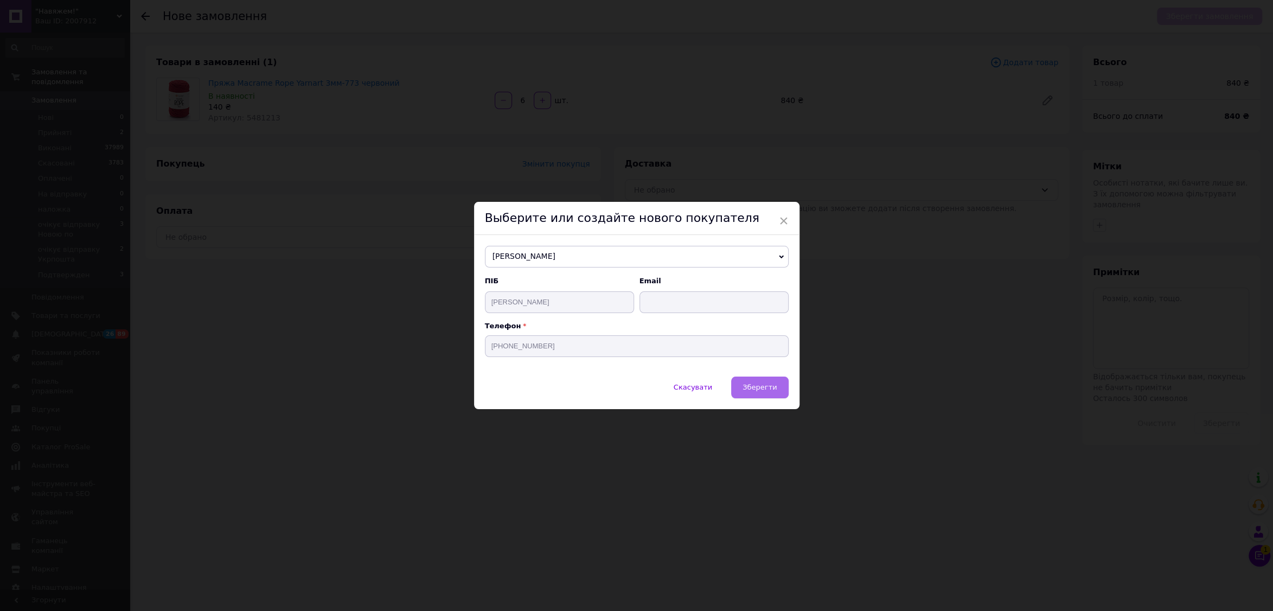
click at [743, 386] on button "Зберегти" at bounding box center [759, 387] width 57 height 22
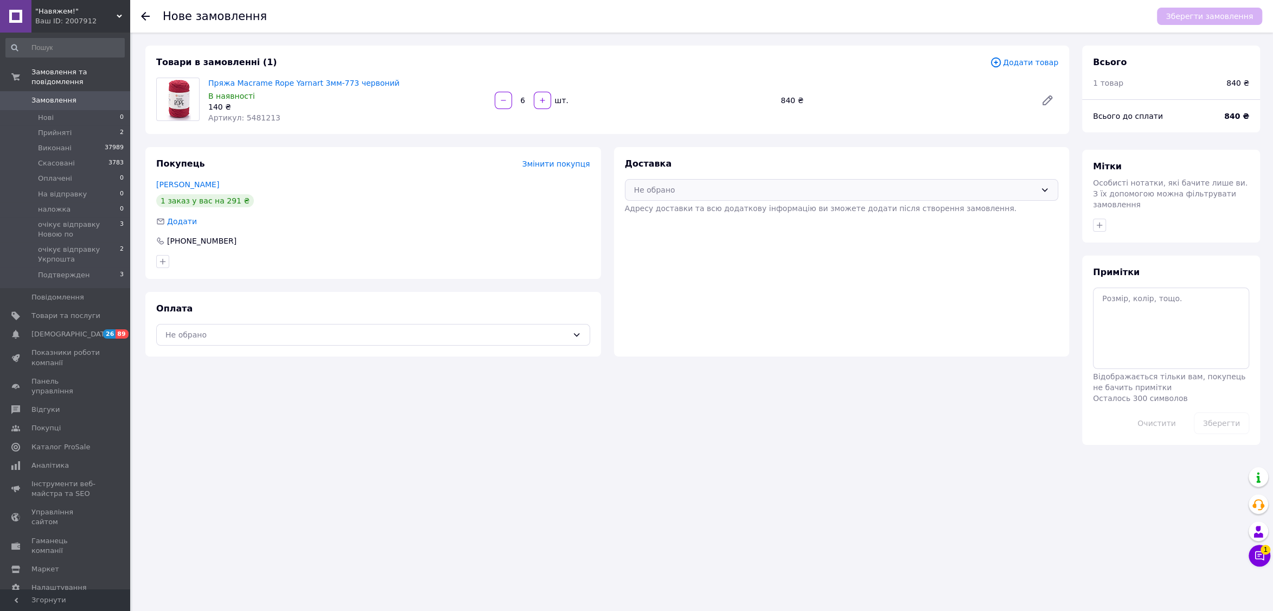
click at [698, 197] on div "Не обрано" at bounding box center [842, 190] width 434 height 22
click at [694, 214] on span "Нова Пошта (платна)" at bounding box center [849, 213] width 399 height 11
click at [432, 336] on div "Не обрано" at bounding box center [366, 335] width 402 height 12
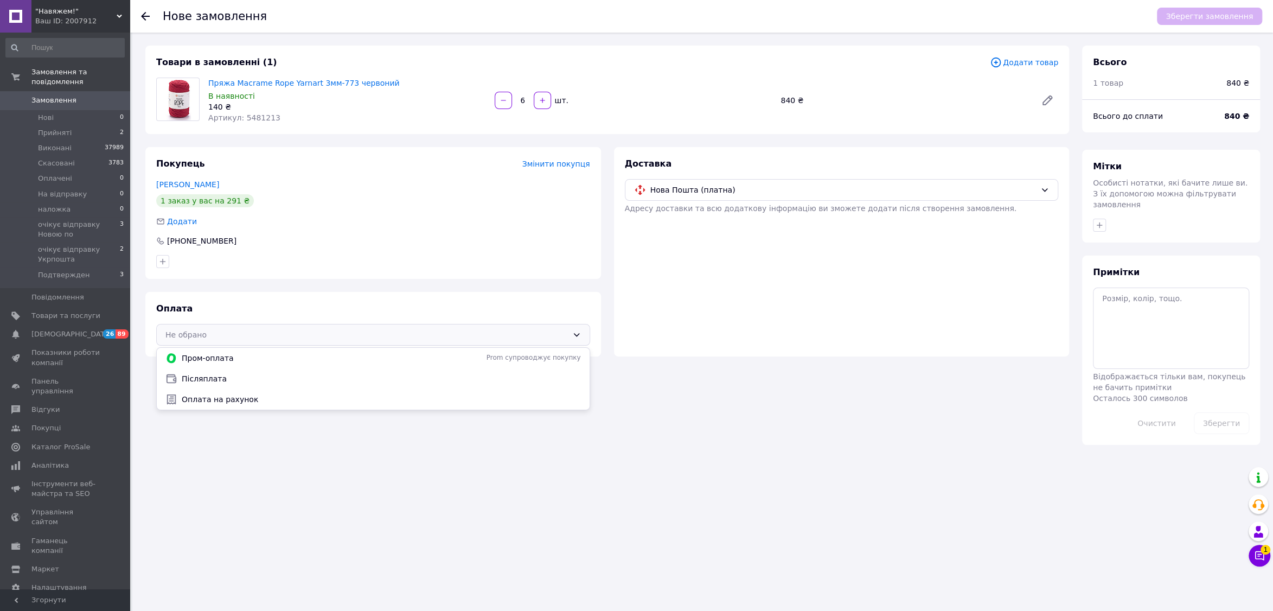
click at [305, 402] on span "Оплата на рахунок" at bounding box center [381, 399] width 399 height 11
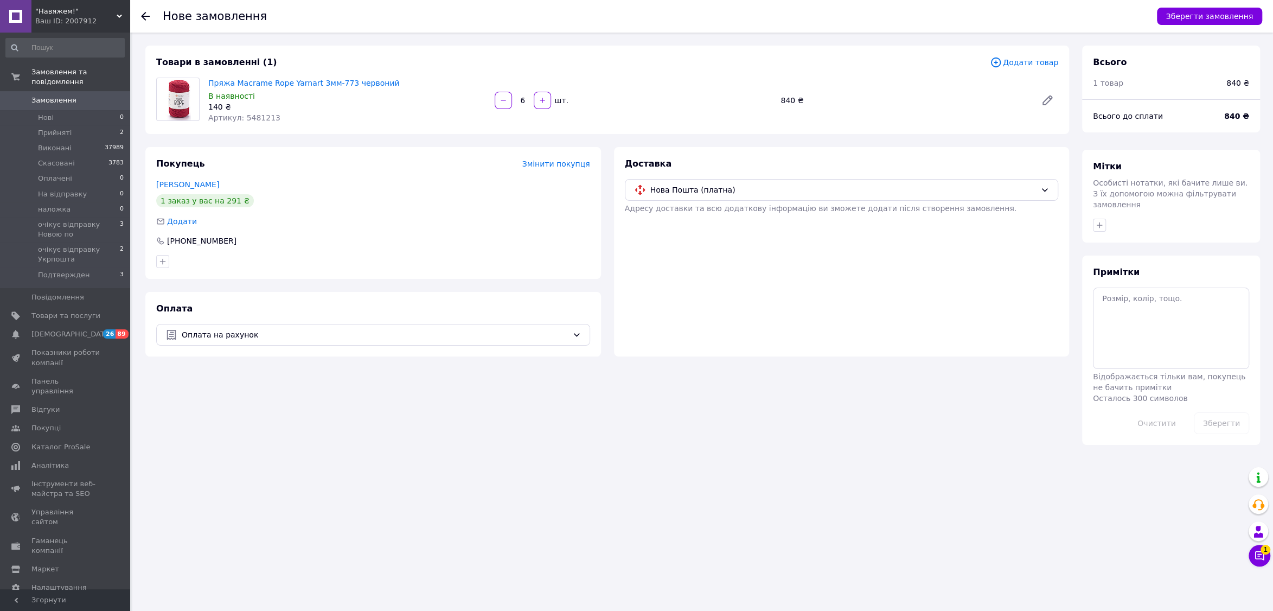
drag, startPoint x: 1178, startPoint y: 19, endPoint x: 1134, endPoint y: 22, distance: 44.0
click at [1177, 19] on button "Зберегти замовлення" at bounding box center [1209, 16] width 105 height 17
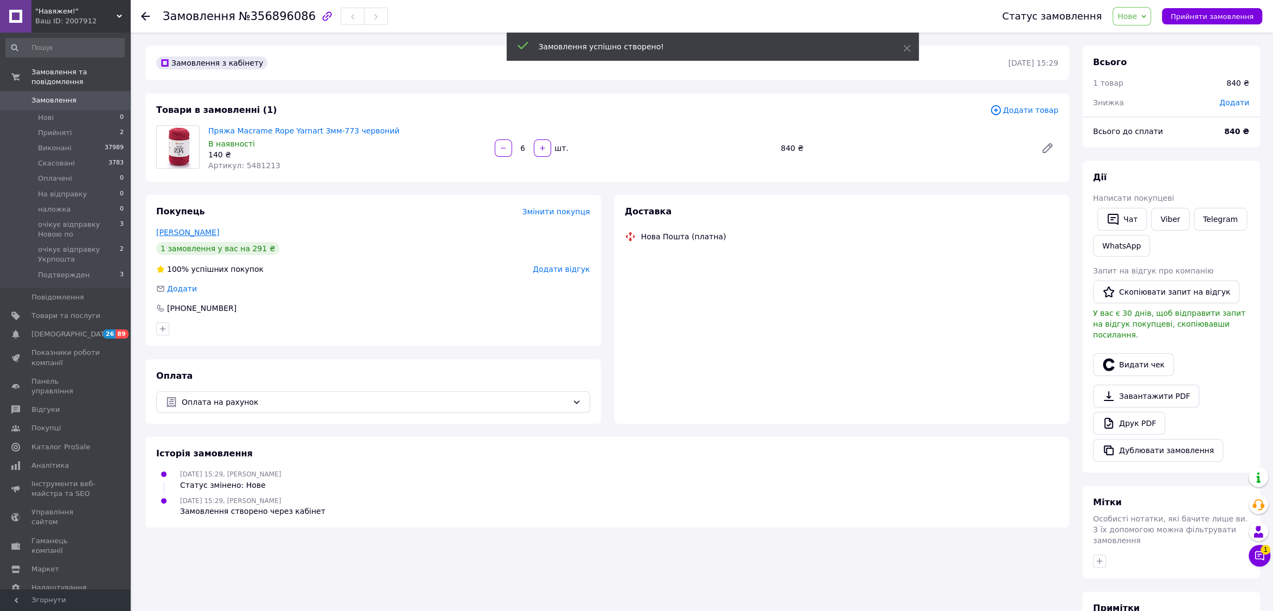
click at [191, 230] on link "[PERSON_NAME]" at bounding box center [187, 232] width 63 height 9
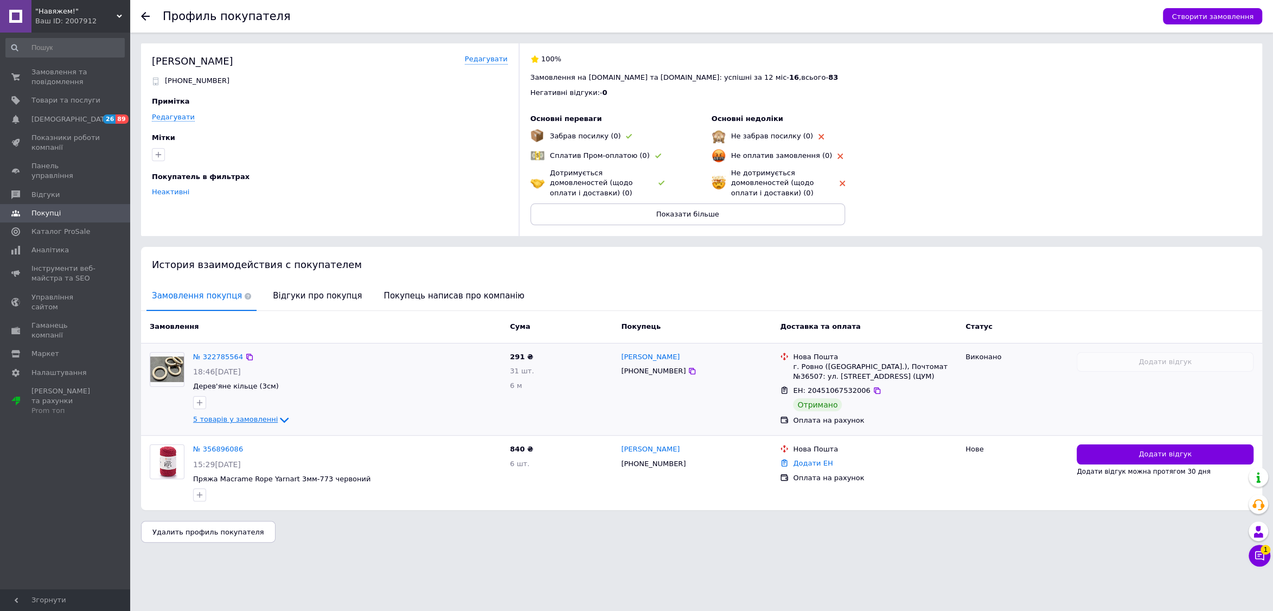
click at [254, 417] on span "5 товарів у замовленні" at bounding box center [235, 419] width 85 height 8
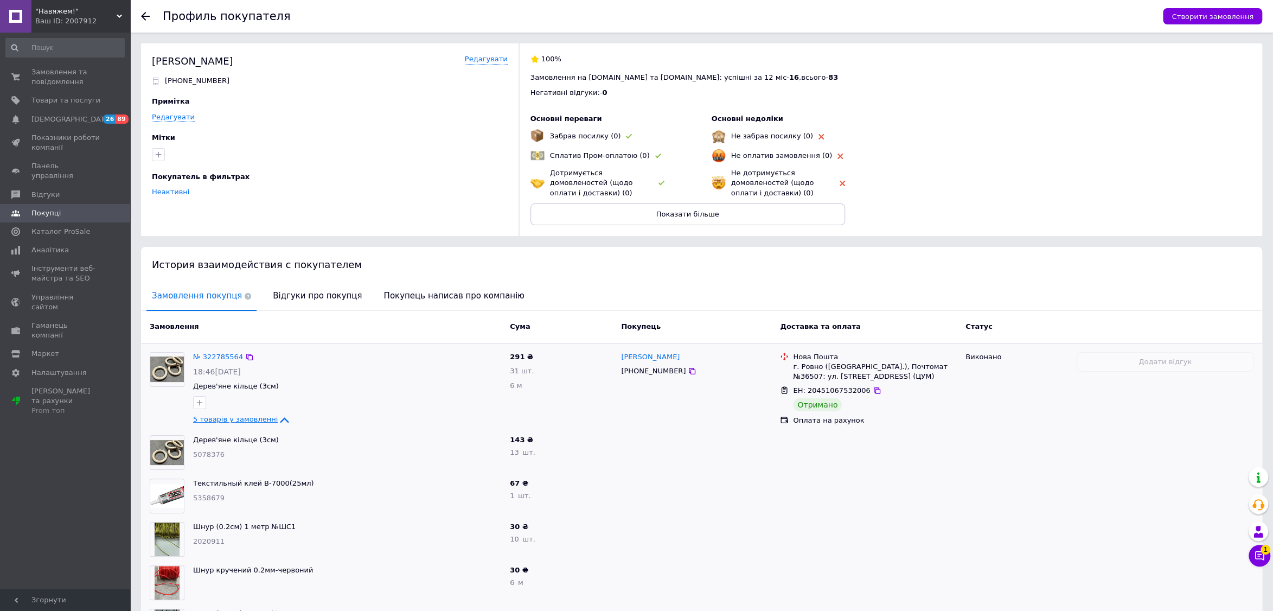
click at [254, 417] on span "5 товарів у замовленні" at bounding box center [235, 419] width 85 height 8
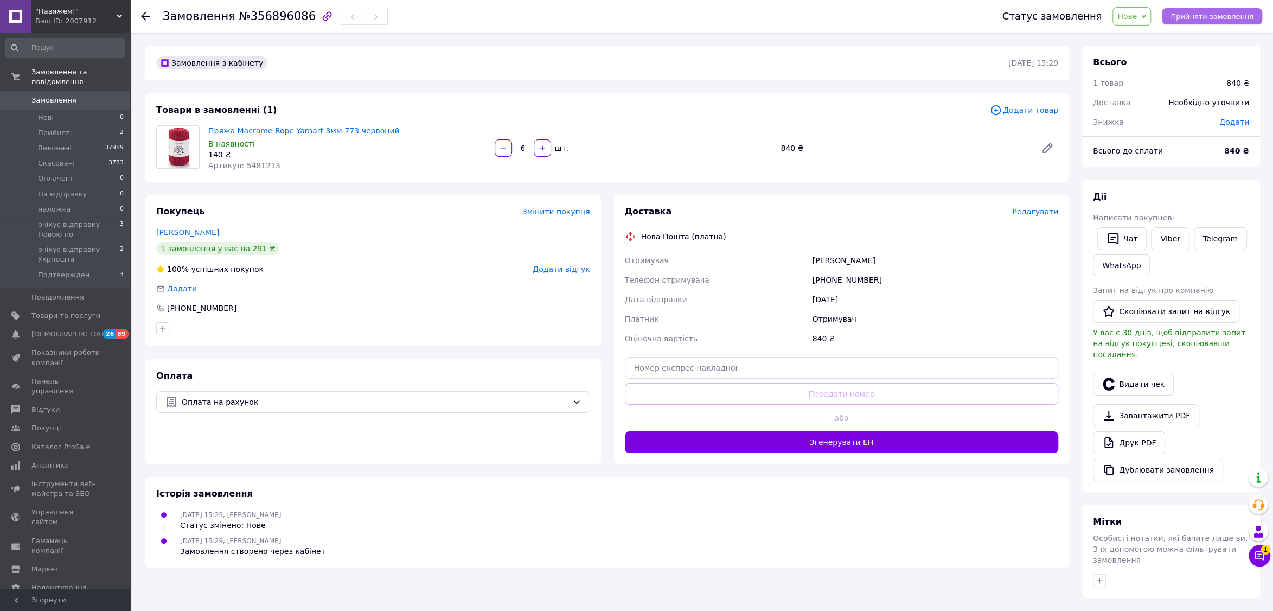
click at [1196, 15] on span "Прийняти замовлення" at bounding box center [1211, 16] width 83 height 8
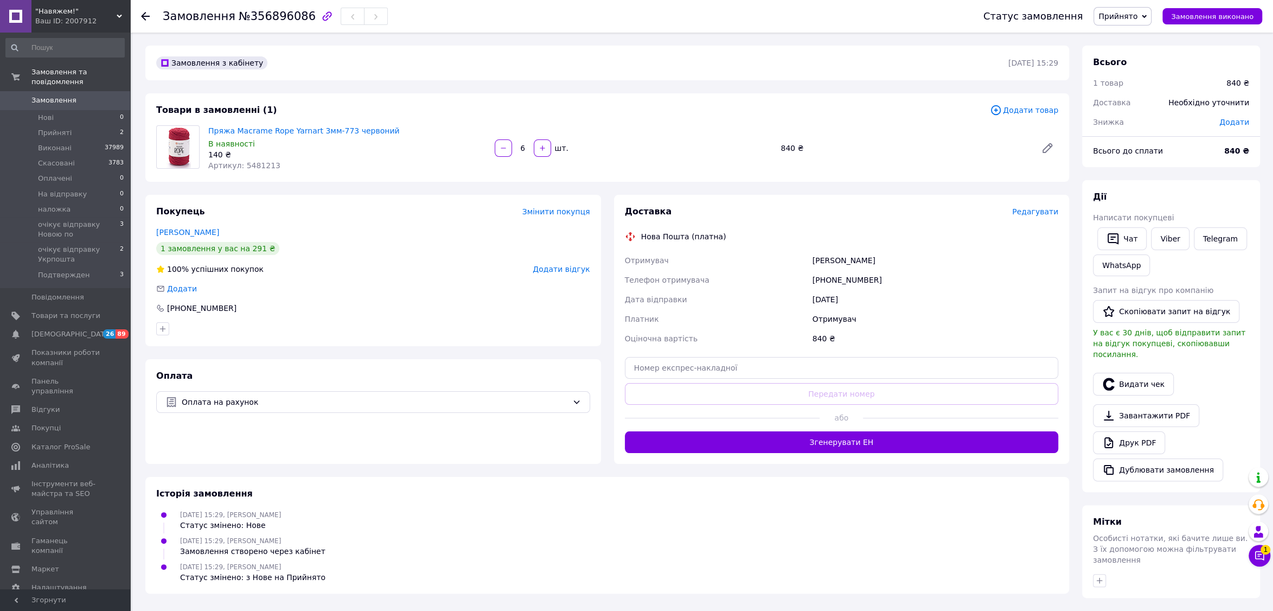
click at [1023, 213] on span "Редагувати" at bounding box center [1035, 211] width 46 height 9
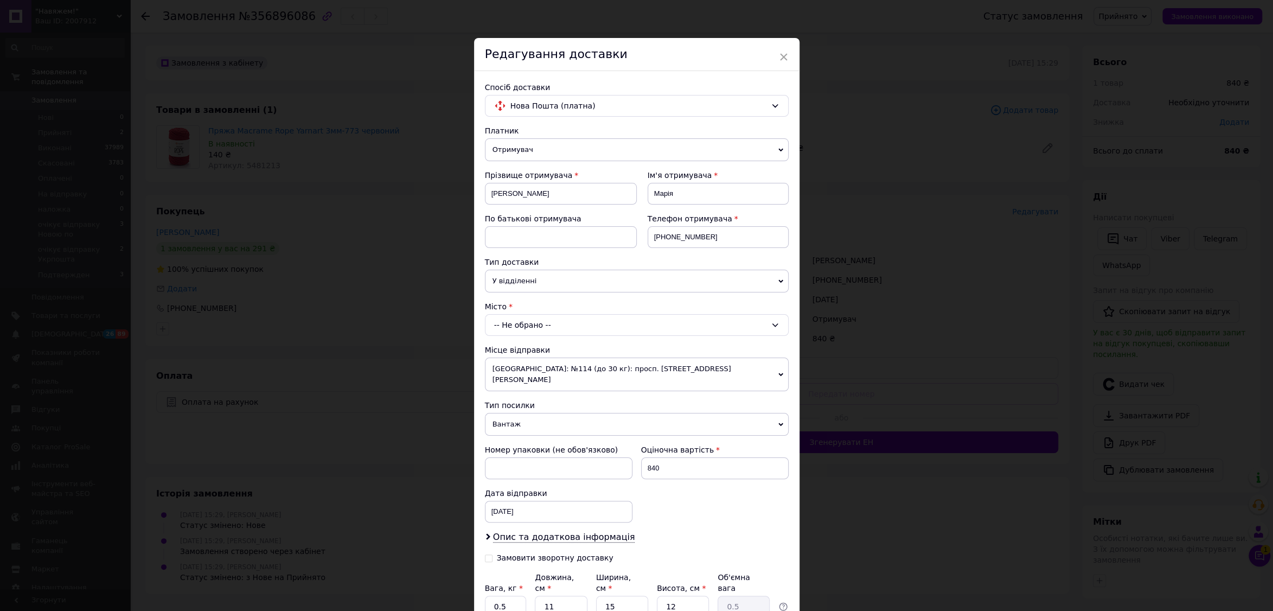
click at [562, 284] on span "У відділенні" at bounding box center [637, 280] width 304 height 23
click at [539, 322] on li "В поштоматі" at bounding box center [637, 318] width 304 height 16
click at [541, 324] on div "-- Не обрано --" at bounding box center [637, 325] width 304 height 22
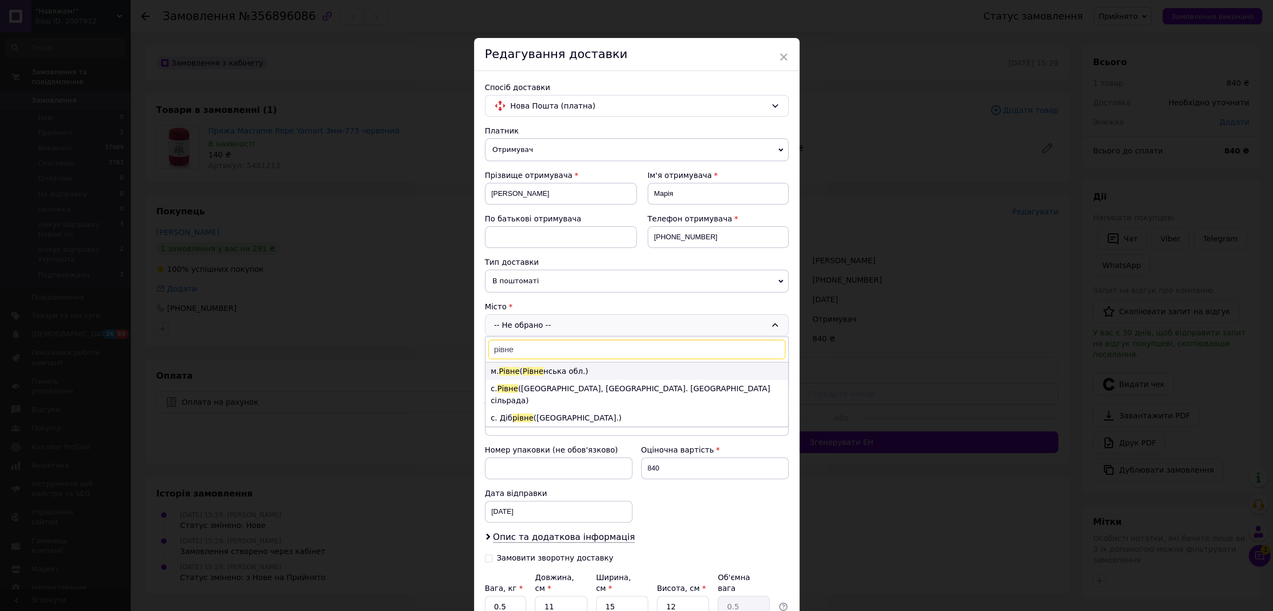
type input "рівне"
drag, startPoint x: 530, startPoint y: 365, endPoint x: 537, endPoint y: 381, distance: 17.5
click at [530, 365] on li "м. [GEOGRAPHIC_DATA] ( Рівне нська обл.)" at bounding box center [636, 370] width 303 height 17
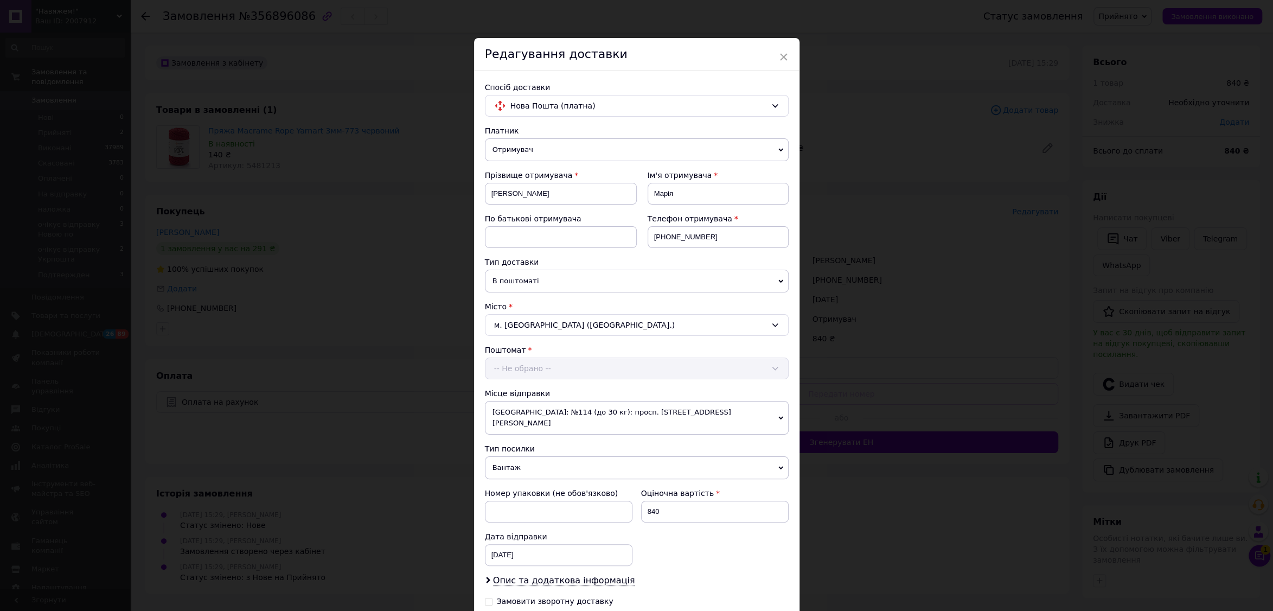
click at [540, 369] on div "Поштомат -- Не обрано --" at bounding box center [637, 361] width 304 height 35
drag, startPoint x: 535, startPoint y: 370, endPoint x: 534, endPoint y: 378, distance: 8.2
click at [534, 370] on div "-- Не обрано --" at bounding box center [637, 368] width 304 height 22
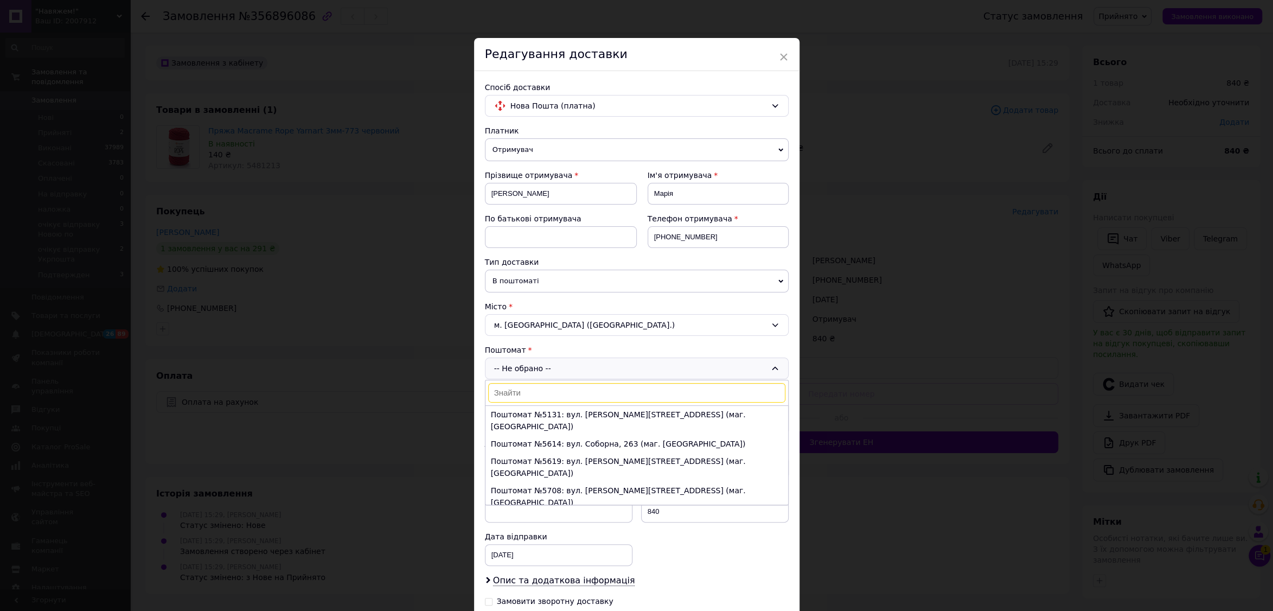
click at [528, 394] on input at bounding box center [636, 393] width 297 height 20
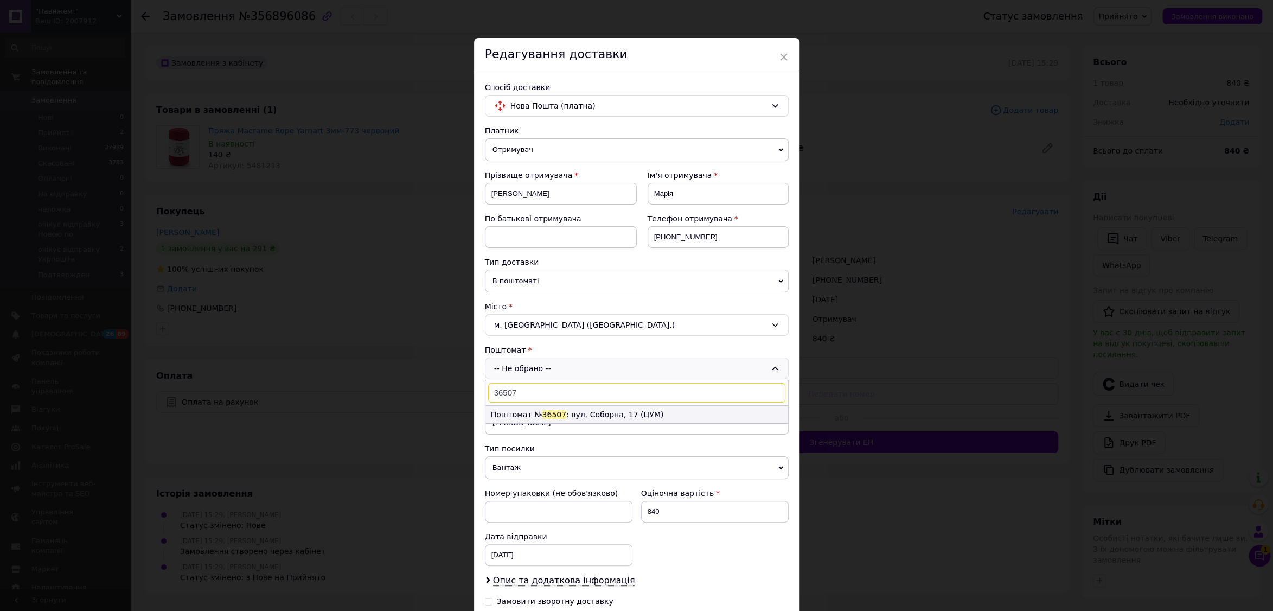
type input "36507"
click at [523, 410] on li "Поштомат № 36507 : вул. Соборна, 17 (ЦУМ)" at bounding box center [636, 414] width 303 height 17
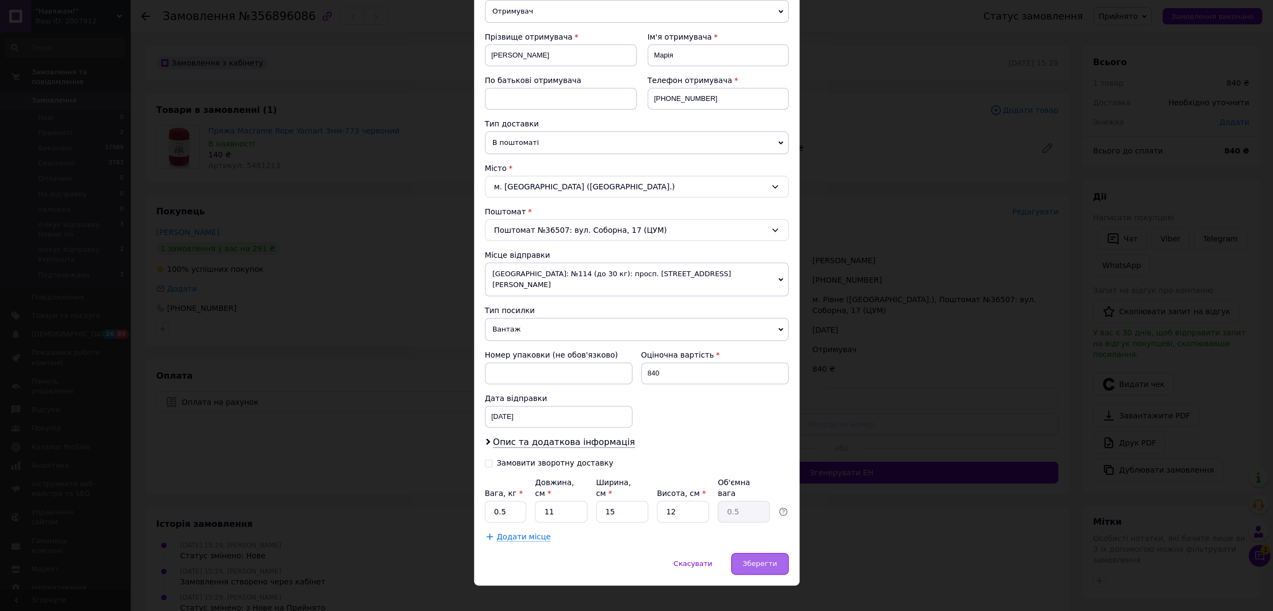
click at [762, 555] on div "Зберегти" at bounding box center [759, 564] width 57 height 22
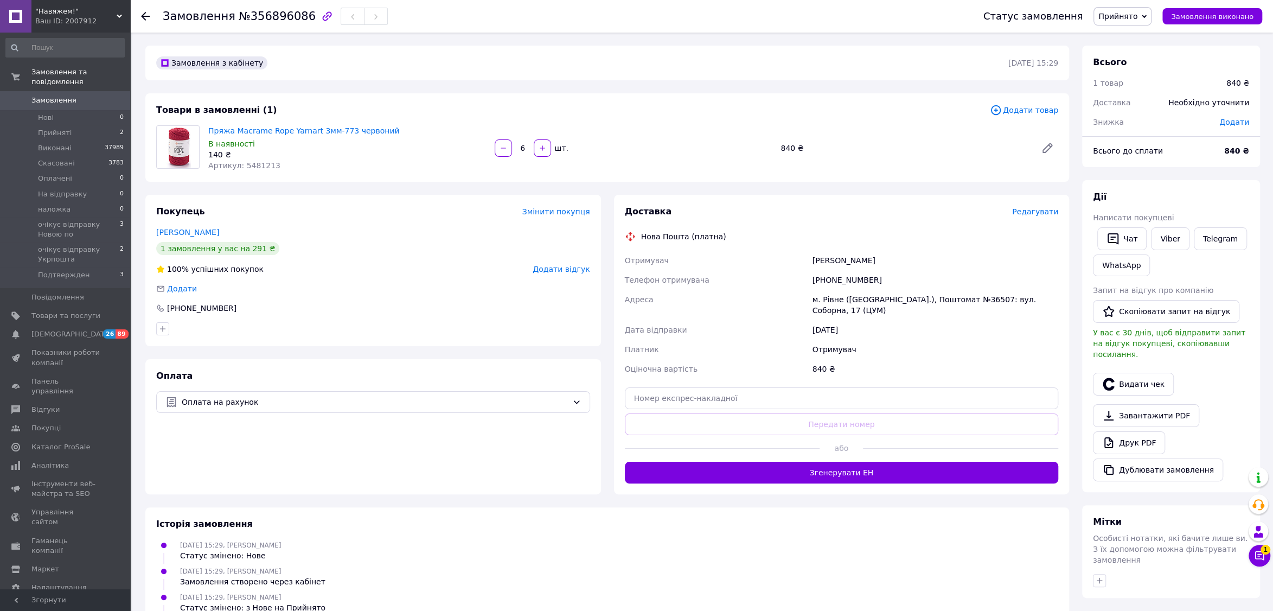
click at [1124, 431] on link "Друк PDF" at bounding box center [1129, 442] width 72 height 23
click at [1261, 551] on span "1" at bounding box center [1265, 549] width 10 height 10
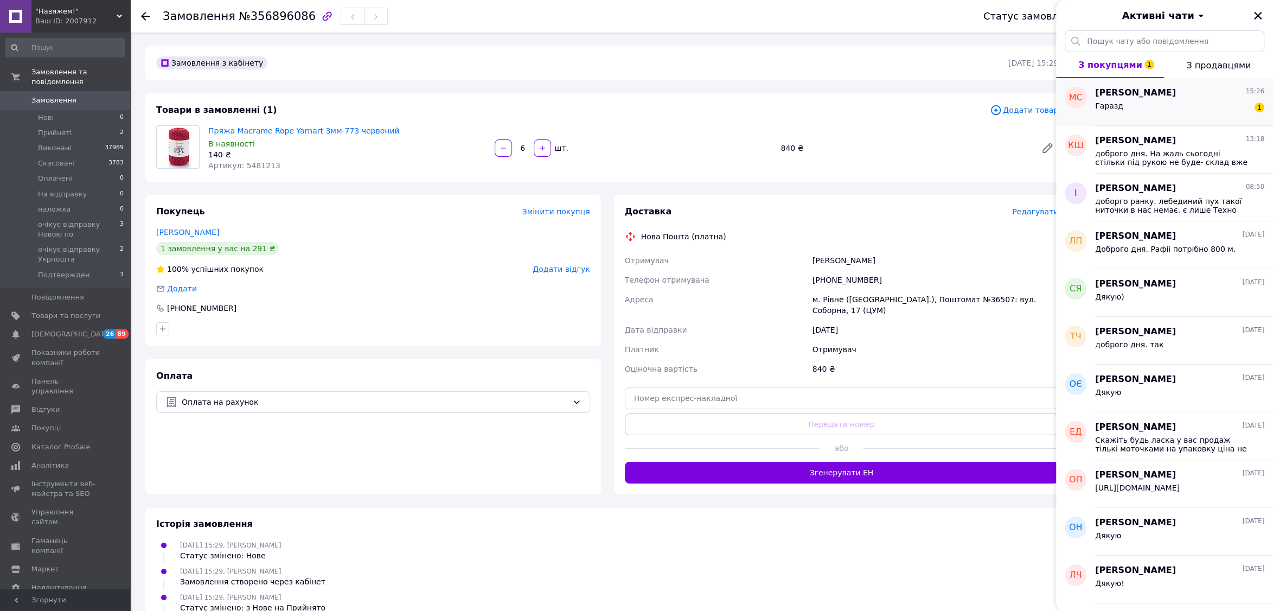
click at [1181, 99] on div "[PERSON_NAME] 15:26" at bounding box center [1179, 93] width 169 height 12
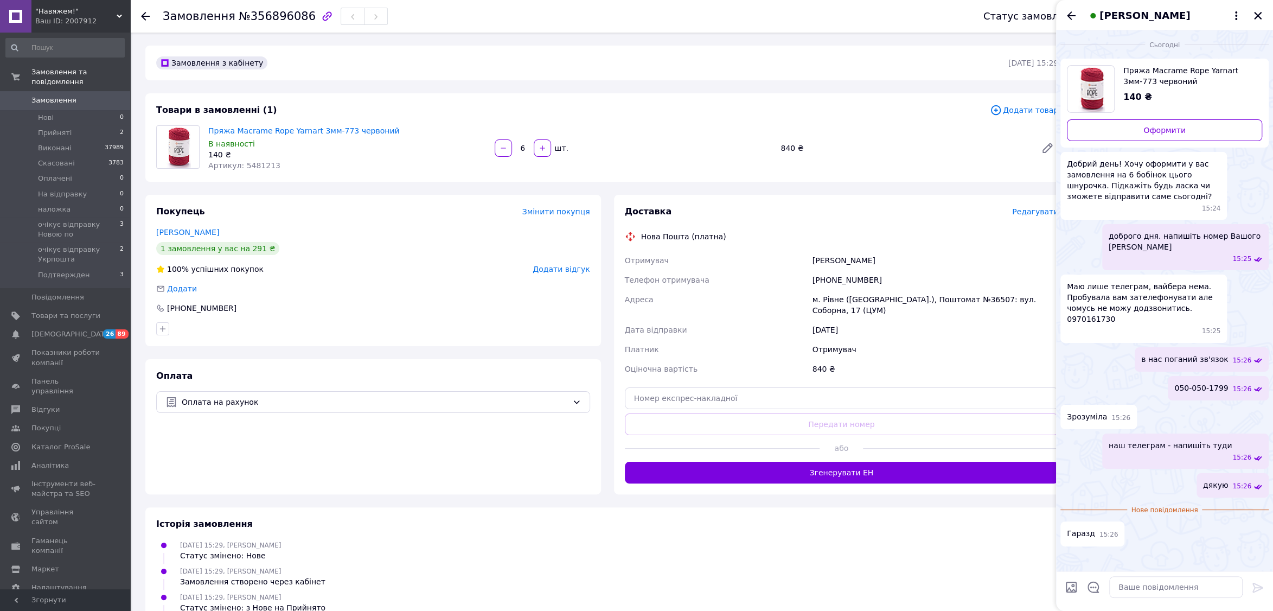
drag, startPoint x: 1258, startPoint y: 14, endPoint x: 1251, endPoint y: 20, distance: 9.2
click at [1258, 14] on icon "Закрити" at bounding box center [1258, 16] width 8 height 8
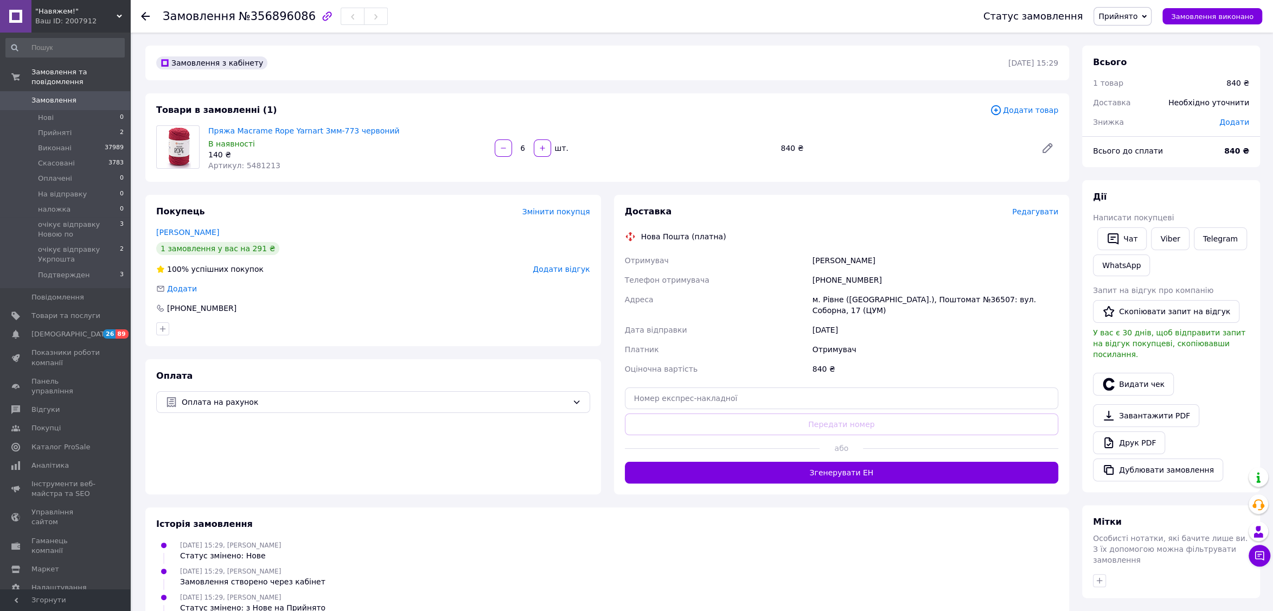
drag, startPoint x: 1136, startPoint y: 9, endPoint x: 1134, endPoint y: 50, distance: 41.3
click at [1136, 9] on span "Прийнято" at bounding box center [1122, 16] width 58 height 18
click at [1129, 115] on li "очікує відправку Новою по" at bounding box center [1150, 119] width 112 height 16
click at [47, 100] on span "Замовлення" at bounding box center [53, 100] width 45 height 10
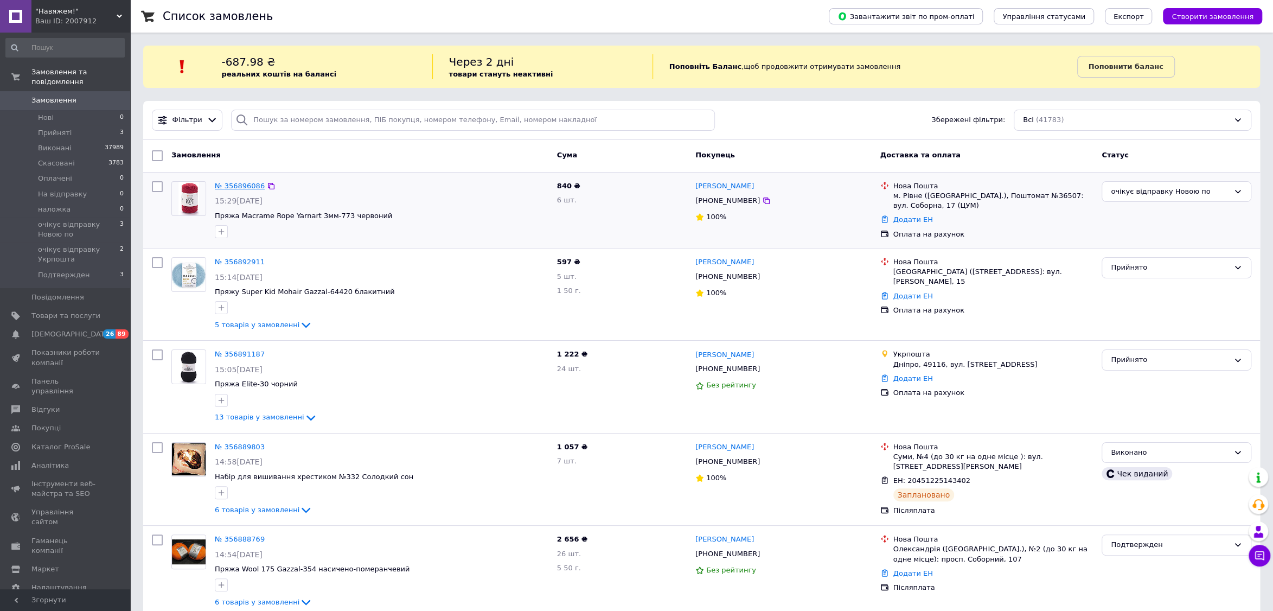
click at [242, 185] on link "№ 356896086" at bounding box center [240, 186] width 50 height 8
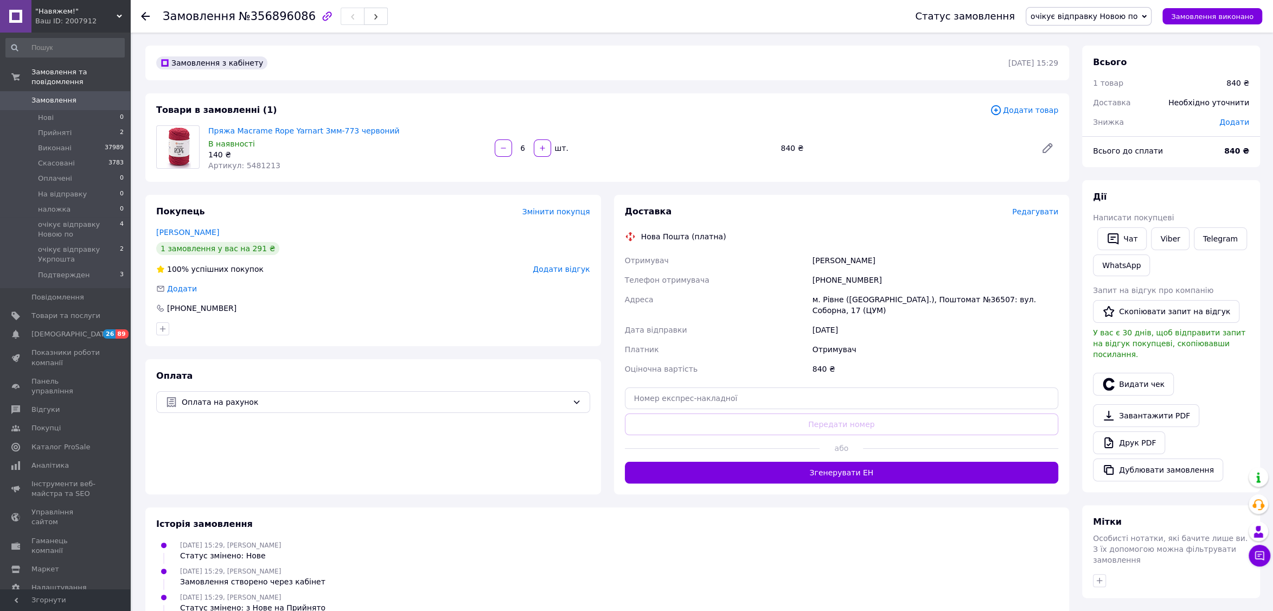
click at [1044, 213] on span "Редагувати" at bounding box center [1035, 211] width 46 height 9
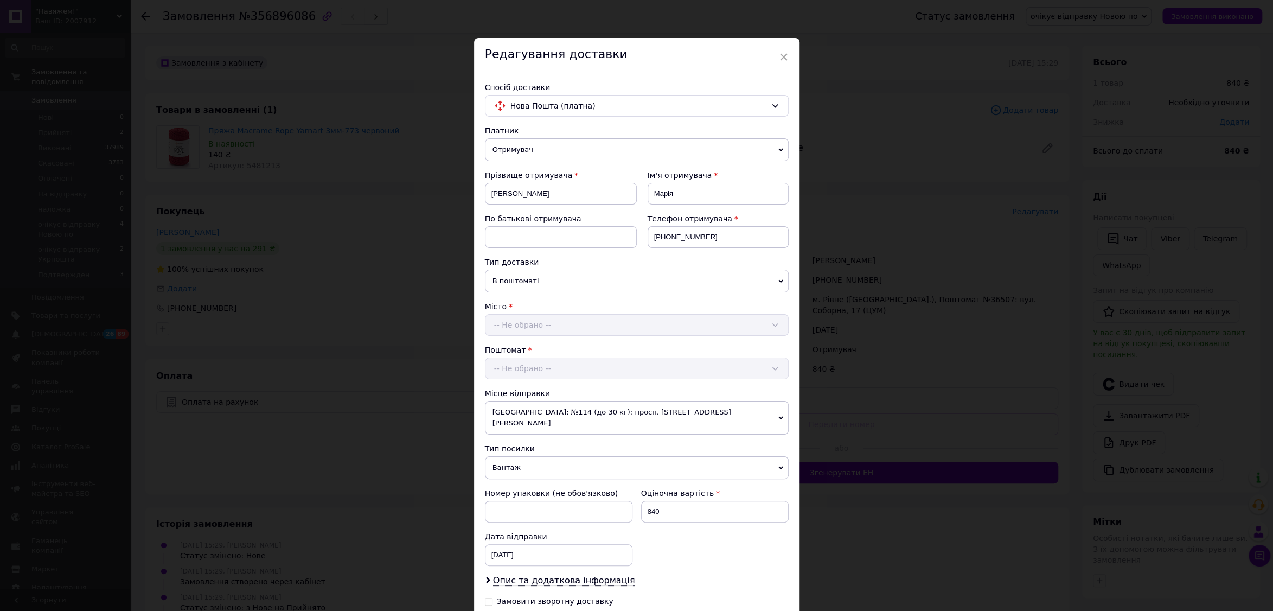
scroll to position [138, 0]
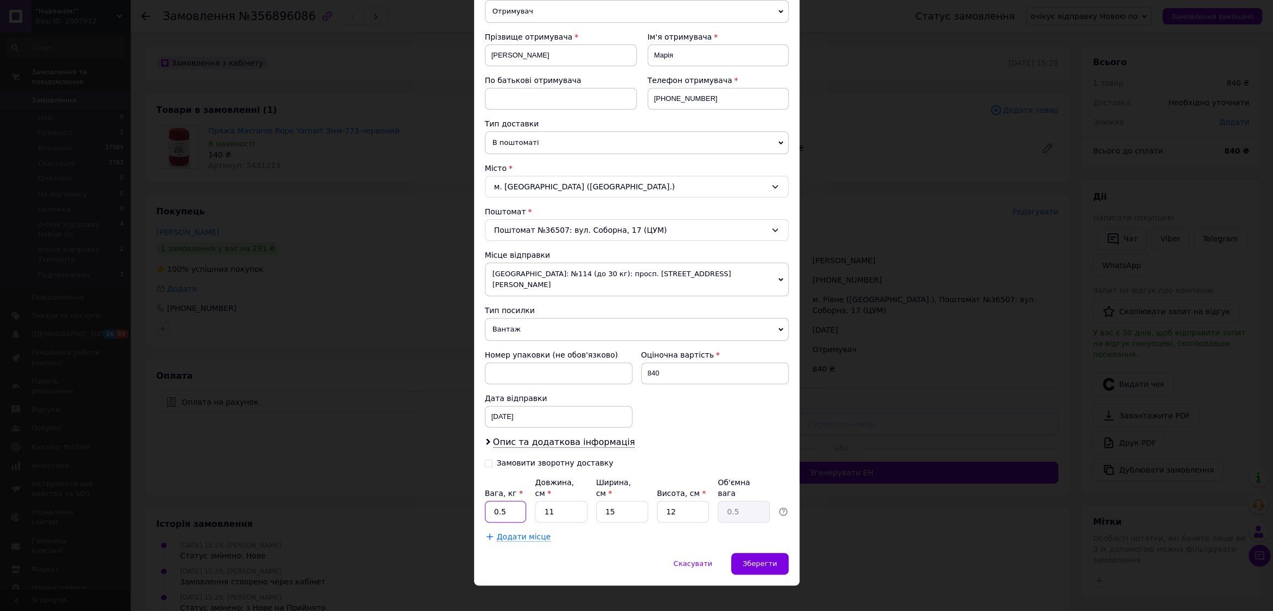
click at [485, 500] on input "0.5" at bounding box center [506, 511] width 42 height 22
type input "2"
drag, startPoint x: 773, startPoint y: 547, endPoint x: 844, endPoint y: 540, distance: 70.8
click at [773, 559] on span "Зберегти" at bounding box center [759, 563] width 34 height 8
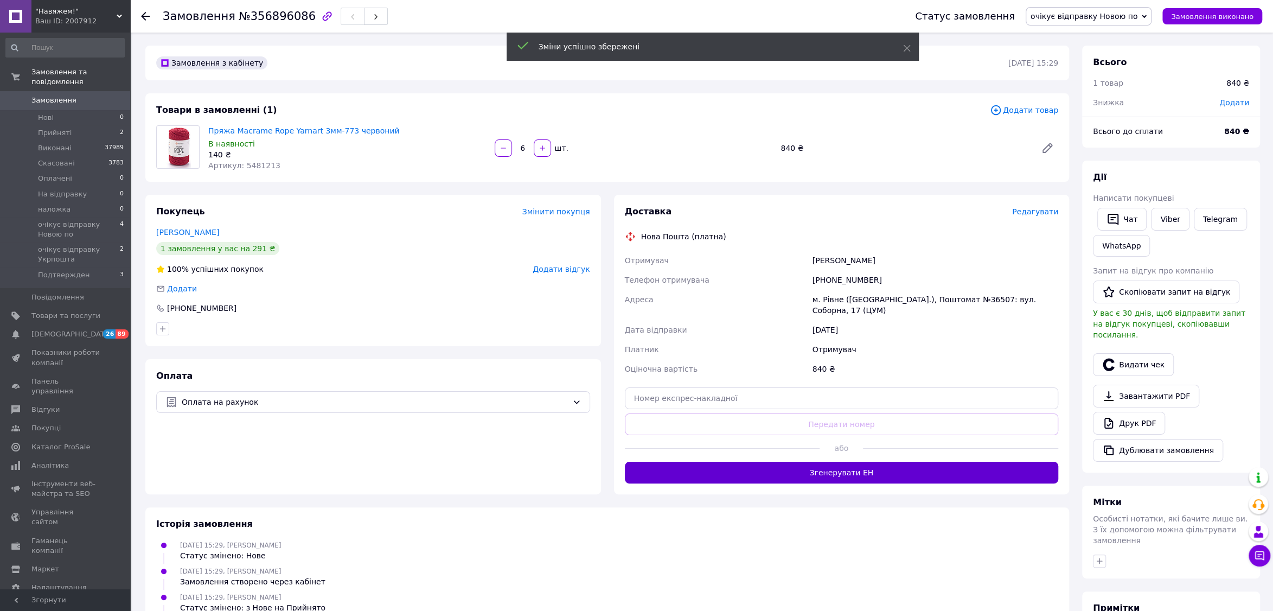
click at [887, 475] on button "Згенерувати ЕН" at bounding box center [842, 472] width 434 height 22
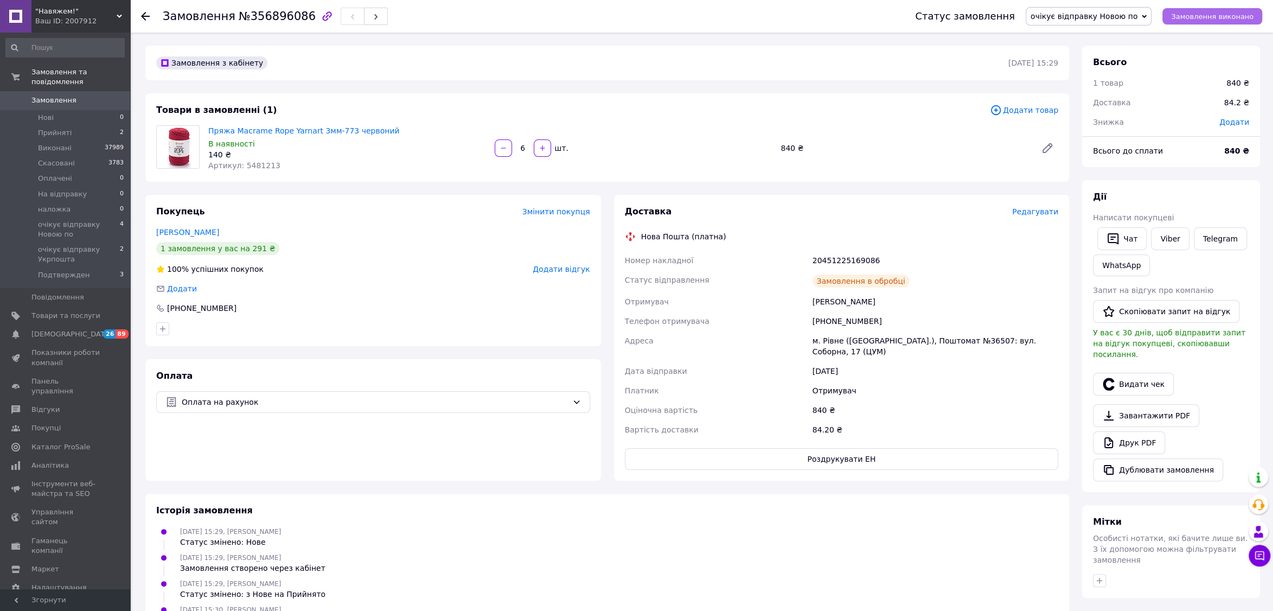
click at [1185, 19] on span "Замовлення виконано" at bounding box center [1212, 16] width 82 height 8
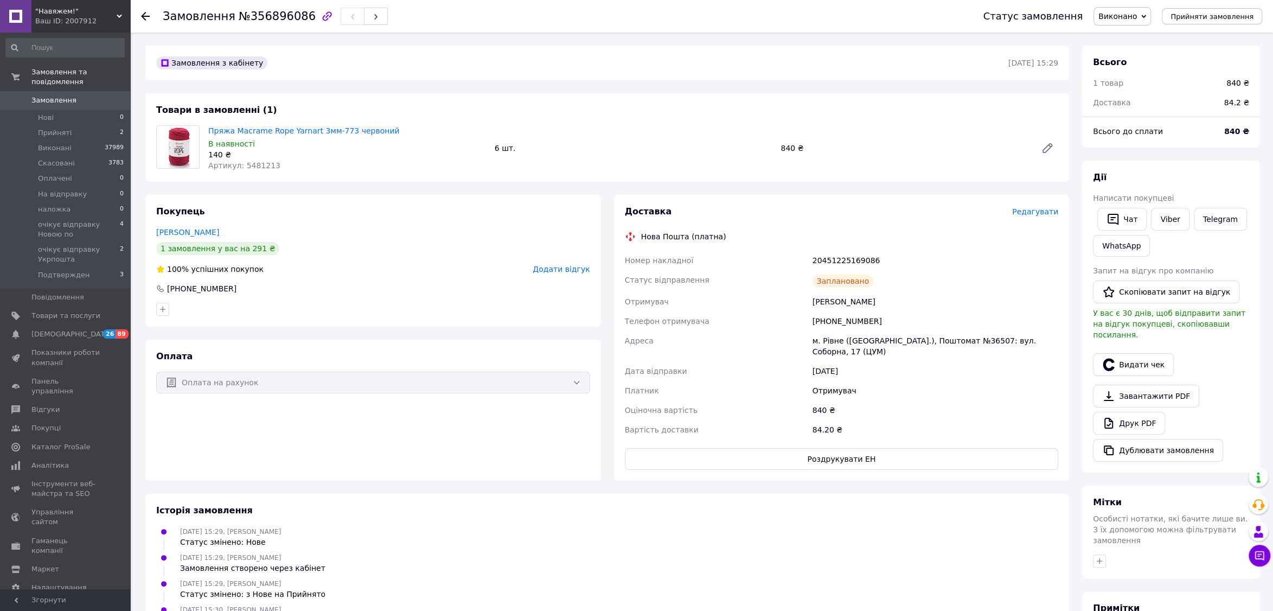
click at [65, 100] on span "Замовлення" at bounding box center [53, 100] width 45 height 10
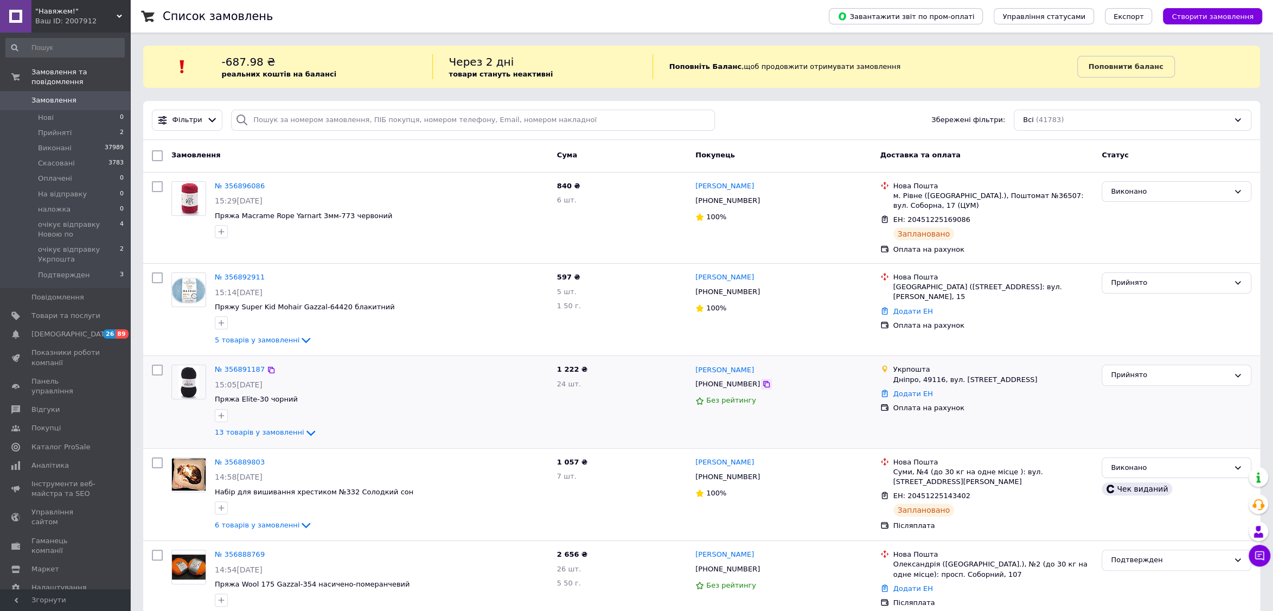
click at [762, 380] on icon at bounding box center [766, 384] width 9 height 9
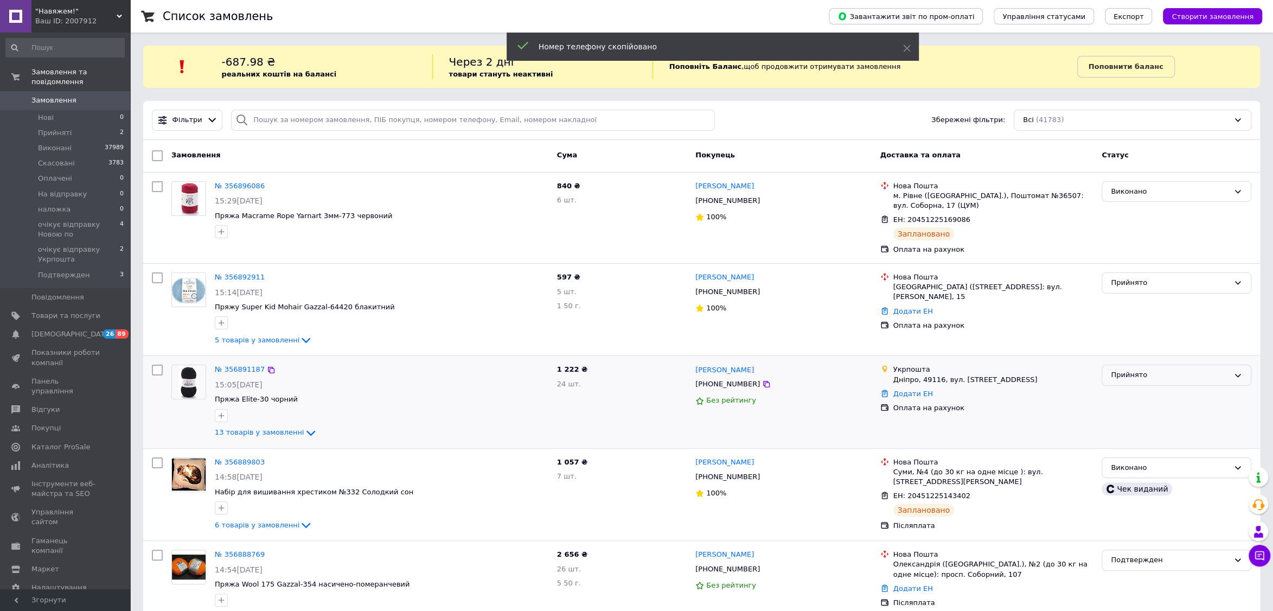
click at [1105, 370] on div "Прийнято" at bounding box center [1176, 374] width 150 height 21
drag, startPoint x: 1131, startPoint y: 438, endPoint x: 1030, endPoint y: 570, distance: 166.8
click at [1131, 438] on li "очікує відправку Укрпошта" at bounding box center [1176, 448] width 149 height 20
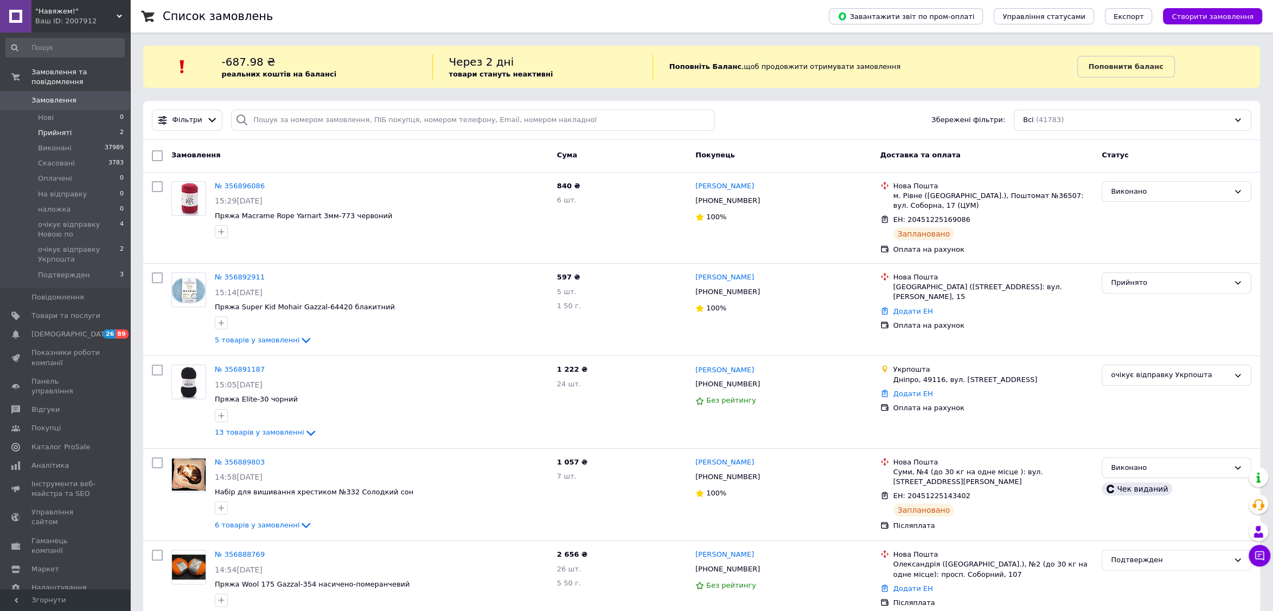
click at [74, 130] on li "Прийняті 2" at bounding box center [65, 132] width 130 height 15
